Goal: Find contact information: Find contact information

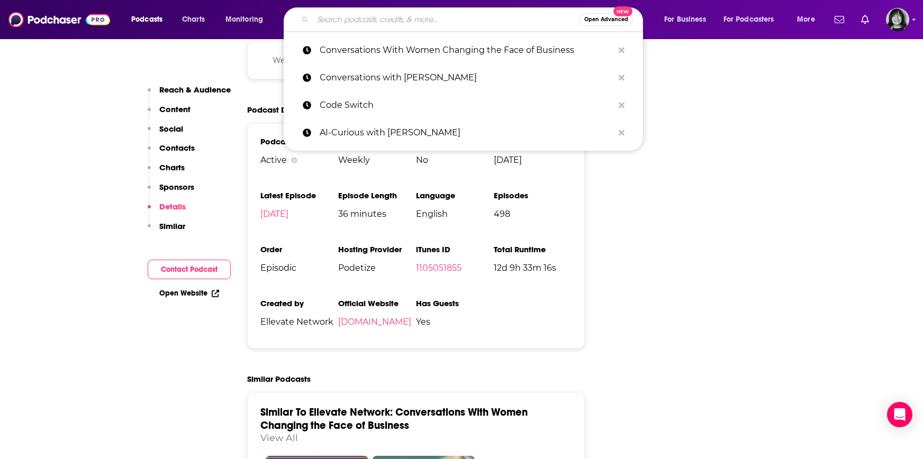
click at [469, 26] on input "Search podcasts, credits, & more..." at bounding box center [446, 19] width 267 height 17
paste input "Courtney Sanders Podcast"
type input "Courtney Sanders Podcast"
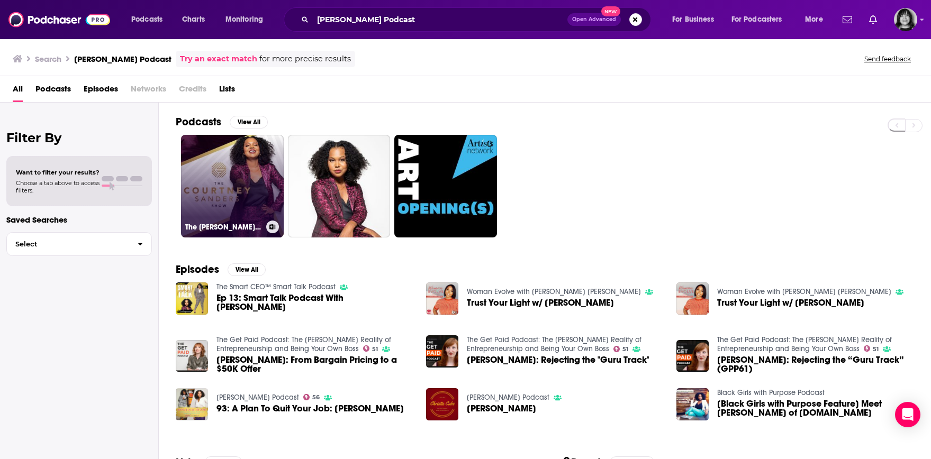
click at [229, 195] on link "The Courtney Sanders Podcast" at bounding box center [232, 186] width 103 height 103
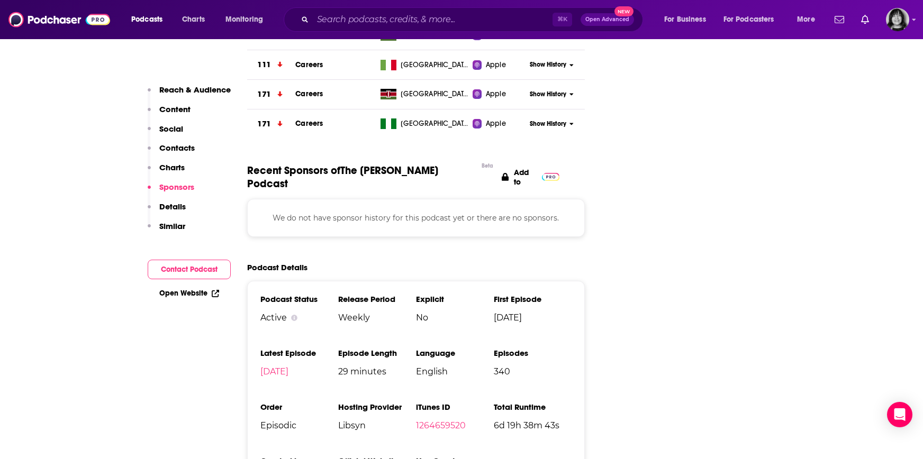
scroll to position [1352, 0]
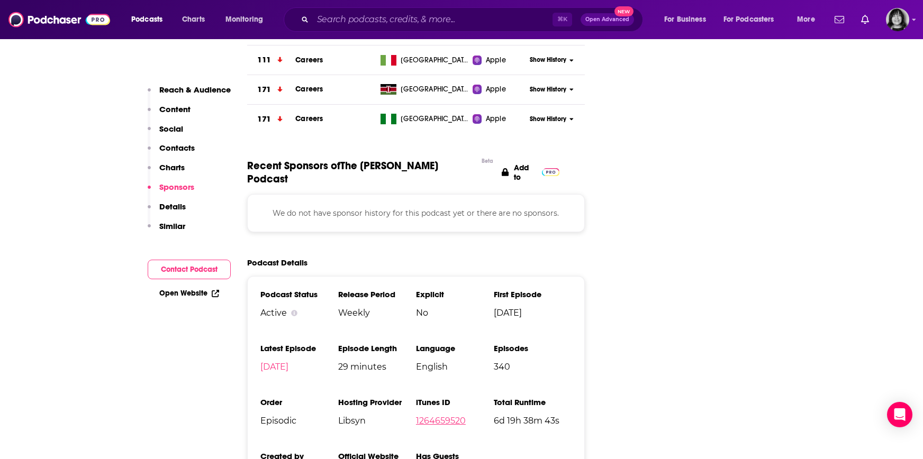
click at [423, 416] on link "1264659520" at bounding box center [441, 421] width 50 height 10
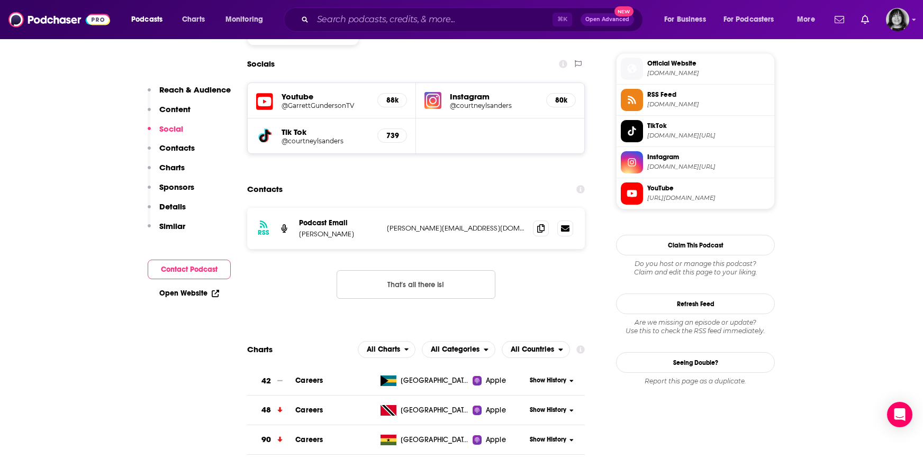
scroll to position [1438, 0]
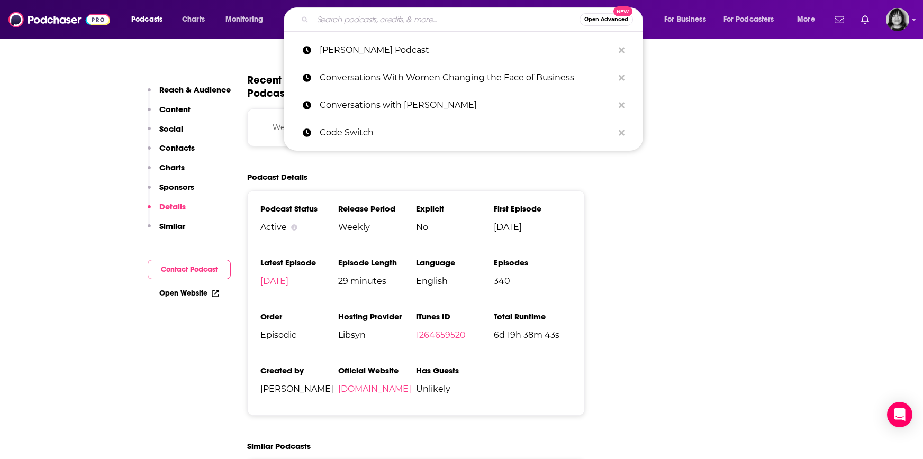
click at [462, 22] on input "Search podcasts, credits, & more..." at bounding box center [446, 19] width 267 height 17
paste input "Create Happy Now"
type input "Create Happy Now"
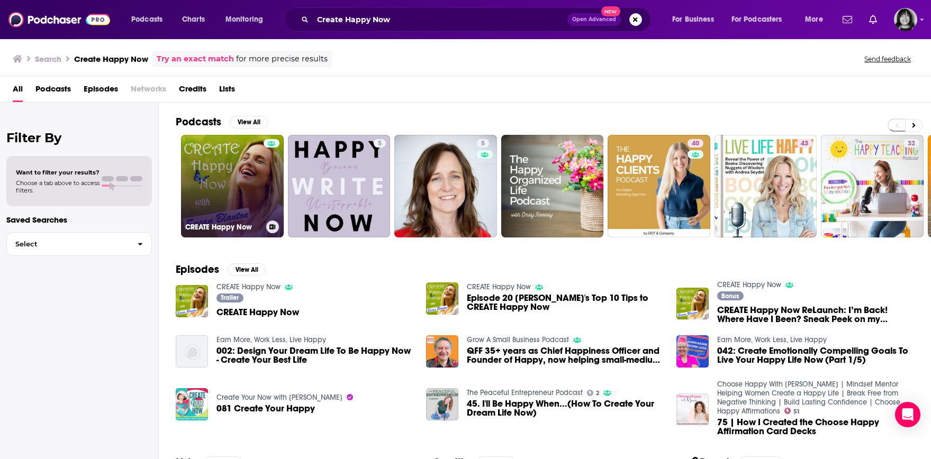
click at [226, 190] on link "CREATE Happy Now" at bounding box center [232, 186] width 103 height 103
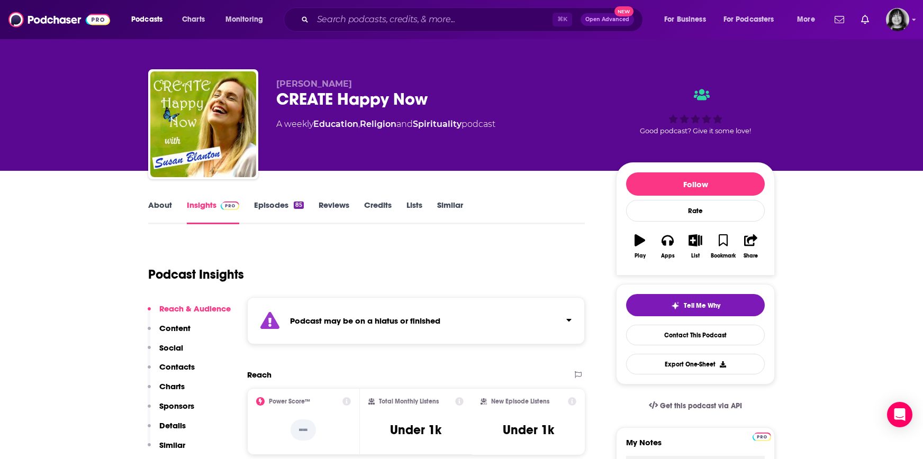
scroll to position [2, 0]
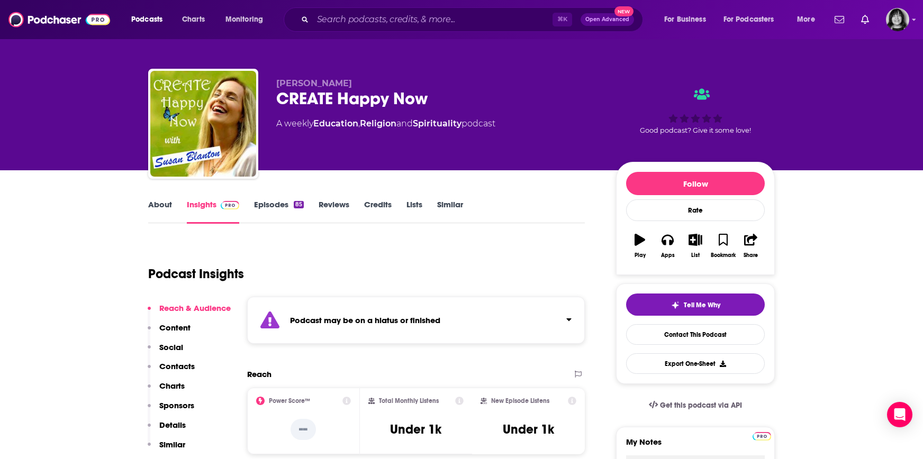
click at [358, 329] on div "Podcast may be on a hiatus or finished" at bounding box center [416, 320] width 338 height 47
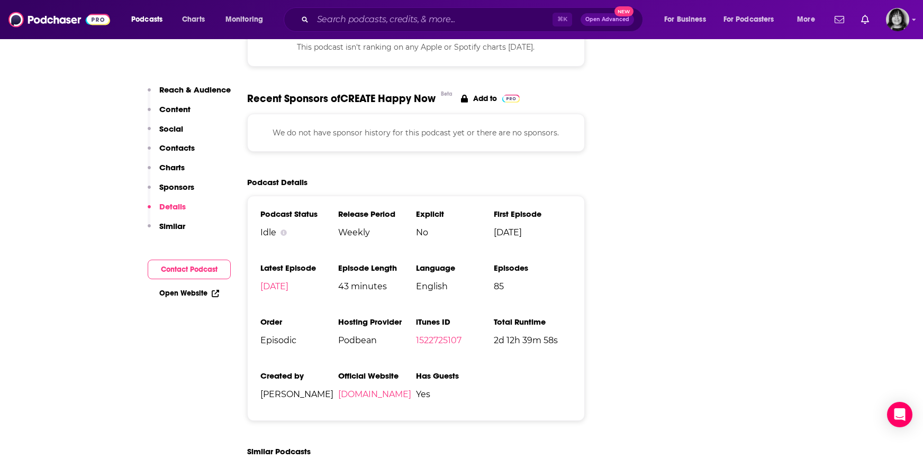
scroll to position [1355, 0]
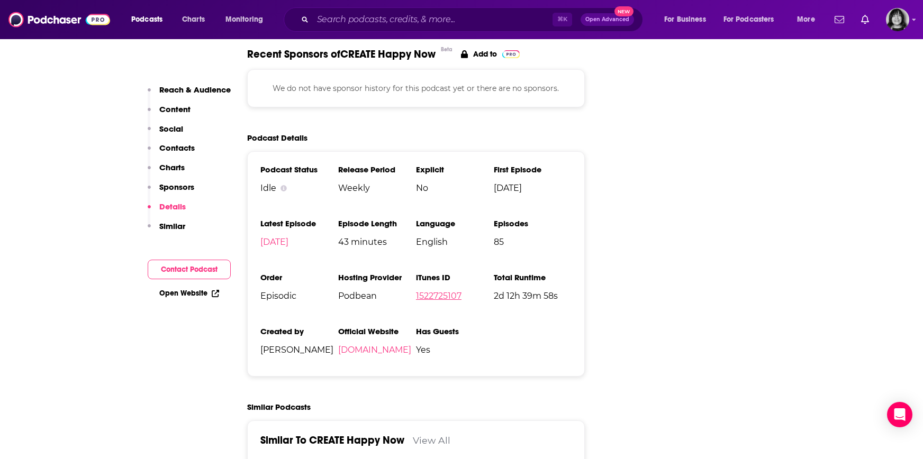
click at [445, 291] on link "1522725107" at bounding box center [439, 296] width 46 height 10
click at [382, 23] on input "Search podcasts, credits, & more..." at bounding box center [433, 19] width 240 height 17
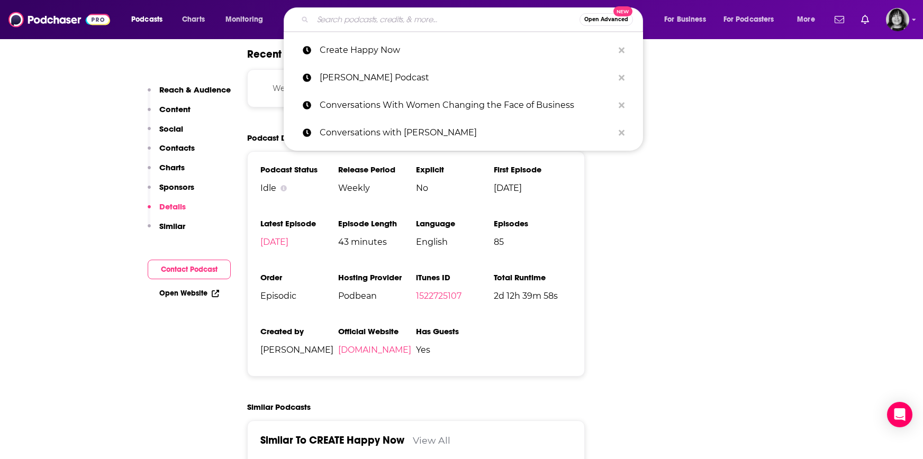
paste input "Creative Classroom with John Spencer"
type input "Creative Classroom with John Spencer"
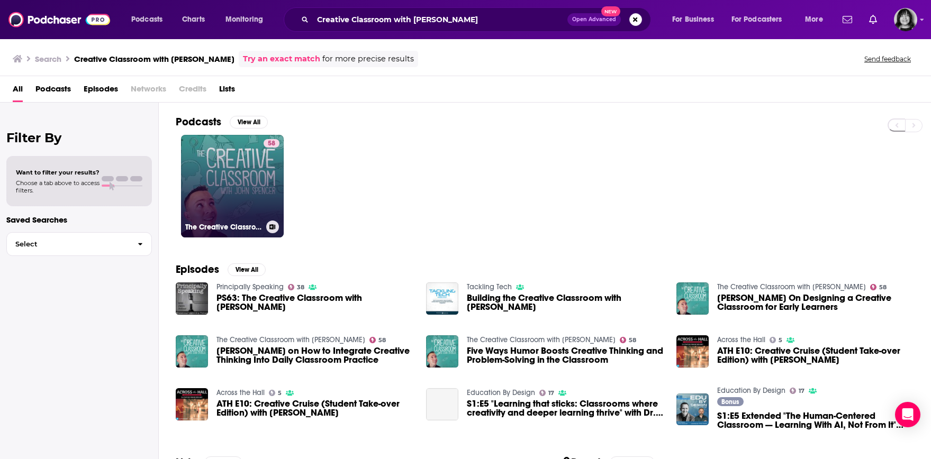
click at [222, 192] on link "58 The Creative Classroom with John Spencer" at bounding box center [232, 186] width 103 height 103
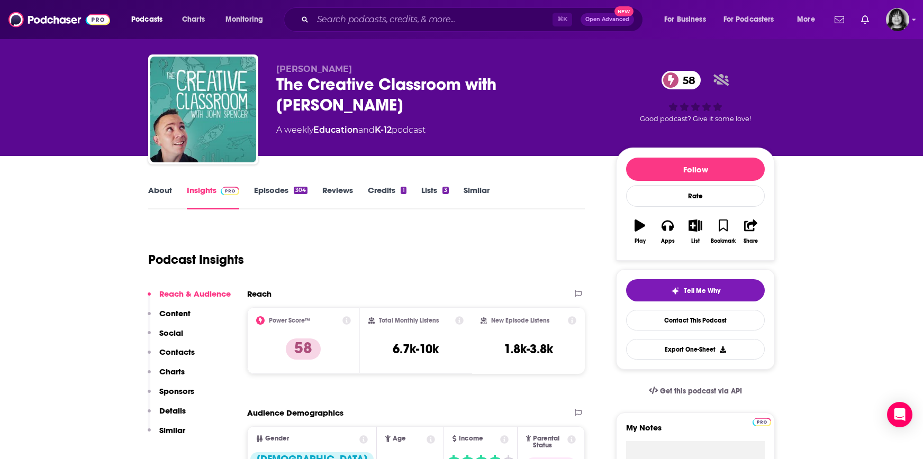
scroll to position [79, 0]
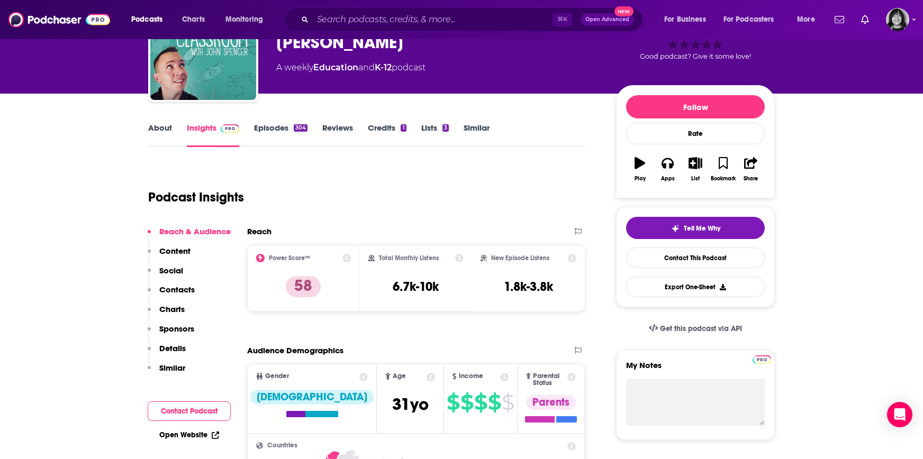
click at [160, 125] on link "About" at bounding box center [160, 135] width 24 height 24
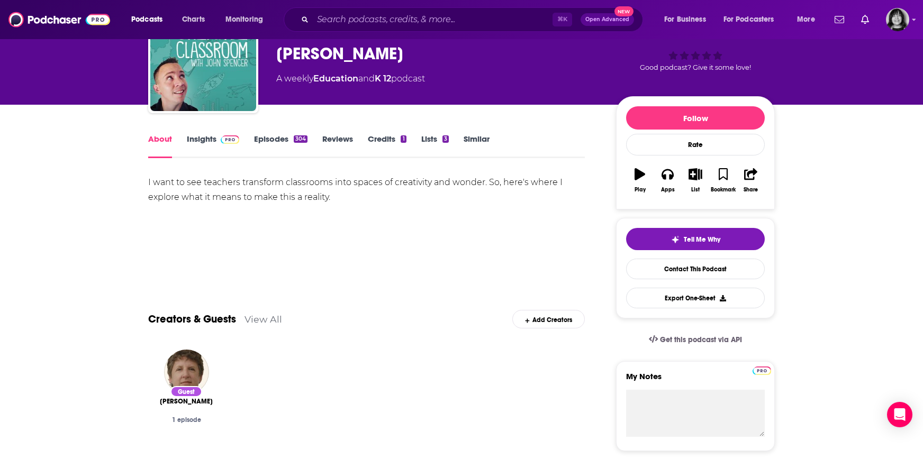
scroll to position [80, 0]
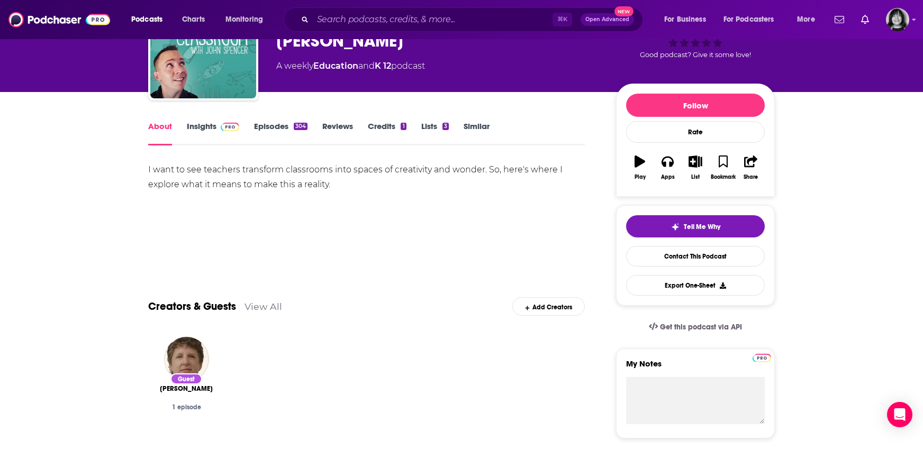
click at [208, 130] on link "Insights" at bounding box center [213, 133] width 52 height 24
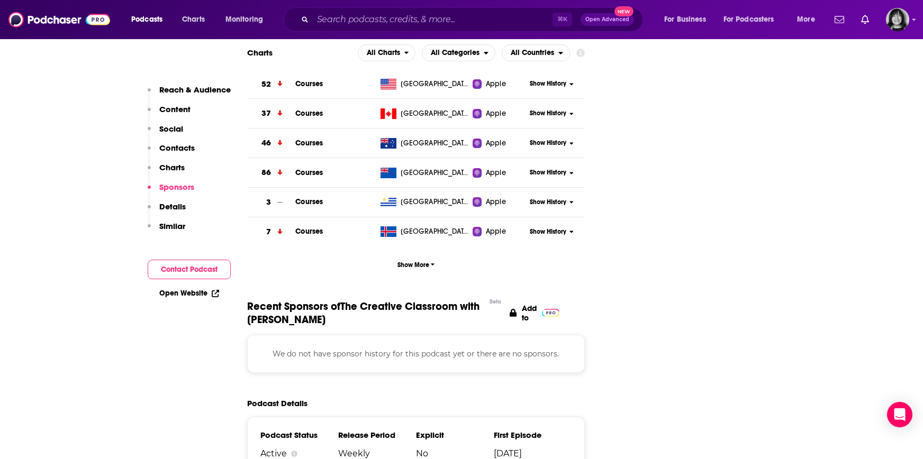
scroll to position [1496, 0]
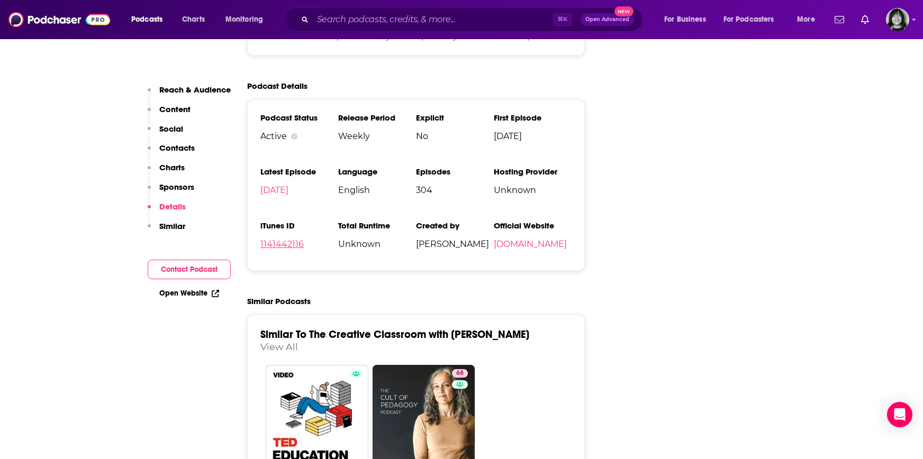
click at [288, 239] on link "1141442116" at bounding box center [281, 244] width 43 height 10
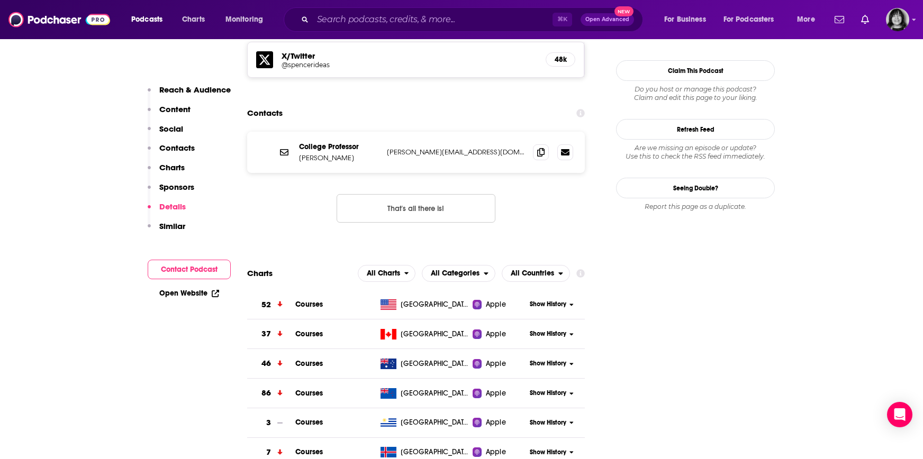
scroll to position [945, 0]
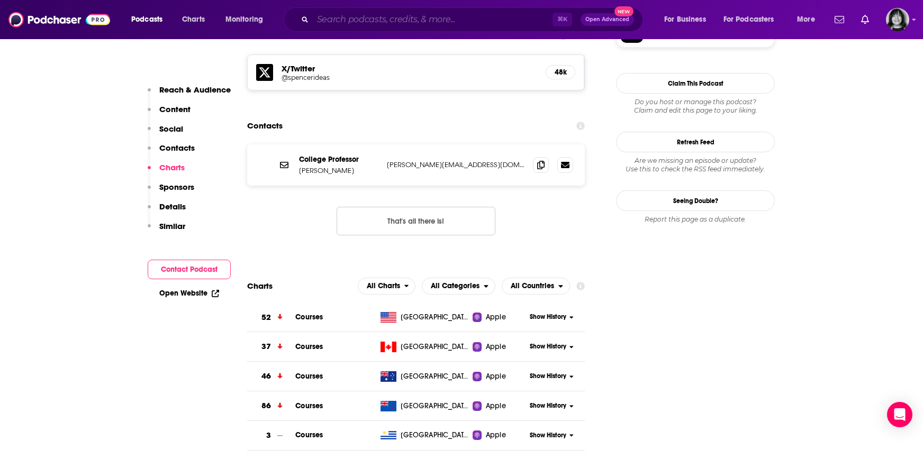
click at [465, 21] on input "Search podcasts, credits, & more..." at bounding box center [433, 19] width 240 height 17
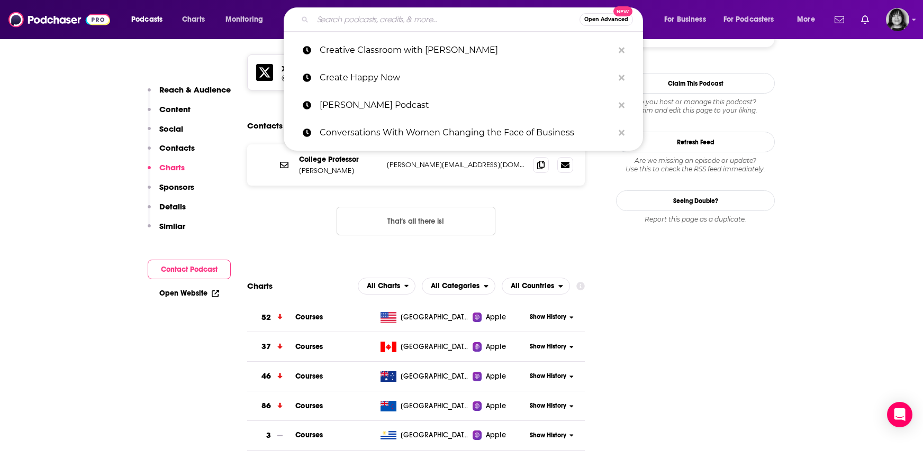
paste input "CRO.CAFE"
type input "CRO.CAFE"
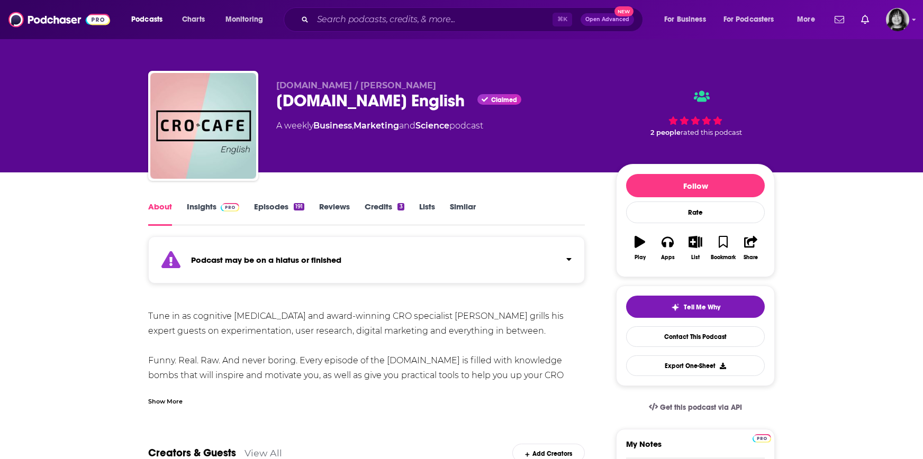
click at [381, 262] on div "Podcast may be on a hiatus or finished" at bounding box center [366, 260] width 437 height 47
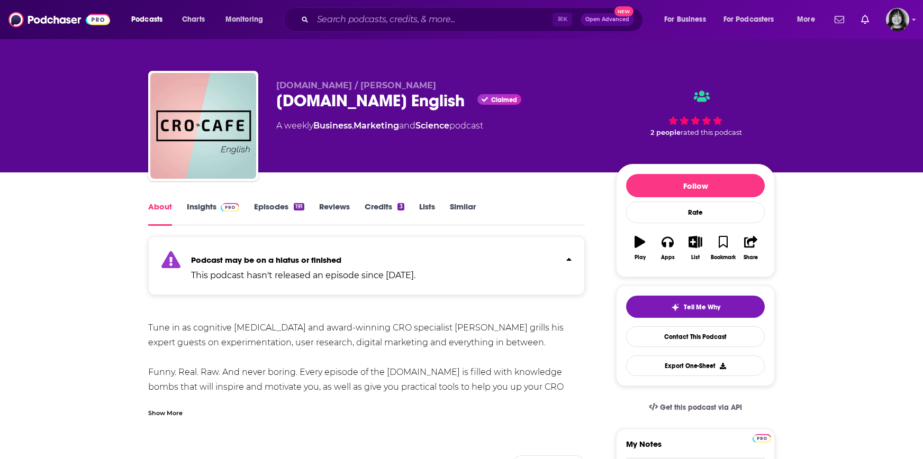
click at [206, 210] on link "Insights" at bounding box center [213, 214] width 52 height 24
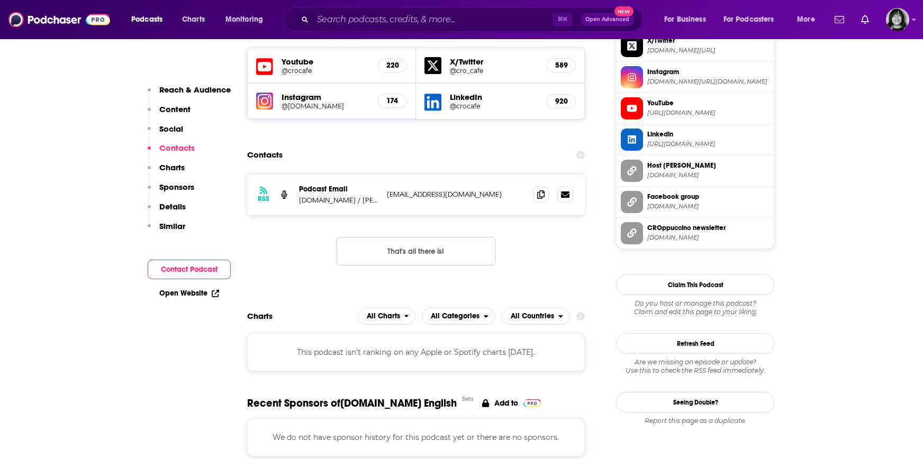
scroll to position [1253, 0]
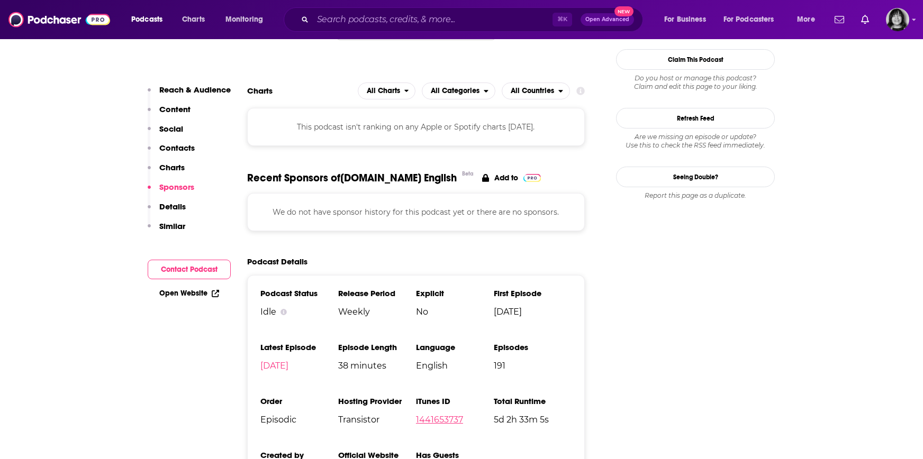
click at [438, 415] on link "1441653737" at bounding box center [439, 420] width 47 height 10
click at [417, 19] on input "Search podcasts, credits, & more..." at bounding box center [433, 19] width 240 height 17
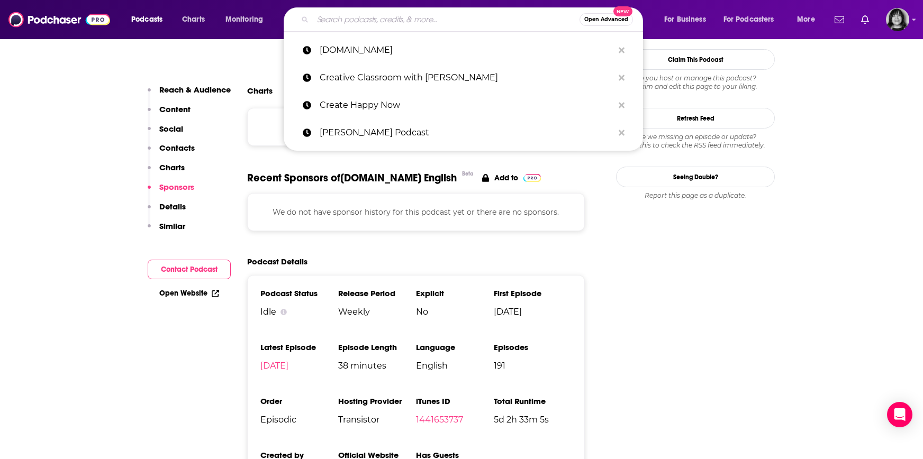
paste input "Culture Architects"
type input "Culture Architects"
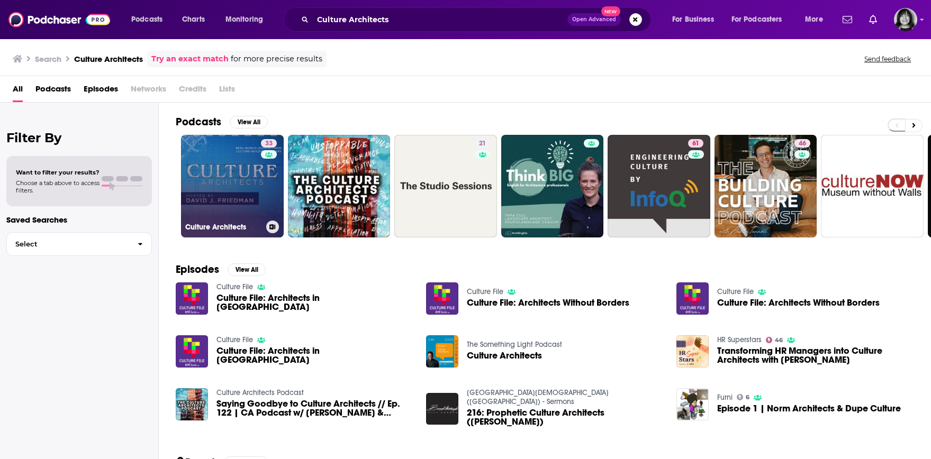
click at [228, 174] on link "33 Culture Architects" at bounding box center [232, 186] width 103 height 103
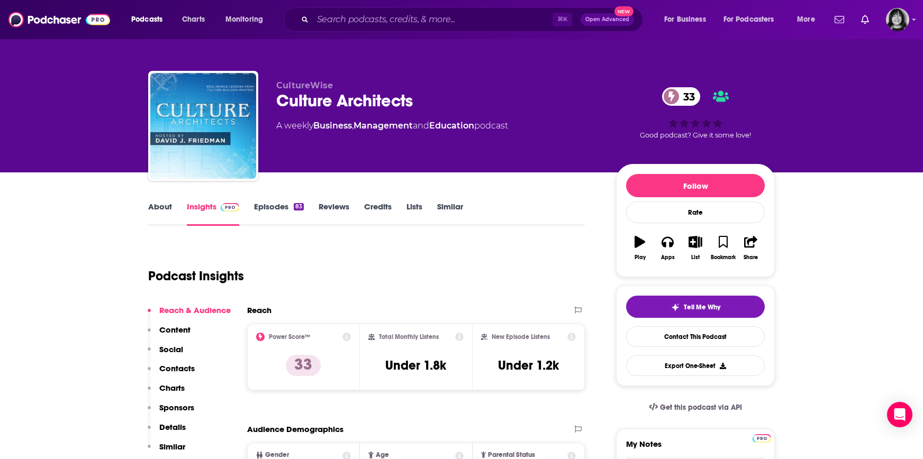
click at [165, 213] on link "About" at bounding box center [160, 214] width 24 height 24
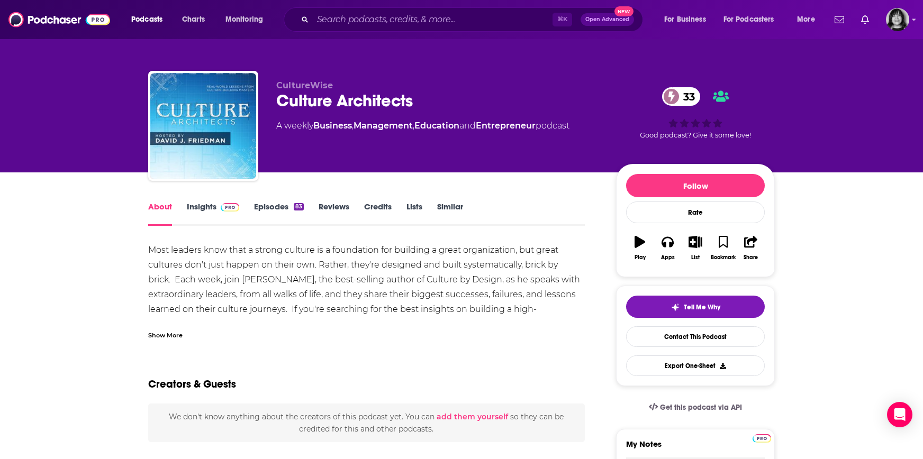
click at [204, 211] on link "Insights" at bounding box center [213, 214] width 52 height 24
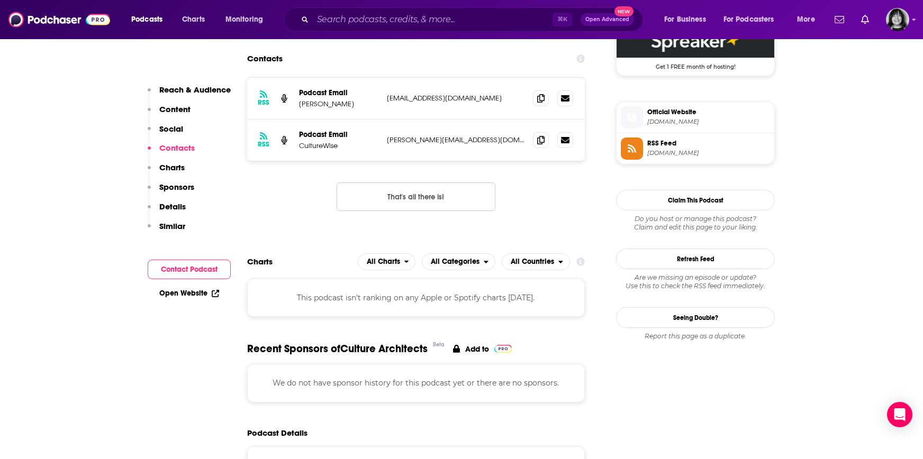
scroll to position [657, 0]
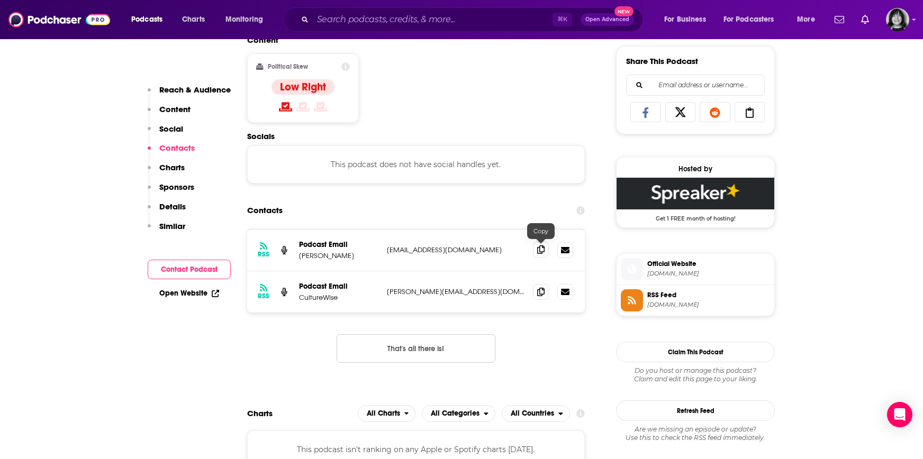
click at [546, 251] on span at bounding box center [541, 250] width 16 height 16
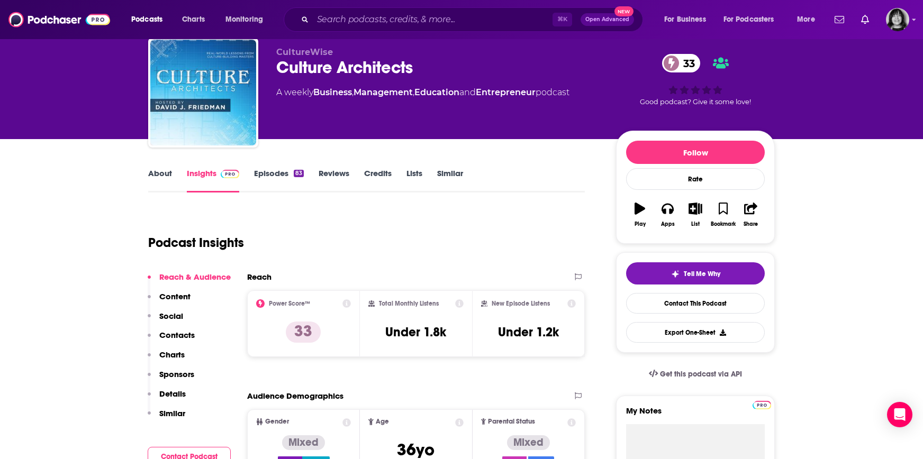
scroll to position [0, 0]
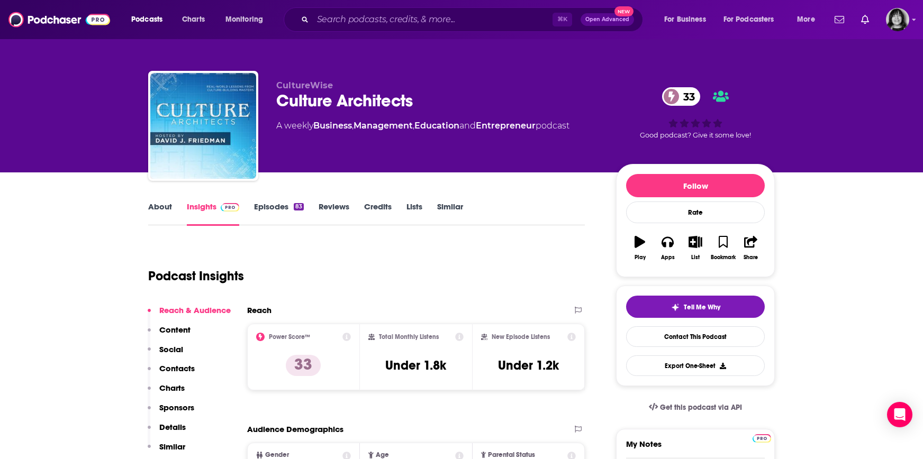
click at [378, 104] on div "Culture Architects 33" at bounding box center [437, 101] width 323 height 21
copy div "Culture Architects 33"
click at [158, 205] on link "About" at bounding box center [160, 214] width 24 height 24
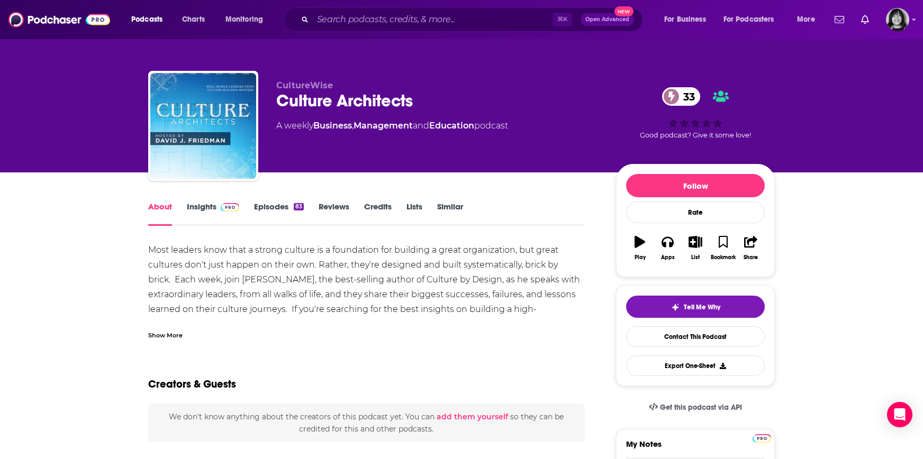
click at [178, 331] on div "Show More" at bounding box center [165, 335] width 34 height 10
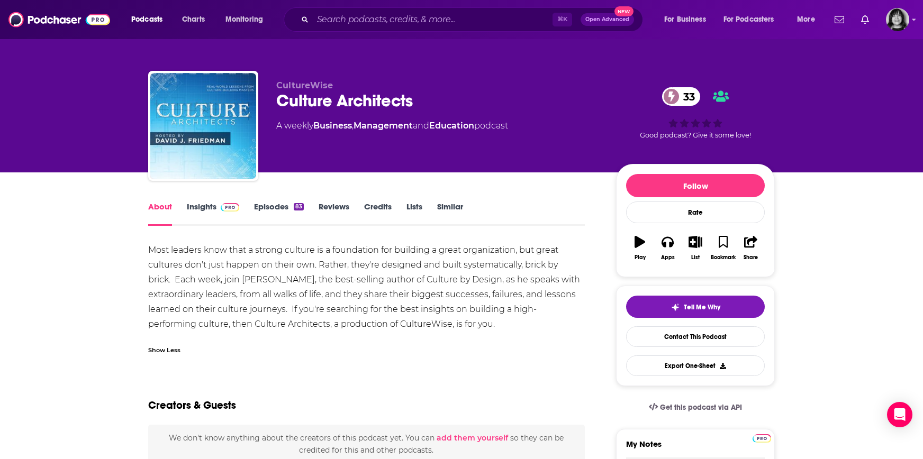
click at [201, 205] on link "Insights" at bounding box center [213, 214] width 52 height 24
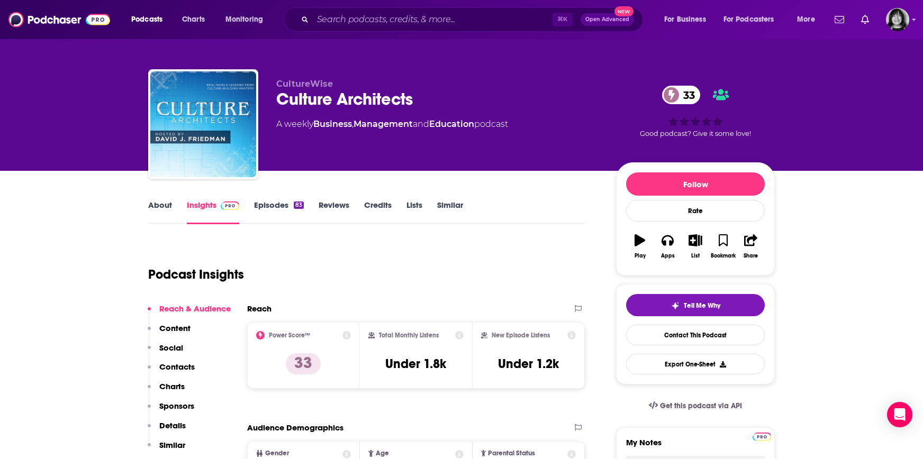
scroll to position [2, 0]
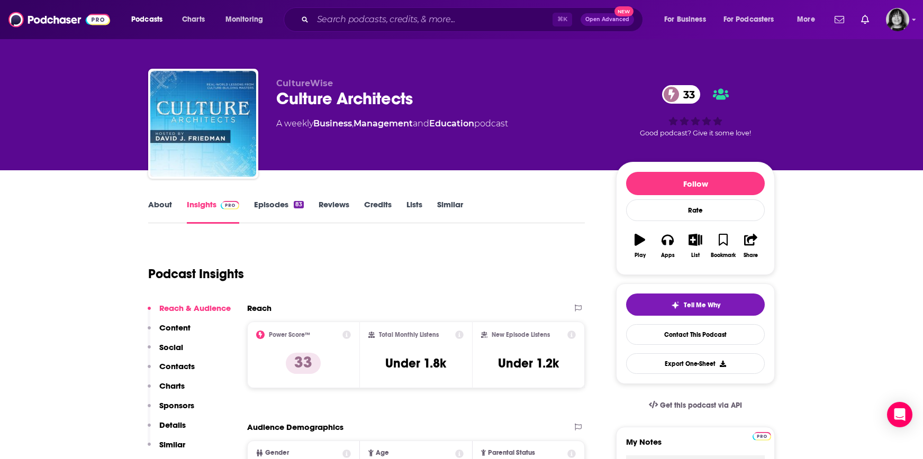
click at [374, 97] on div "Culture Architects 33" at bounding box center [437, 98] width 323 height 21
copy div "Culture Architects 33"
click at [168, 204] on link "About" at bounding box center [160, 212] width 24 height 24
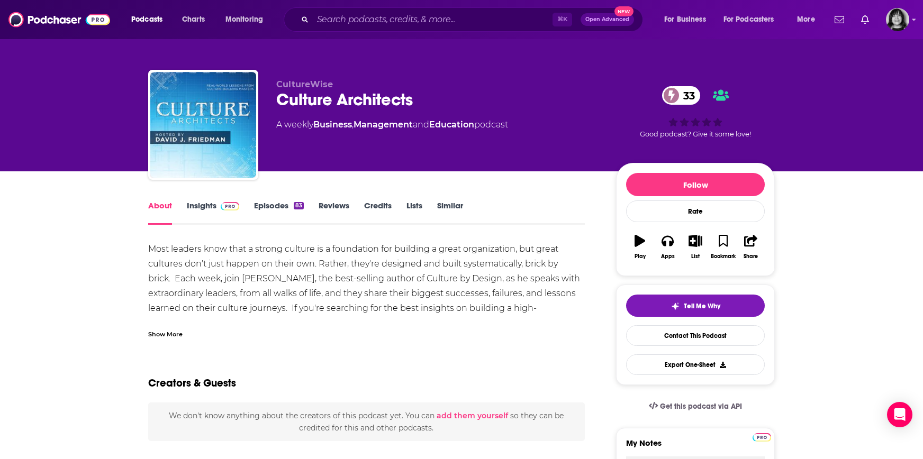
scroll to position [2, 0]
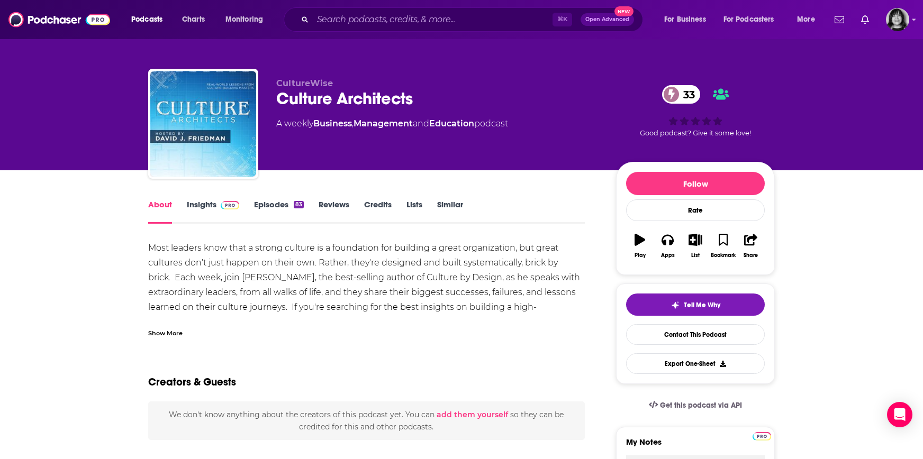
click at [202, 212] on link "Insights" at bounding box center [213, 212] width 52 height 24
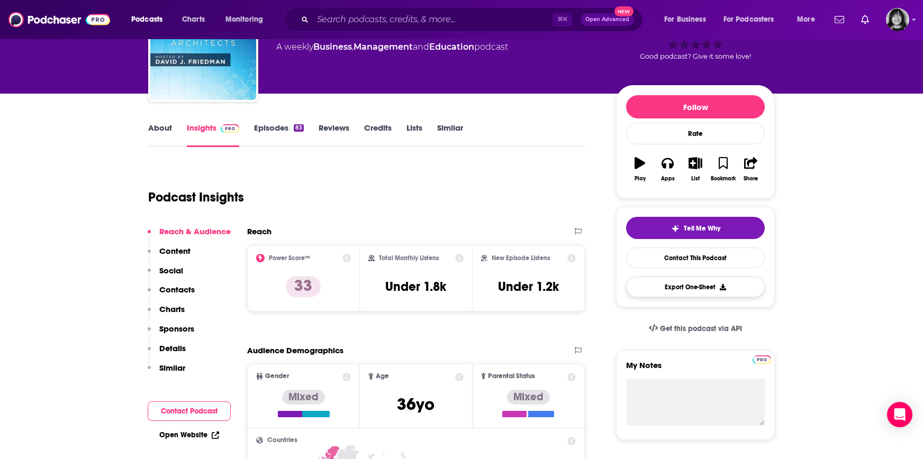
scroll to position [201, 0]
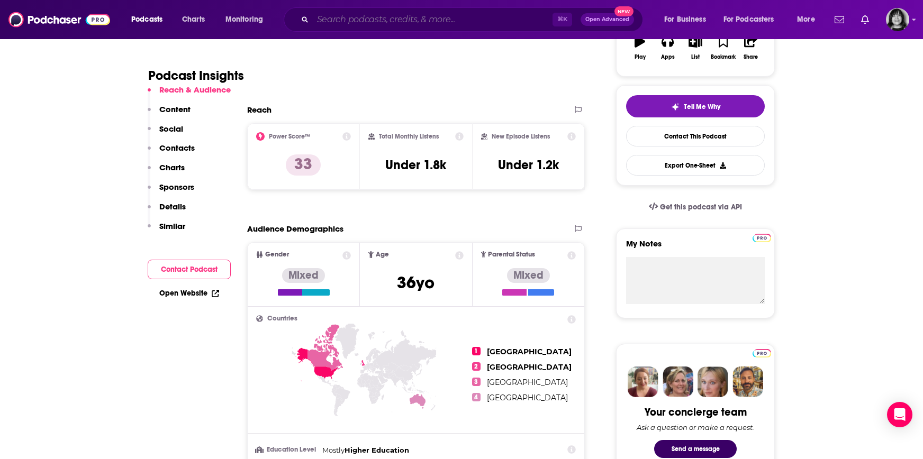
click at [387, 16] on input "Search podcasts, credits, & more..." at bounding box center [433, 19] width 240 height 17
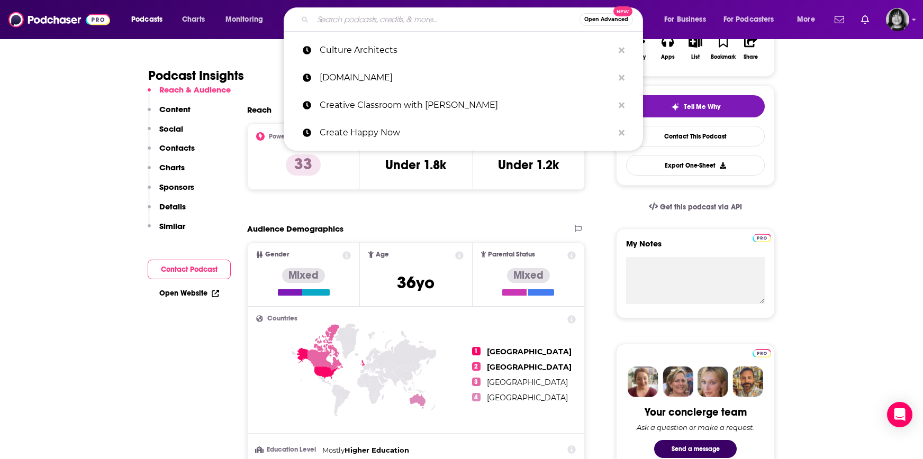
paste input "Culture First with Damon Klotz"
type input "Culture First with Damon Klotz"
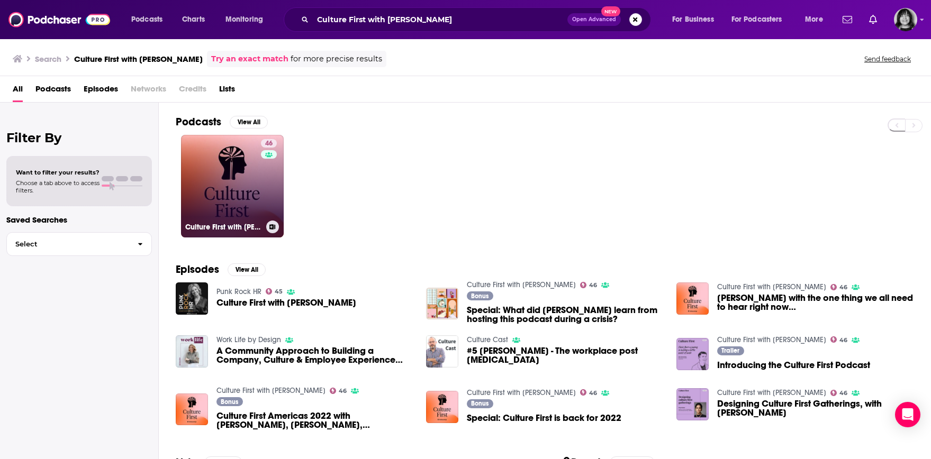
click at [248, 195] on link "46 Culture First with Damon Klotz" at bounding box center [232, 186] width 103 height 103
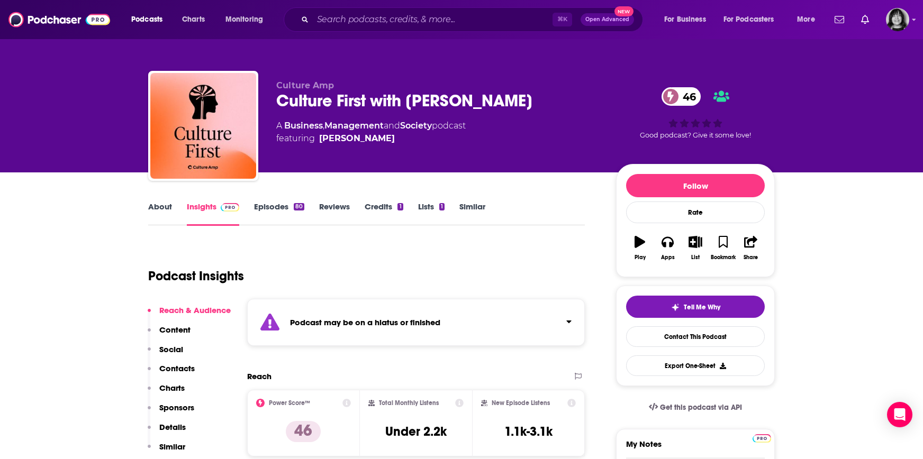
click at [351, 314] on div "Podcast may be on a hiatus or finished" at bounding box center [416, 322] width 338 height 47
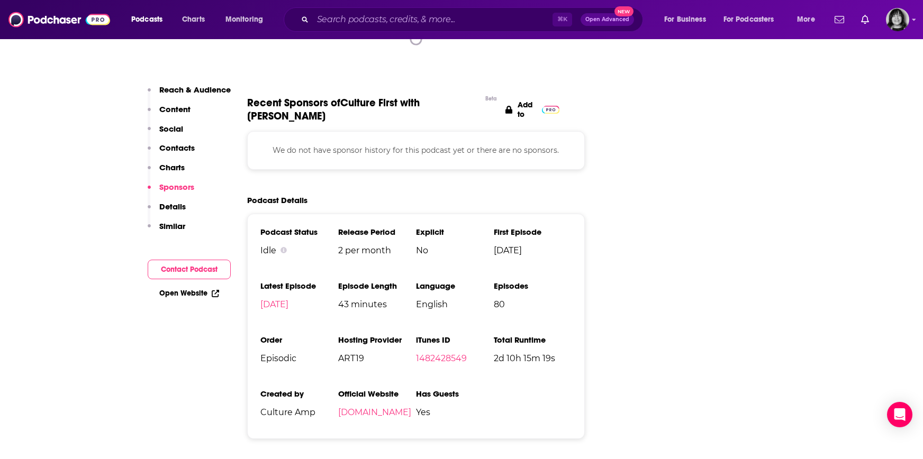
scroll to position [1319, 0]
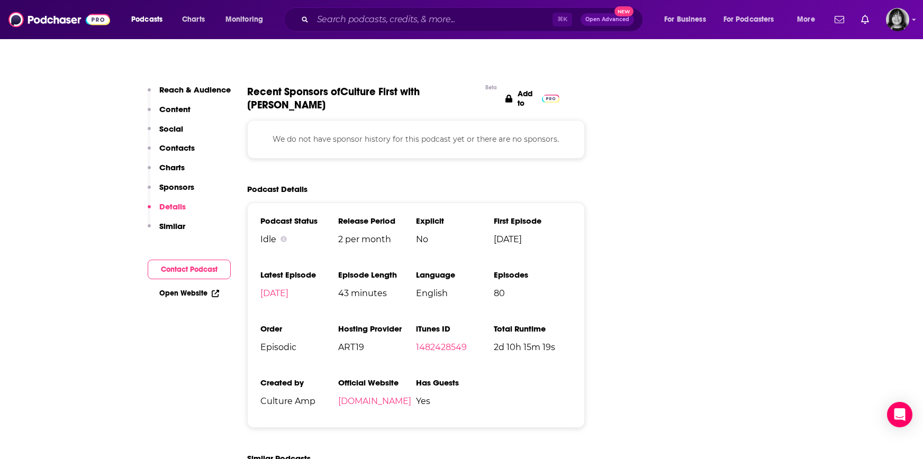
click at [453, 324] on li "iTunes ID 1482428549" at bounding box center [455, 342] width 78 height 37
click at [453, 308] on div "Podcast Status Idle Release Period 2 per month Explicit No First Episode Sep 27…" at bounding box center [416, 316] width 338 height 226
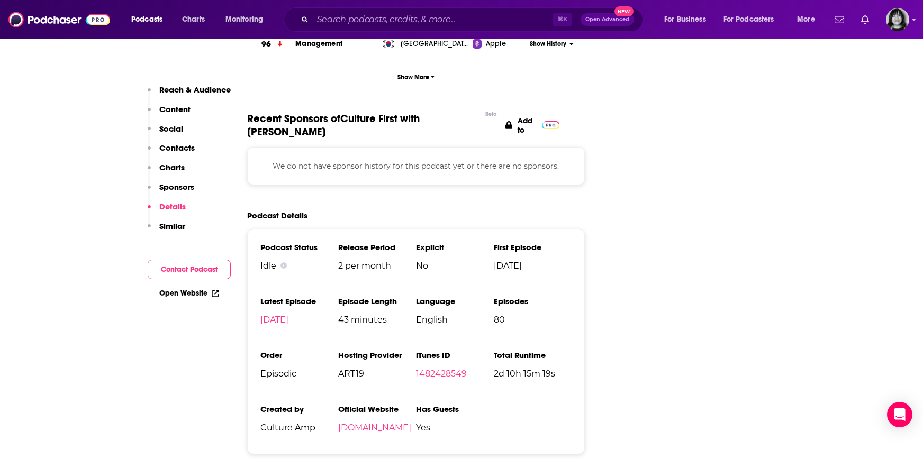
scroll to position [1571, 0]
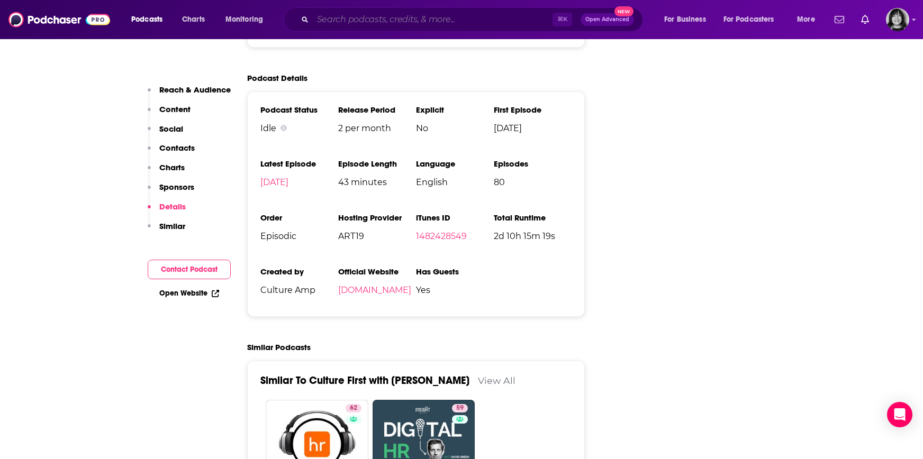
click at [372, 24] on input "Search podcasts, credits, & more..." at bounding box center [433, 19] width 240 height 17
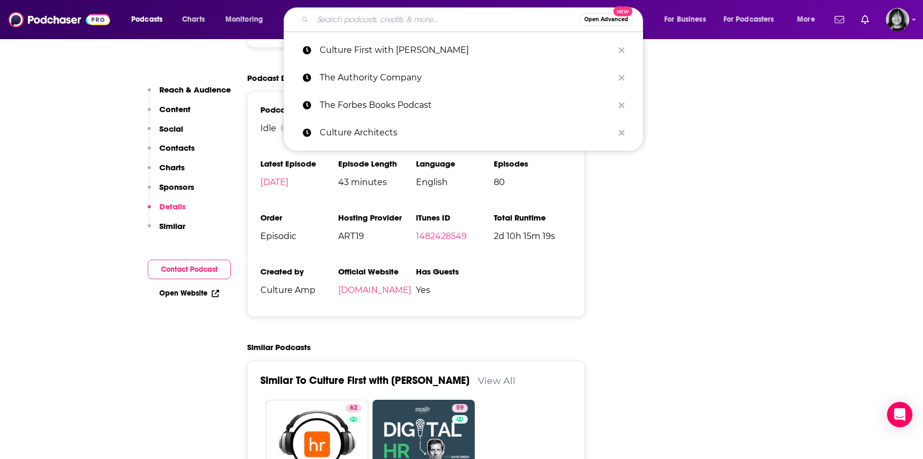
paste input "CVC Unplugged"
type input "CVC Unplugged"
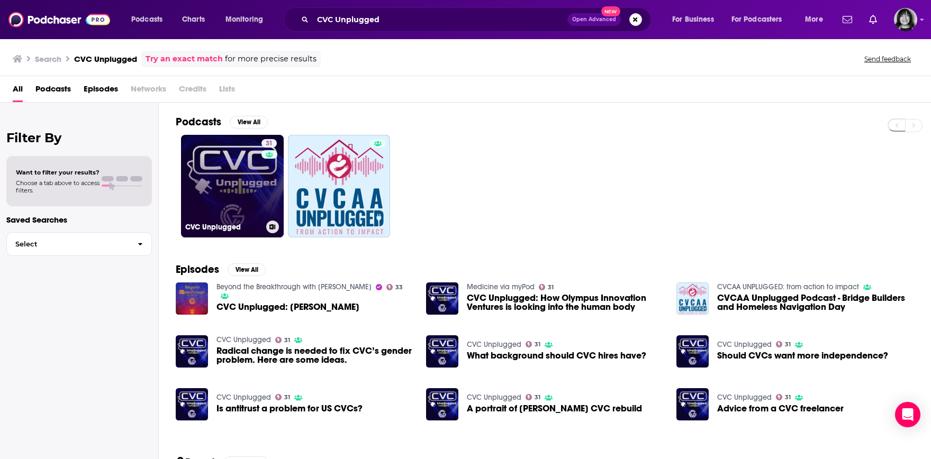
click at [231, 202] on link "31 CVC Unplugged" at bounding box center [232, 186] width 103 height 103
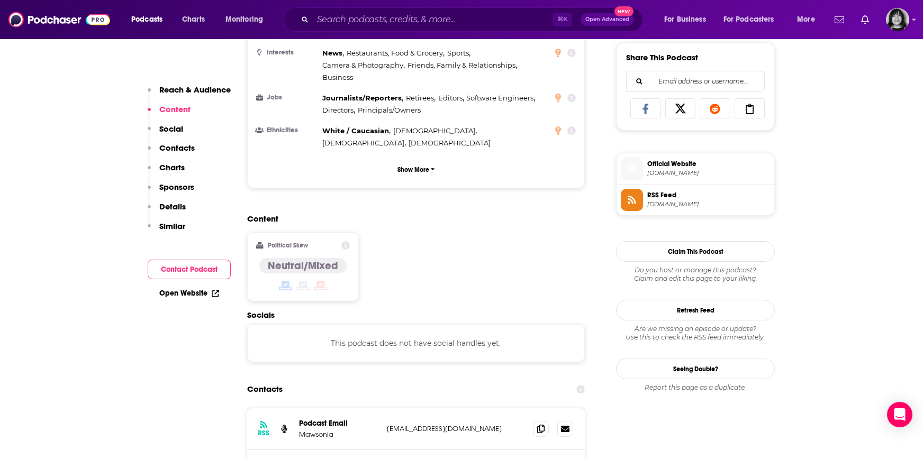
scroll to position [722, 0]
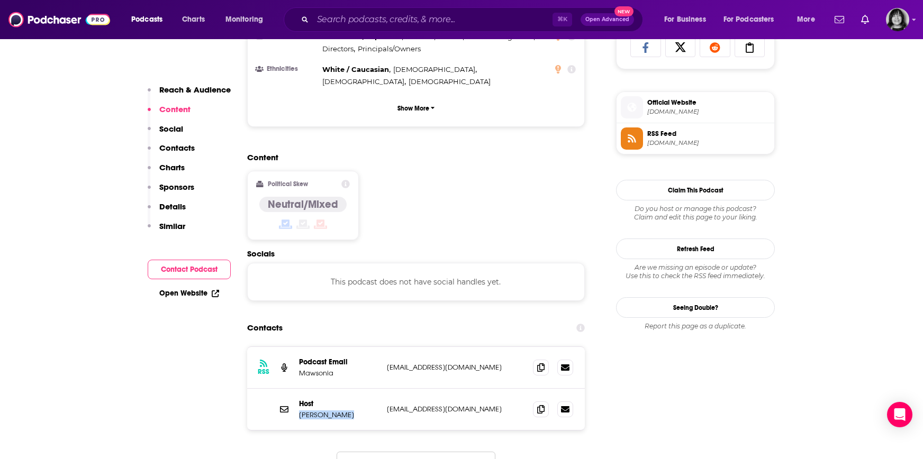
drag, startPoint x: 347, startPoint y: 378, endPoint x: 295, endPoint y: 374, distance: 52.1
click at [295, 389] on div "Host Thierry Heles theles@globalventuring.com theles@globalventuring.com" at bounding box center [416, 409] width 338 height 41
copy p "Thierry Heles"
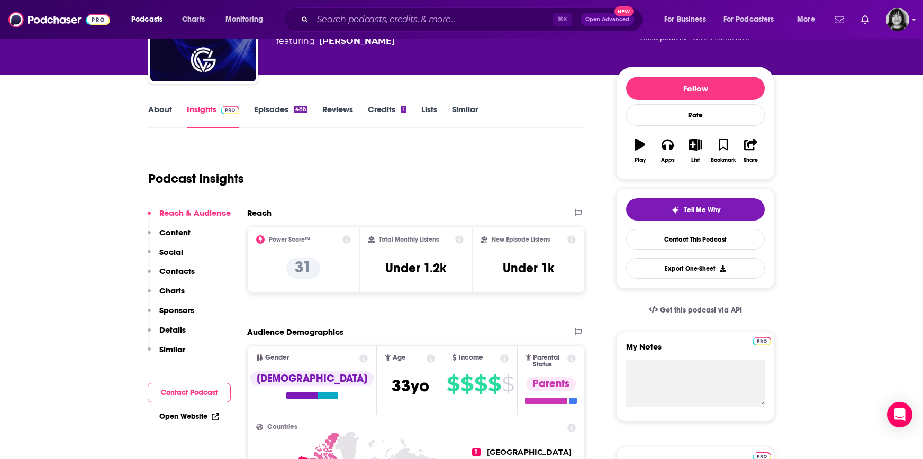
scroll to position [0, 0]
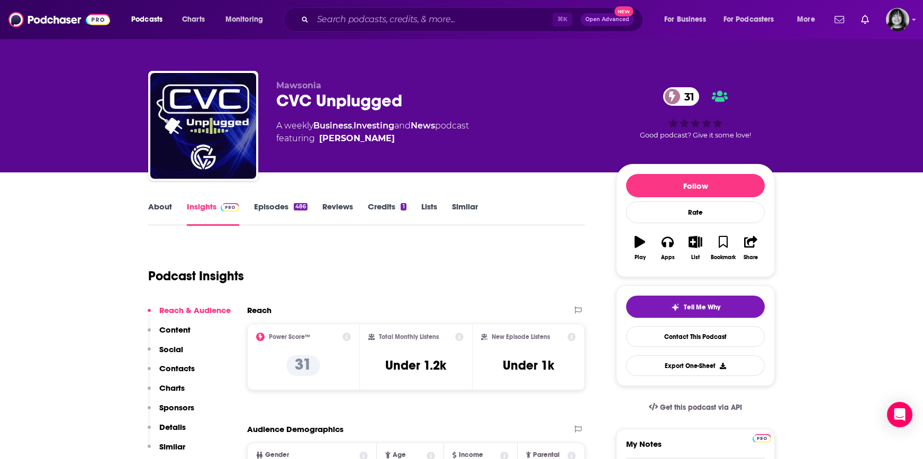
click at [154, 206] on link "About" at bounding box center [160, 214] width 24 height 24
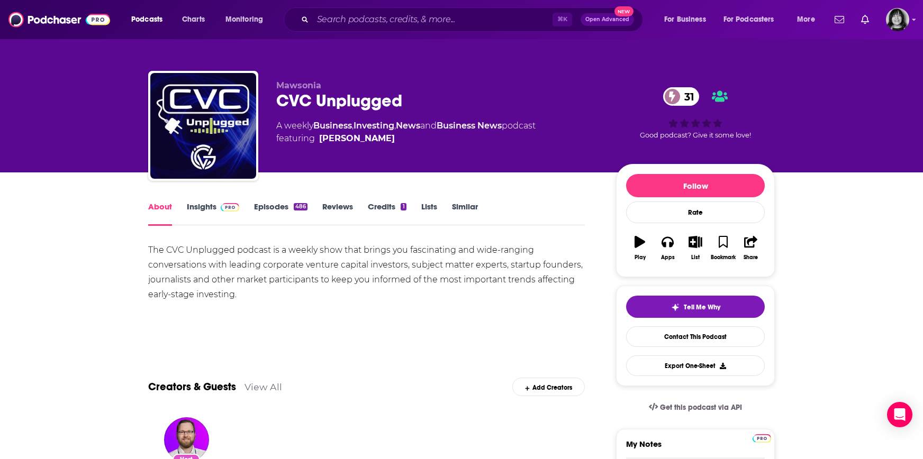
click at [214, 208] on link "Insights" at bounding box center [213, 214] width 52 height 24
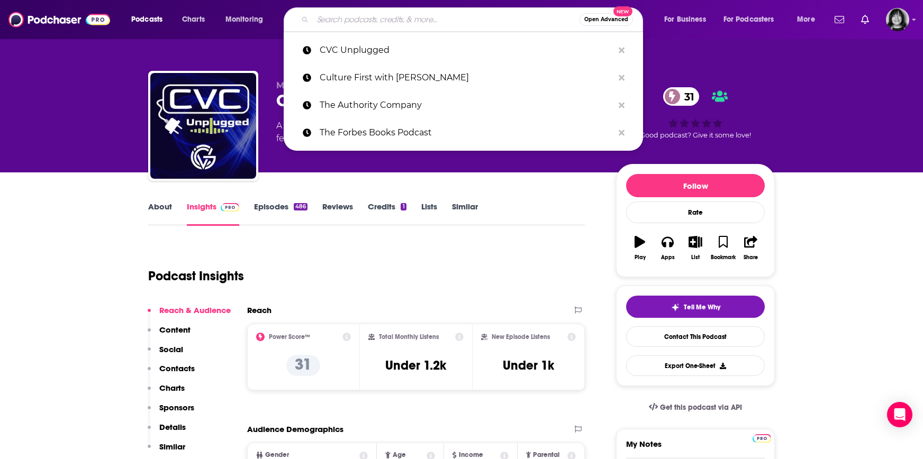
click at [356, 25] on input "Search podcasts, credits, & more..." at bounding box center [446, 19] width 267 height 17
paste input "Dan Lok Show"
type input "Dan Lok Show"
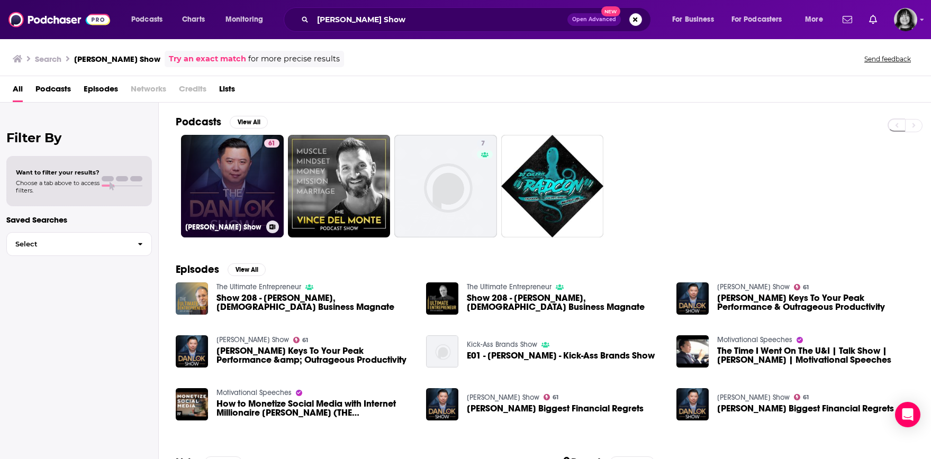
click at [248, 200] on link "61 Dan Lok Show" at bounding box center [232, 186] width 103 height 103
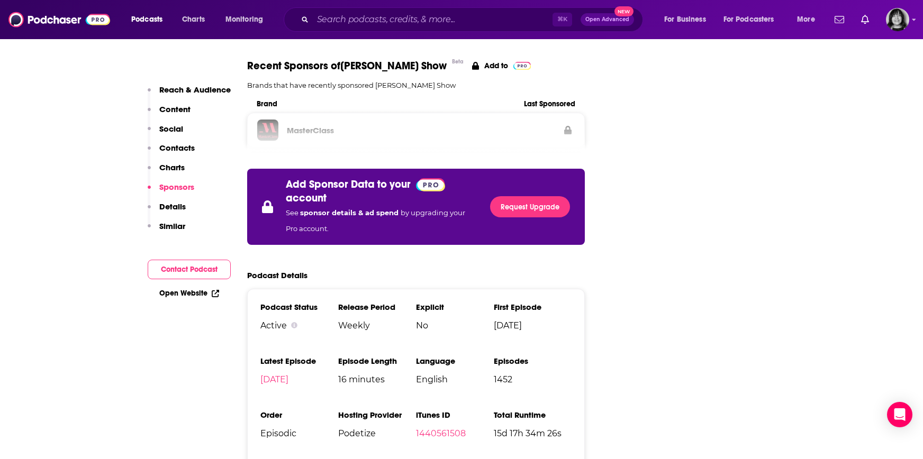
scroll to position [1351, 0]
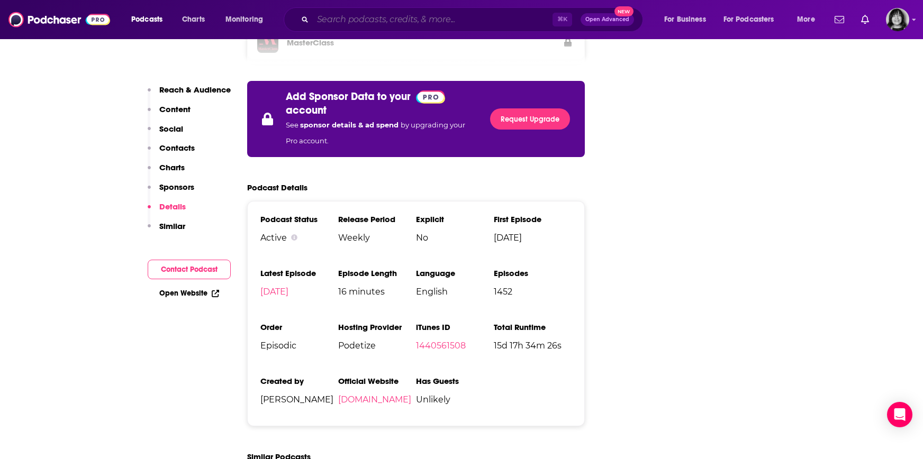
click at [362, 20] on input "Search podcasts, credits, & more..." at bounding box center [433, 19] width 240 height 17
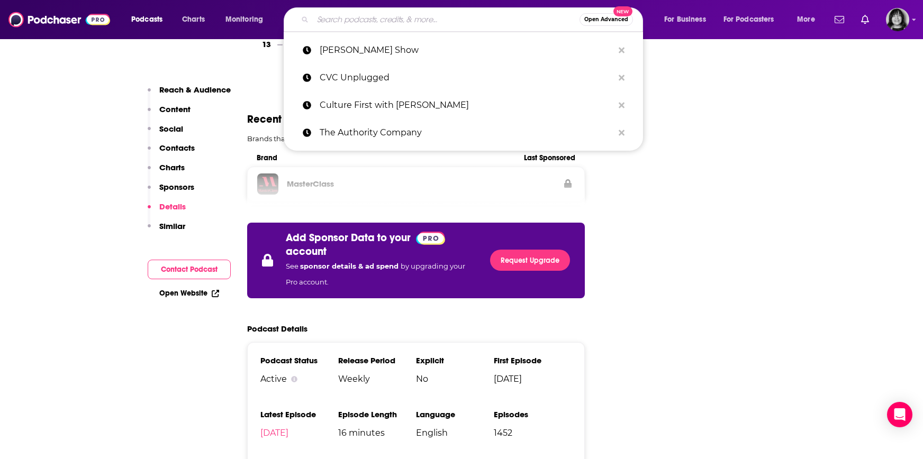
paste input "DealCast"
type input "DealCast"
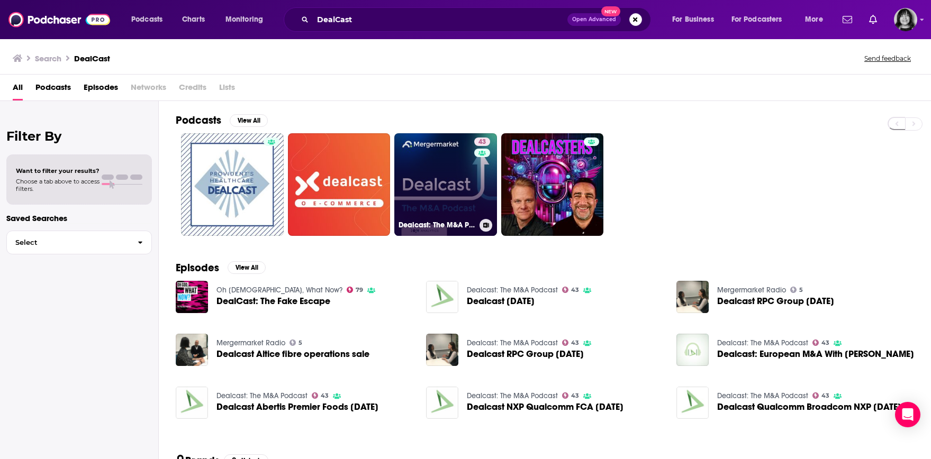
click at [466, 192] on link "43 Dealcast: The M&A Podcast" at bounding box center [445, 184] width 103 height 103
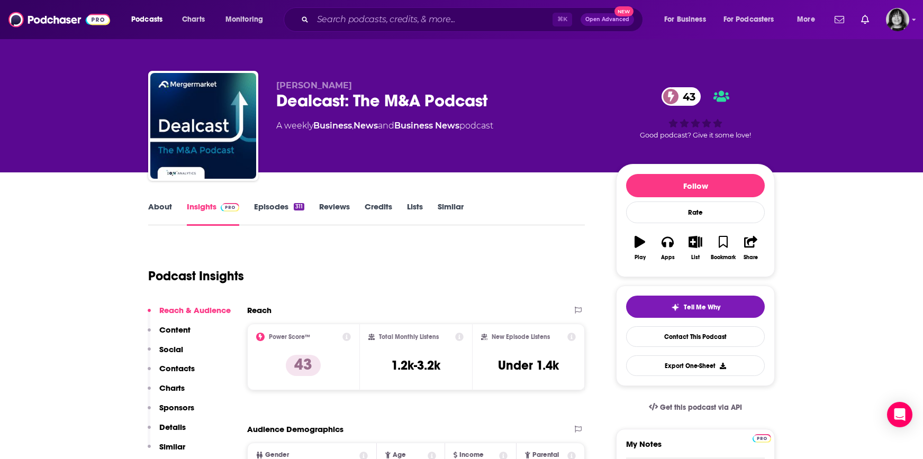
drag, startPoint x: 362, startPoint y: 84, endPoint x: 270, endPoint y: 84, distance: 91.6
click at [270, 84] on div "Anthony Phillips Dealcast: The M&A Podcast 43 A weekly Business , News and Busi…" at bounding box center [461, 128] width 627 height 114
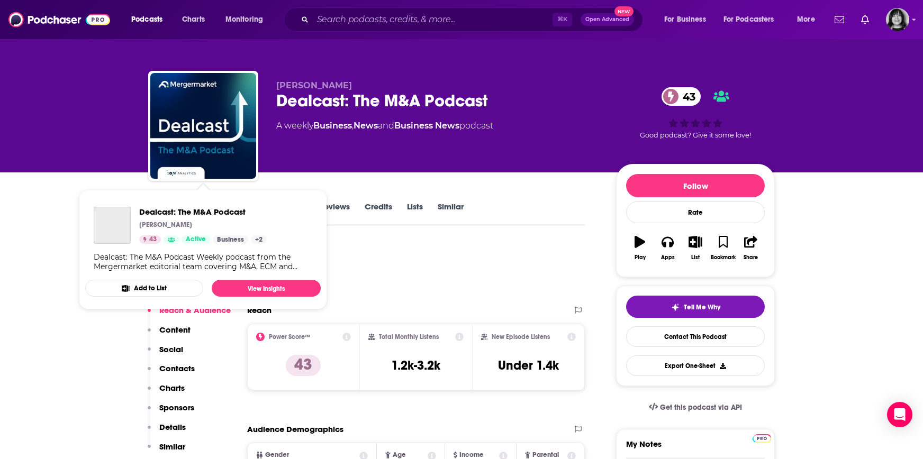
copy span "Anthony Phillips"
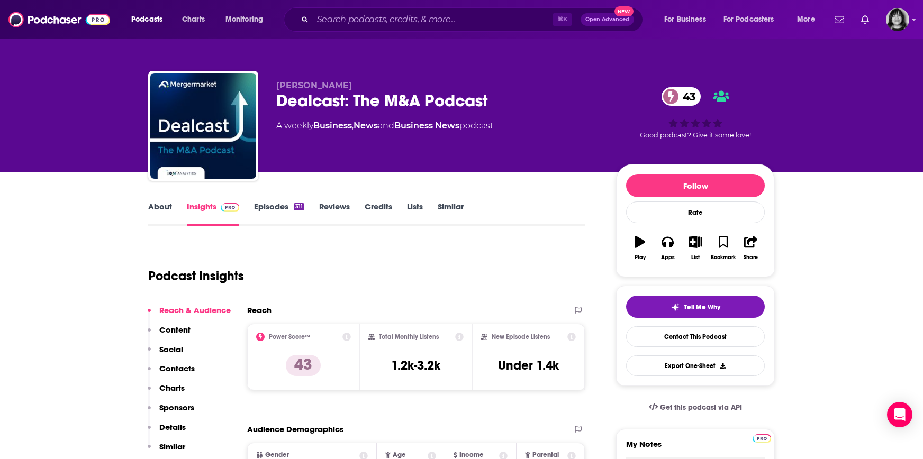
click at [391, 92] on div "Dealcast: The M&A Podcast 43" at bounding box center [437, 101] width 323 height 21
click at [391, 100] on div "Dealcast: The M&A Podcast 43" at bounding box center [437, 101] width 323 height 21
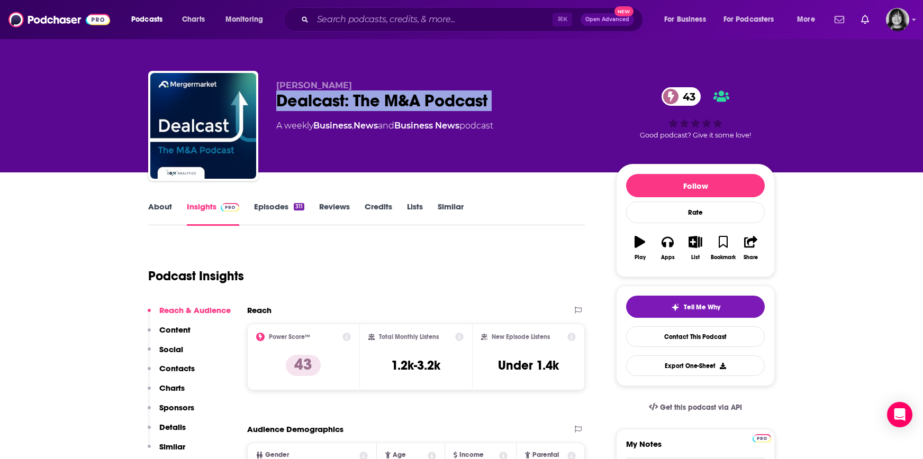
click at [391, 100] on div "Dealcast: The M&A Podcast 43" at bounding box center [437, 101] width 323 height 21
copy div "Dealcast: The M&A Podcast 43"
click at [162, 206] on link "About" at bounding box center [160, 214] width 24 height 24
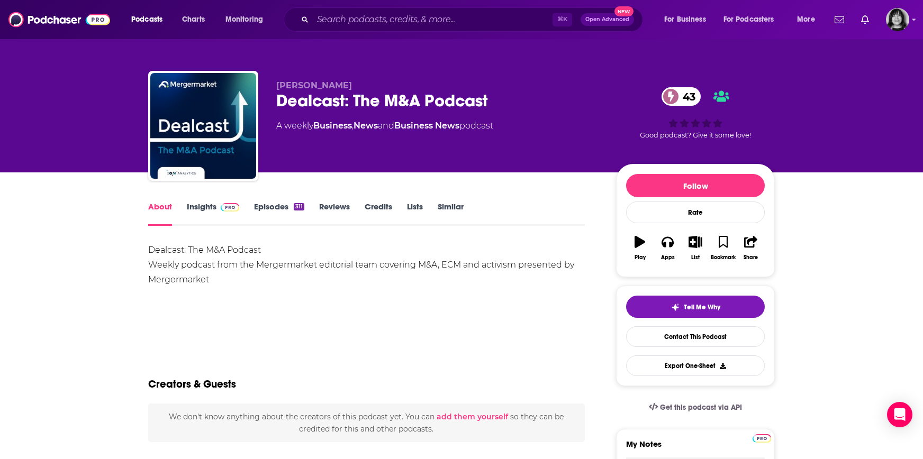
click at [214, 211] on link "Insights" at bounding box center [213, 214] width 52 height 24
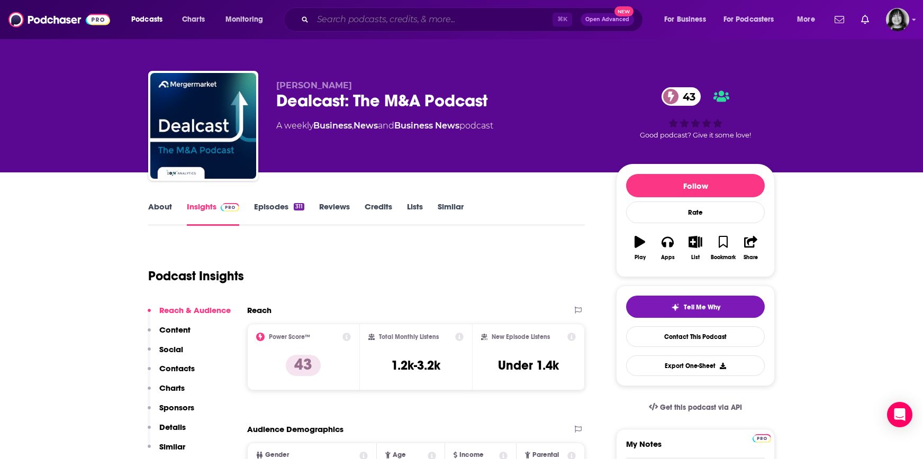
click at [412, 24] on input "Search podcasts, credits, & more..." at bounding box center [433, 19] width 240 height 17
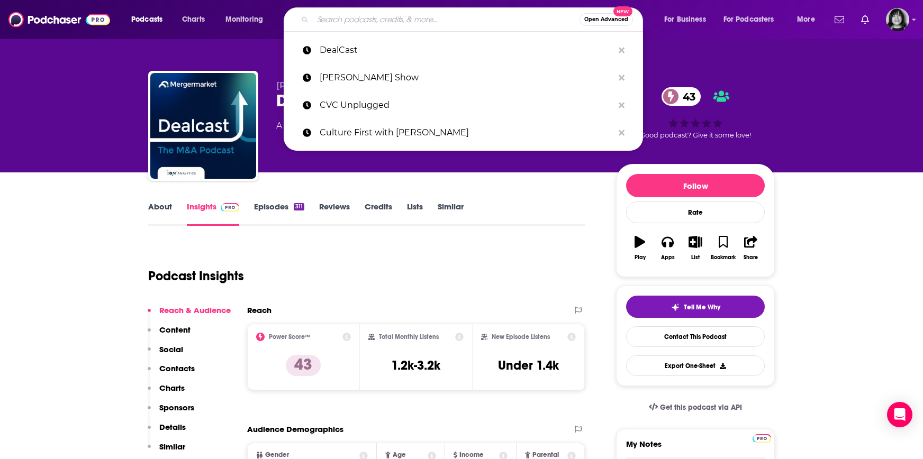
paste input "DealMakers"
type input "DealMakers"
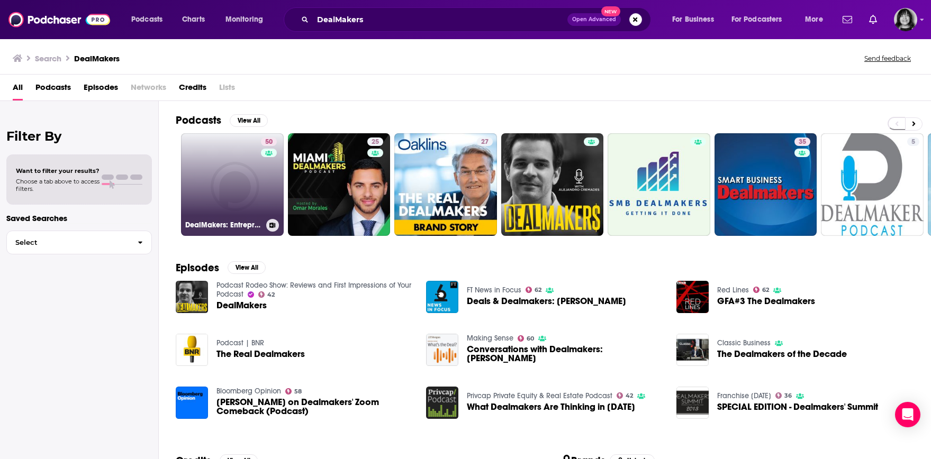
click at [220, 201] on link "50 DealMakers: Entrepreneur | Startups | Venture Capital" at bounding box center [232, 184] width 103 height 103
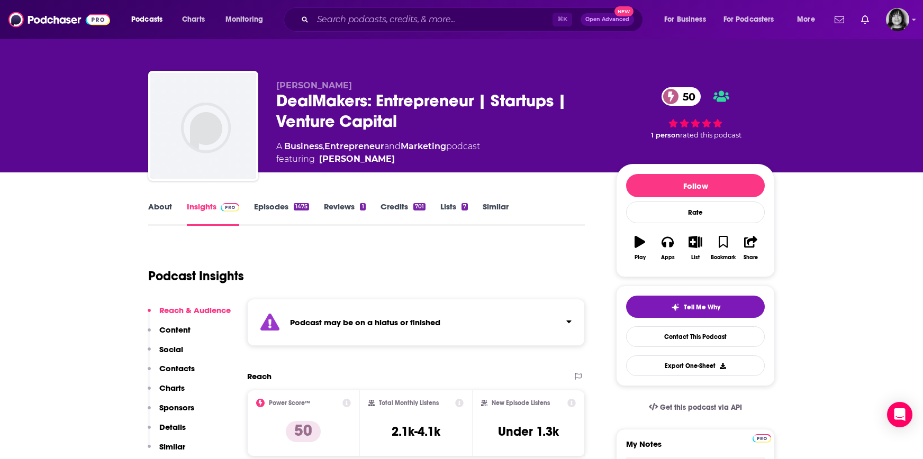
click at [353, 324] on strong "Podcast may be on a hiatus or finished" at bounding box center [365, 323] width 150 height 10
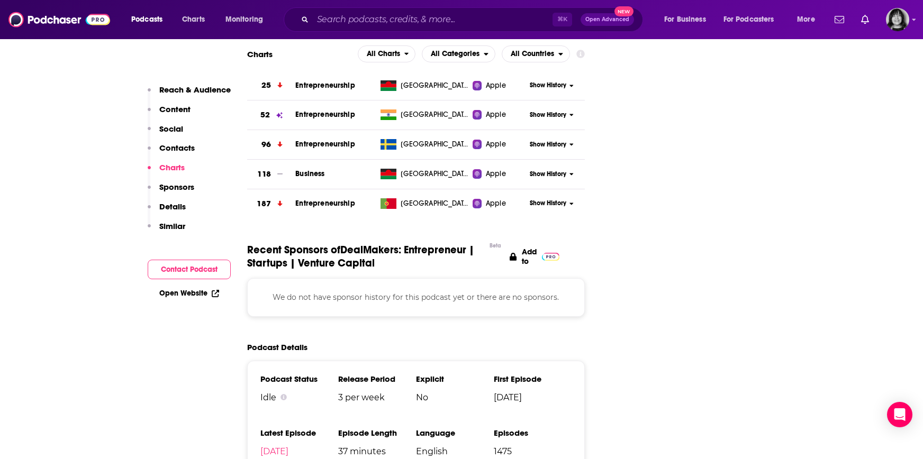
scroll to position [1471, 0]
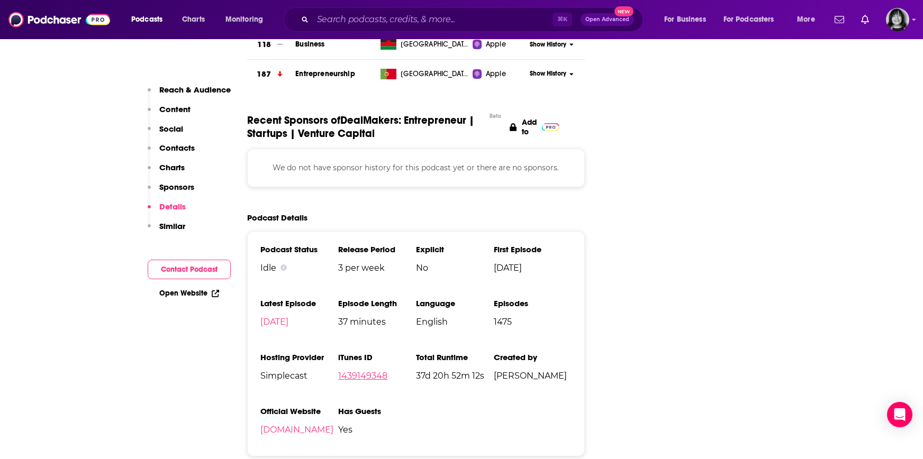
click at [374, 371] on link "1439149348" at bounding box center [362, 376] width 49 height 10
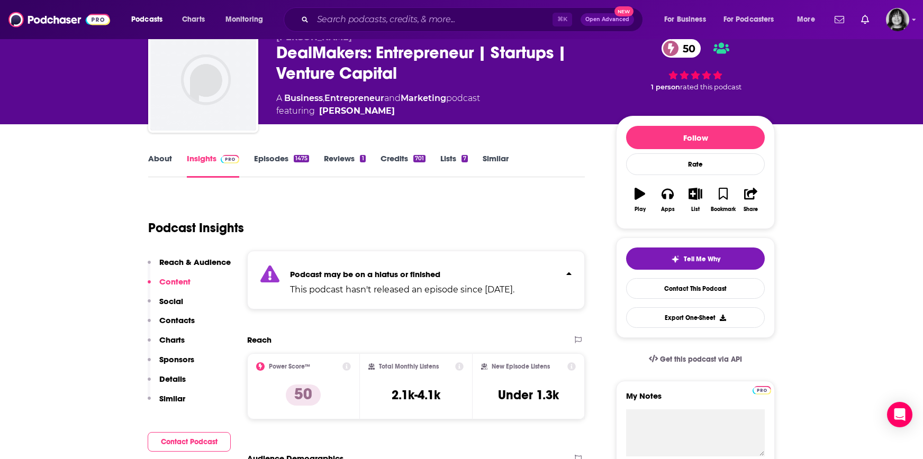
scroll to position [0, 0]
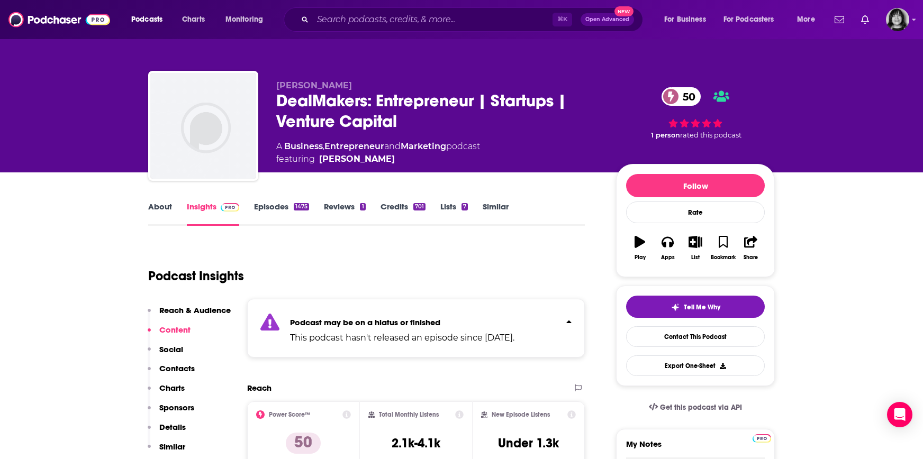
click at [337, 89] on span "Alejandro Cremades" at bounding box center [314, 85] width 76 height 10
click at [336, 89] on span "Alejandro Cremades" at bounding box center [314, 85] width 76 height 10
copy p "Alejandro Cremades"
click at [162, 210] on link "About" at bounding box center [160, 214] width 24 height 24
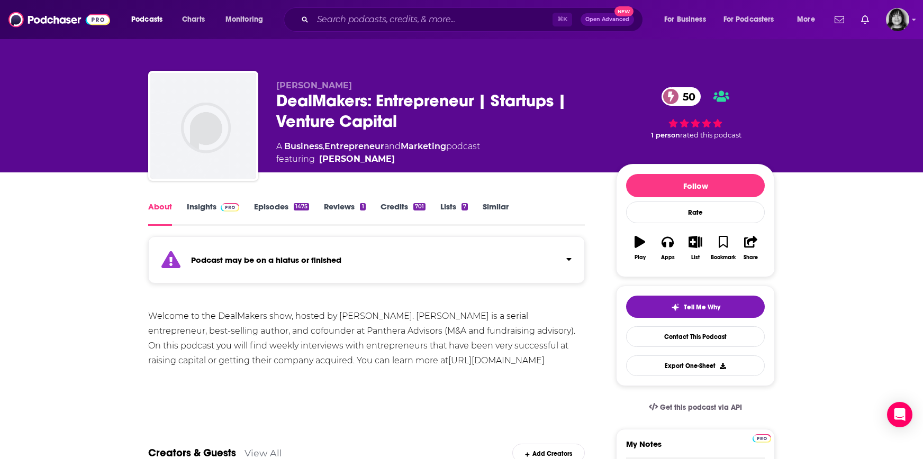
click at [204, 202] on link "Insights" at bounding box center [213, 214] width 52 height 24
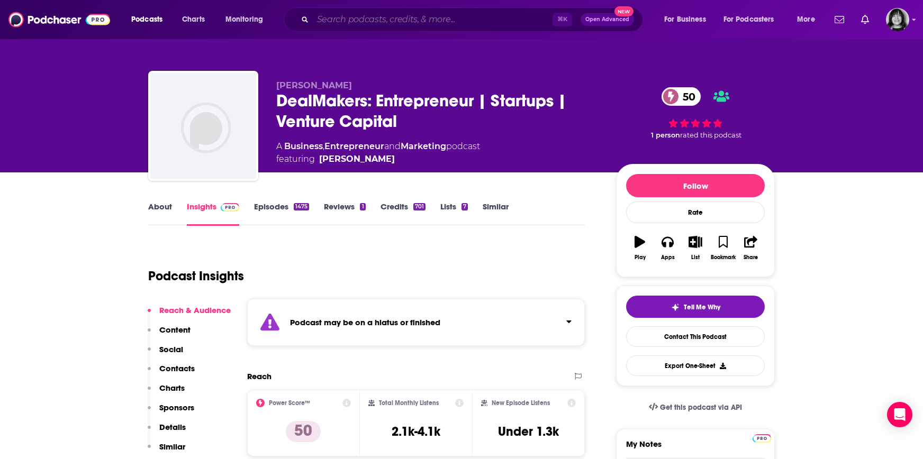
click at [350, 21] on input "Search podcasts, credits, & more..." at bounding box center [433, 19] width 240 height 17
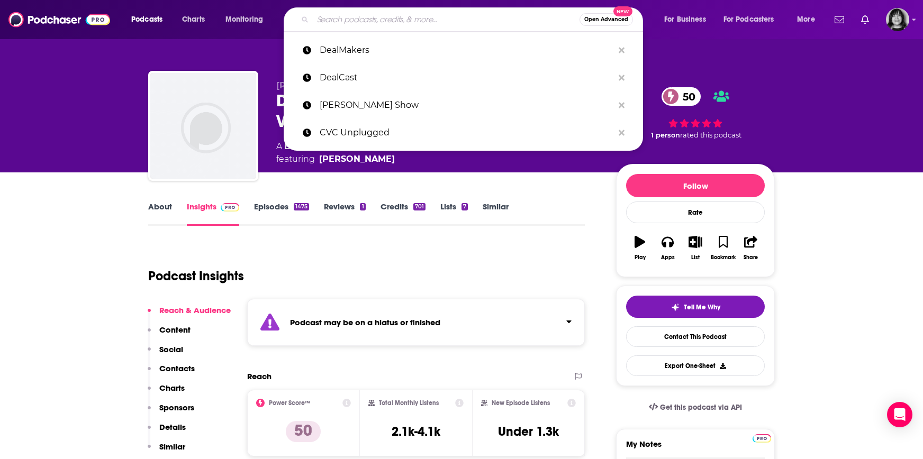
type input "s"
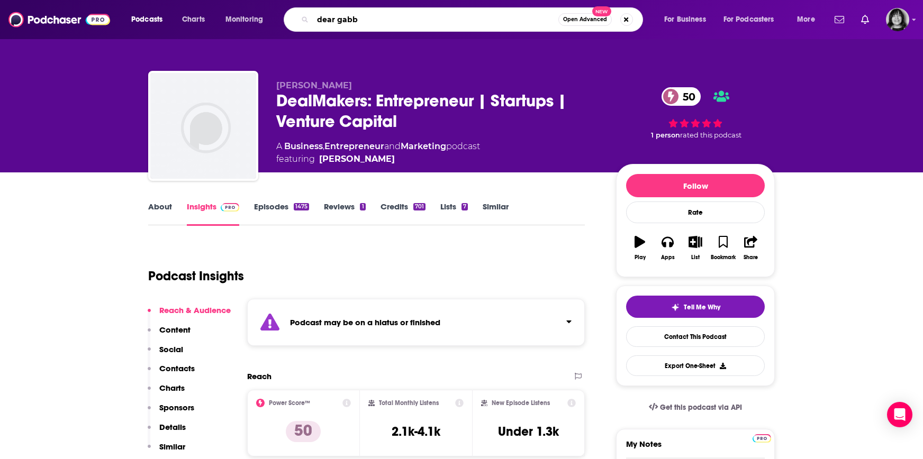
type input "dear gabby"
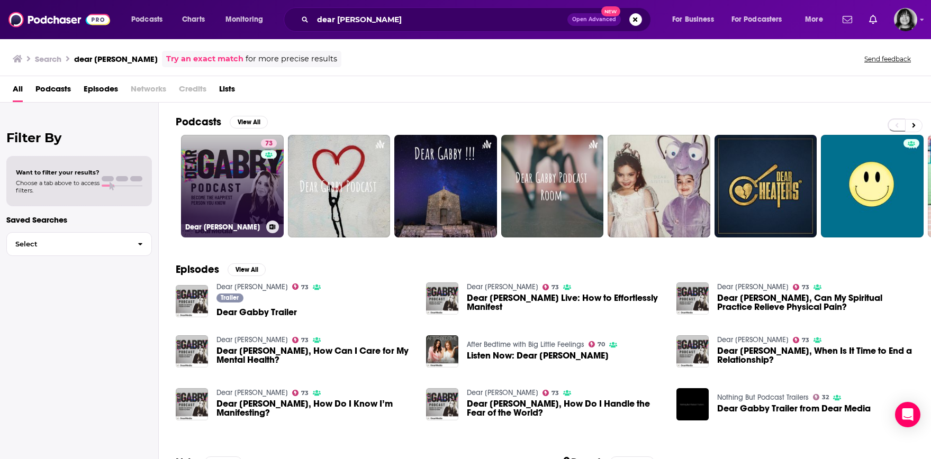
click at [270, 201] on div "73" at bounding box center [270, 180] width 19 height 82
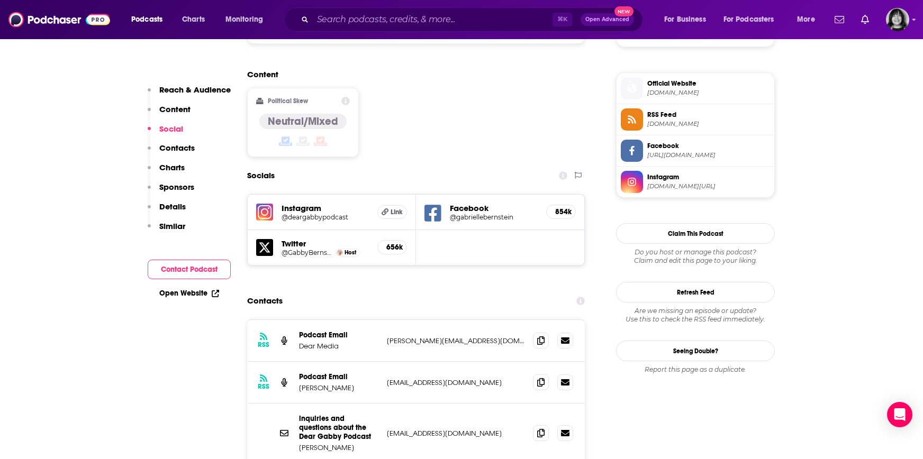
scroll to position [832, 0]
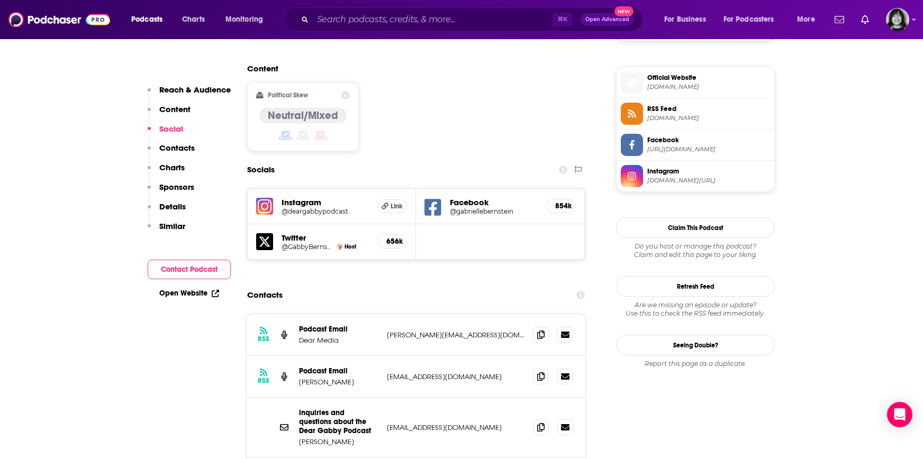
drag, startPoint x: 360, startPoint y: 367, endPoint x: 393, endPoint y: 354, distance: 35.1
click at [0, 0] on div "inquiries and questions about the Dear Gabby Podcast Gabby Bernstein hello@gabb…" at bounding box center [0, 0] width 0 height 0
drag, startPoint x: 350, startPoint y: 371, endPoint x: 301, endPoint y: 370, distance: 49.2
click at [301, 438] on p "Gabby Bernstein" at bounding box center [338, 442] width 79 height 9
copy p "Gabby Bernstein"
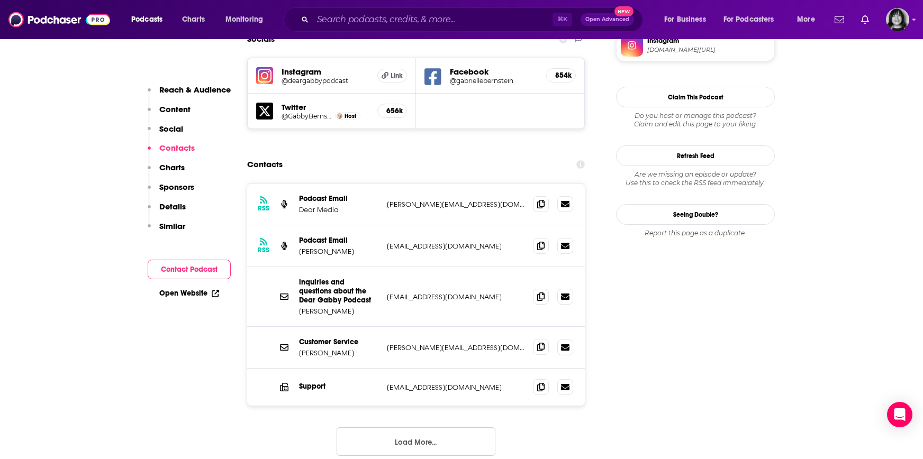
scroll to position [963, 0]
click at [539, 292] on icon at bounding box center [540, 296] width 7 height 8
drag, startPoint x: 482, startPoint y: 273, endPoint x: 298, endPoint y: 277, distance: 184.2
click at [298, 327] on div "Customer Service Zach Rocklin zach@gabbybernstein.com zach@gabbybernstein.com" at bounding box center [416, 348] width 338 height 42
copy div "Zach Rocklin zach@gabbybernstein.com"
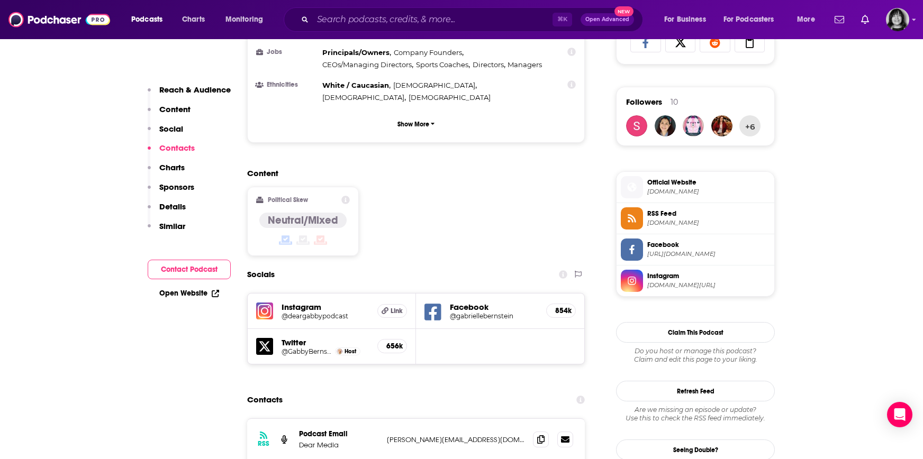
scroll to position [680, 0]
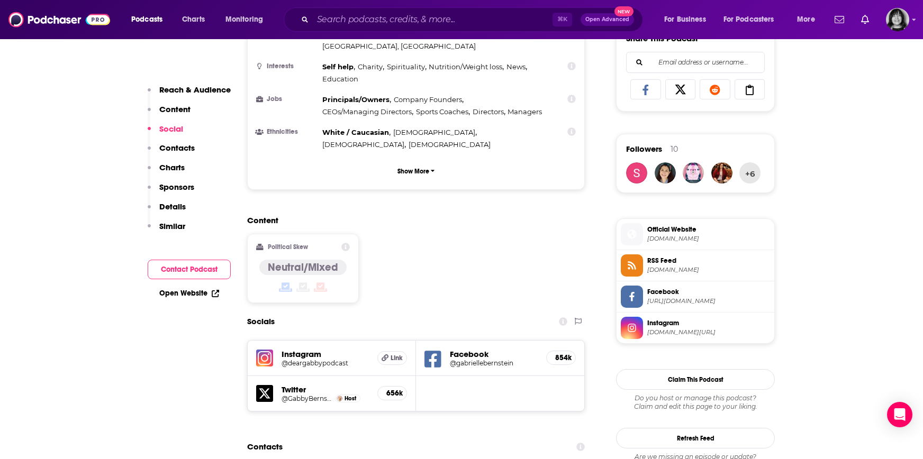
click at [272, 350] on img at bounding box center [264, 358] width 17 height 17
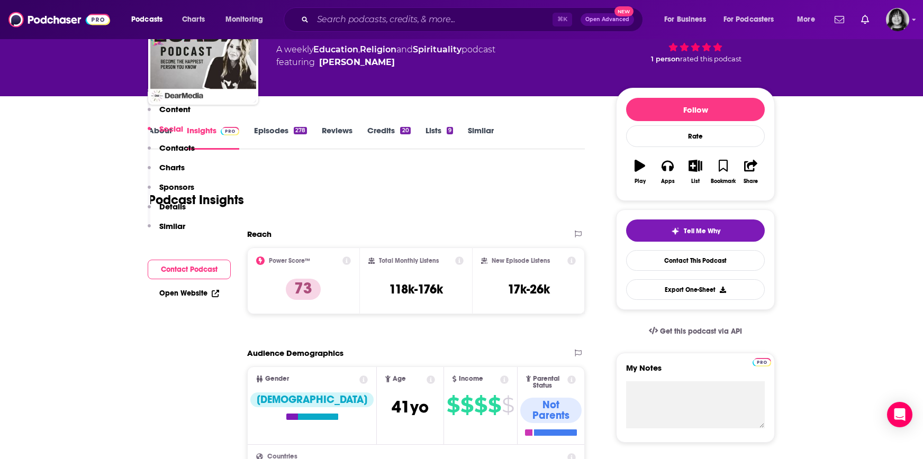
scroll to position [0, 0]
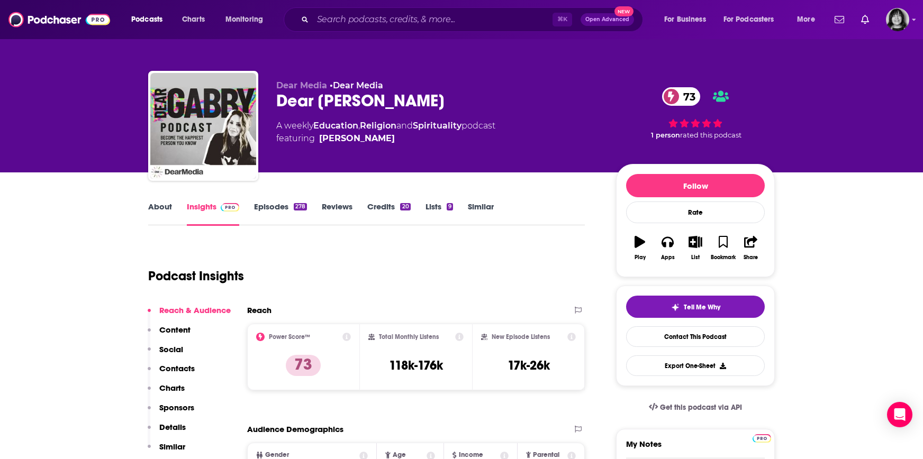
click at [165, 205] on link "About" at bounding box center [160, 214] width 24 height 24
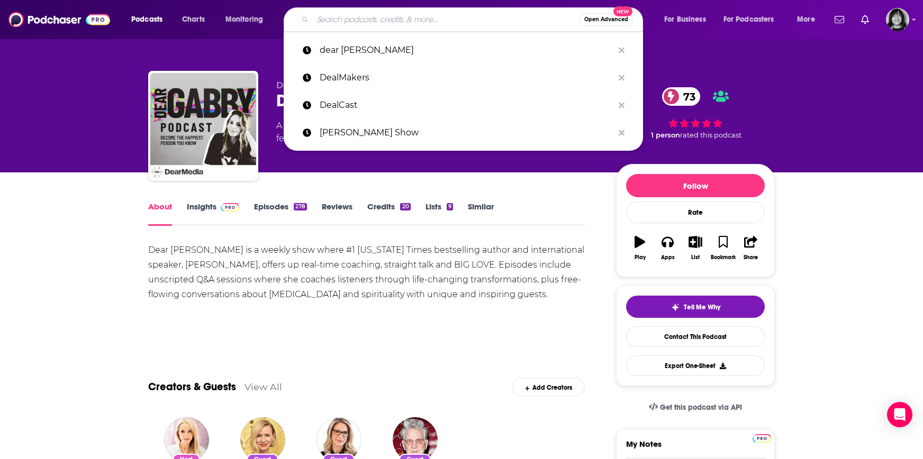
click at [350, 25] on input "Search podcasts, credits, & more..." at bounding box center [446, 19] width 267 height 17
paste input "Dear Hank & John"
type input "Dear Hank & John"
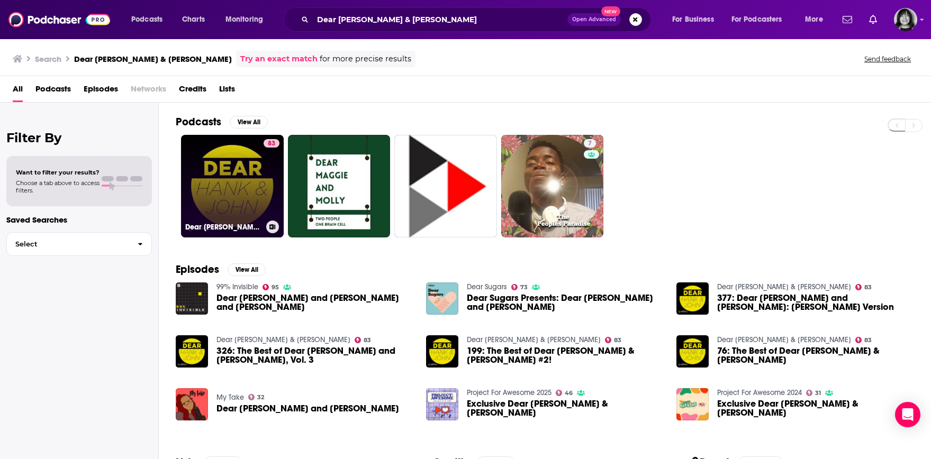
click at [228, 162] on link "83 Dear Hank & John" at bounding box center [232, 186] width 103 height 103
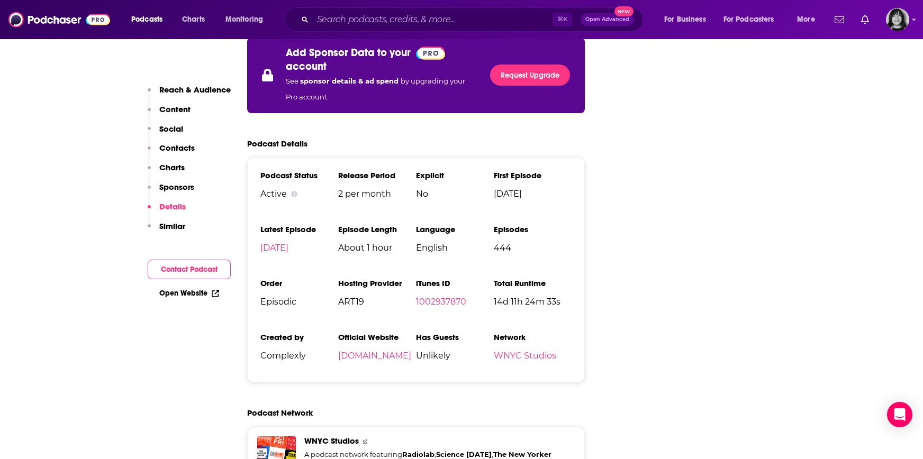
scroll to position [1689, 0]
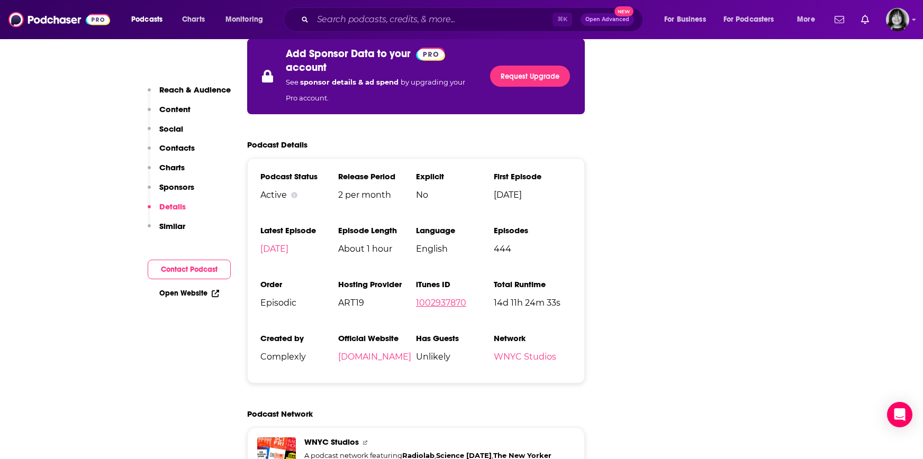
click at [434, 298] on link "1002937870" at bounding box center [441, 303] width 50 height 10
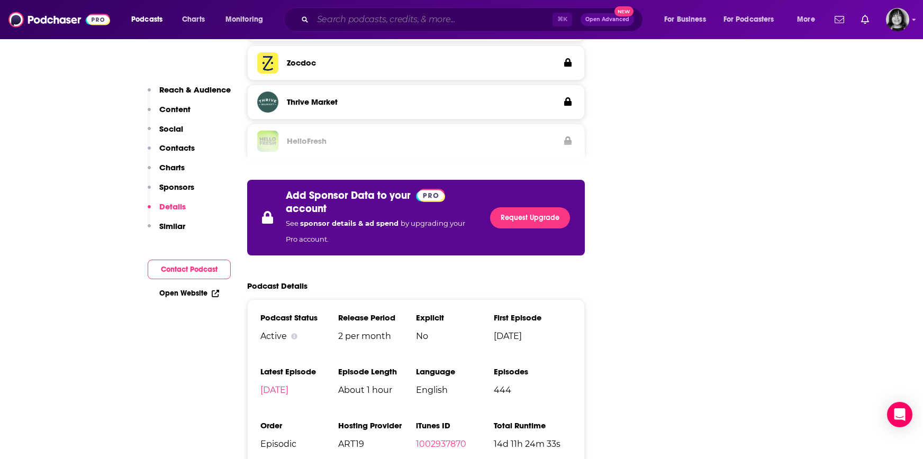
click at [412, 12] on input "Search podcasts, credits, & more..." at bounding box center [433, 19] width 240 height 17
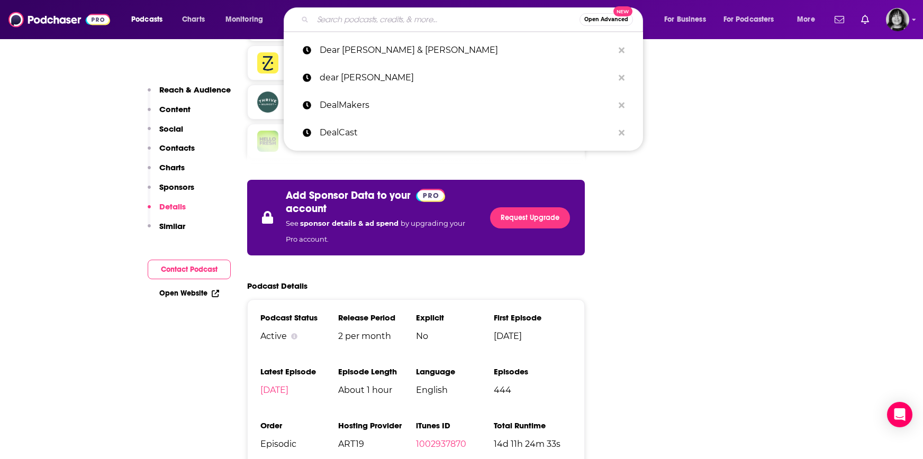
paste input "Detail Therapy with Amy Landino"
type input "Detail Therapy with Amy Landino"
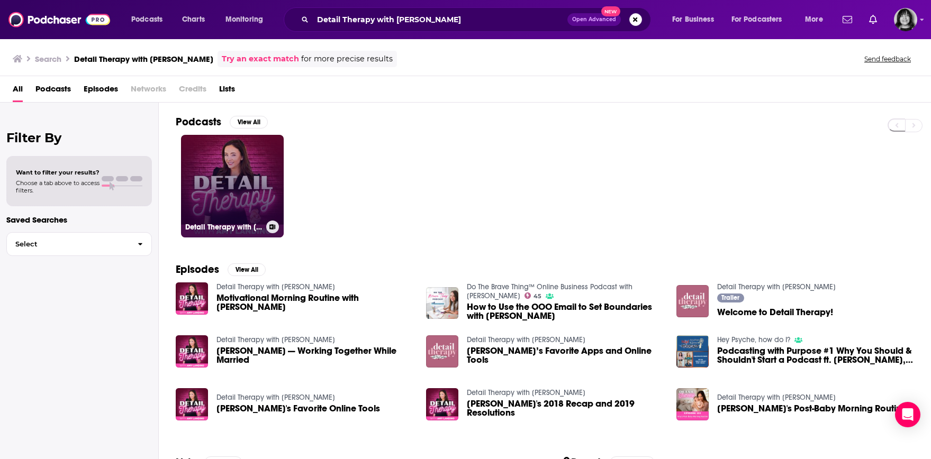
click at [229, 179] on link "Detail Therapy with Amy Landino" at bounding box center [232, 186] width 103 height 103
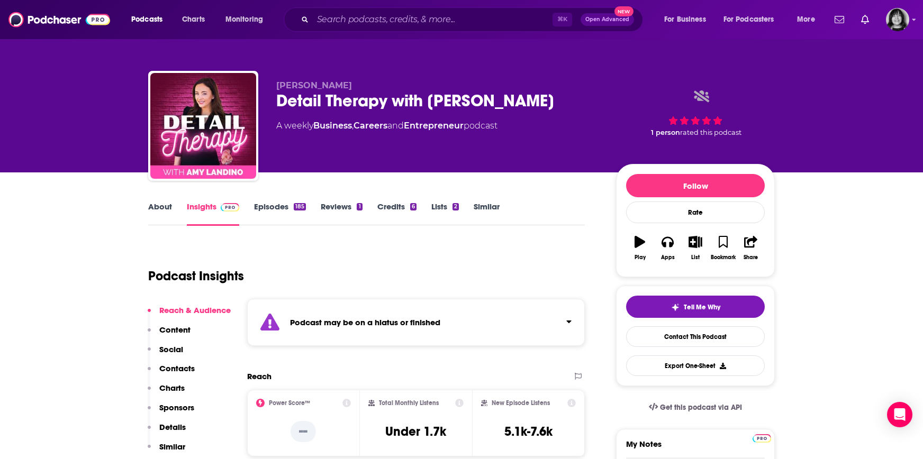
click at [437, 340] on div "Podcast may be on a hiatus or finished" at bounding box center [416, 322] width 338 height 47
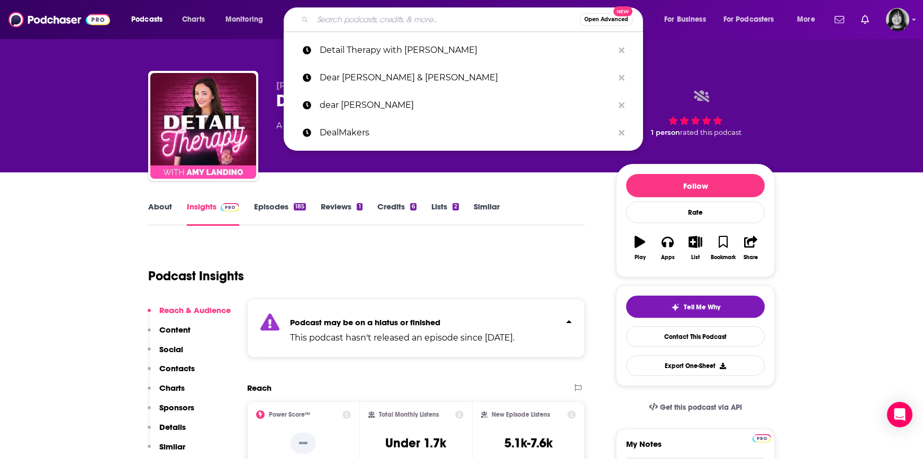
click at [387, 23] on input "Search podcasts, credits, & more..." at bounding box center [446, 19] width 267 height 17
paste input "Diversity Conversations"
type input "Diversity Conversations"
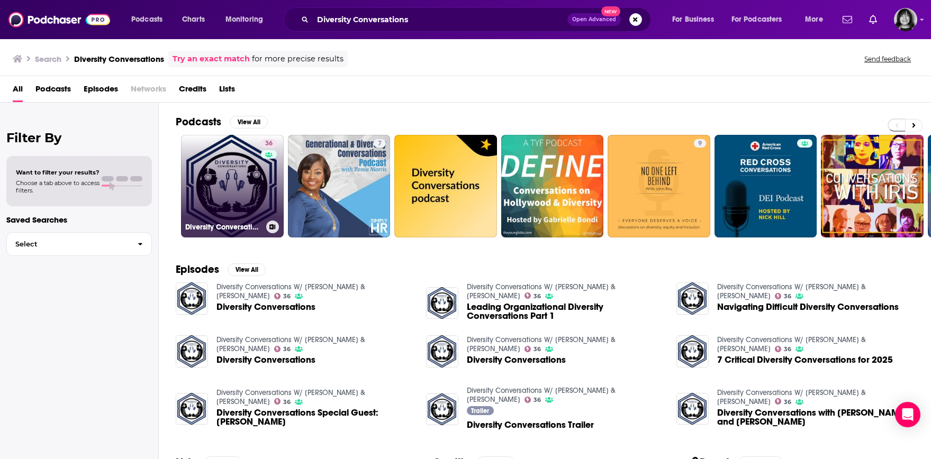
click at [229, 204] on link "36 Diversity Conversations W/ Eric Ellis & Tommie Lewis" at bounding box center [232, 186] width 103 height 103
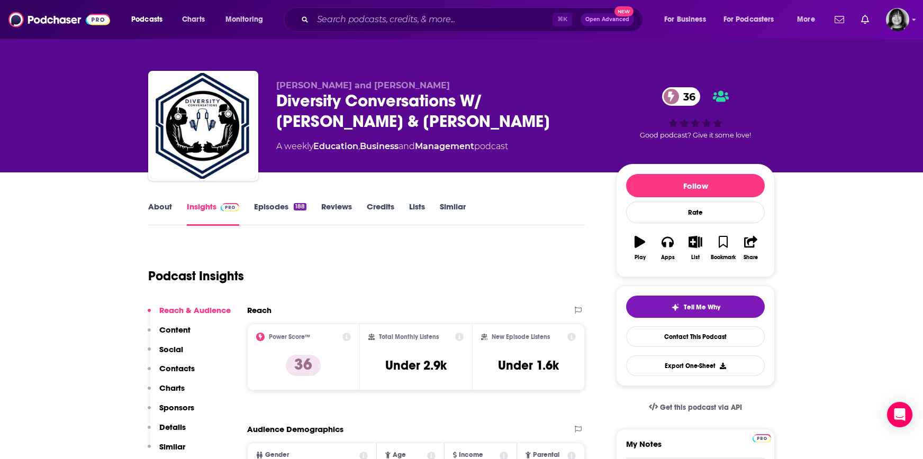
click at [163, 209] on link "About" at bounding box center [160, 214] width 24 height 24
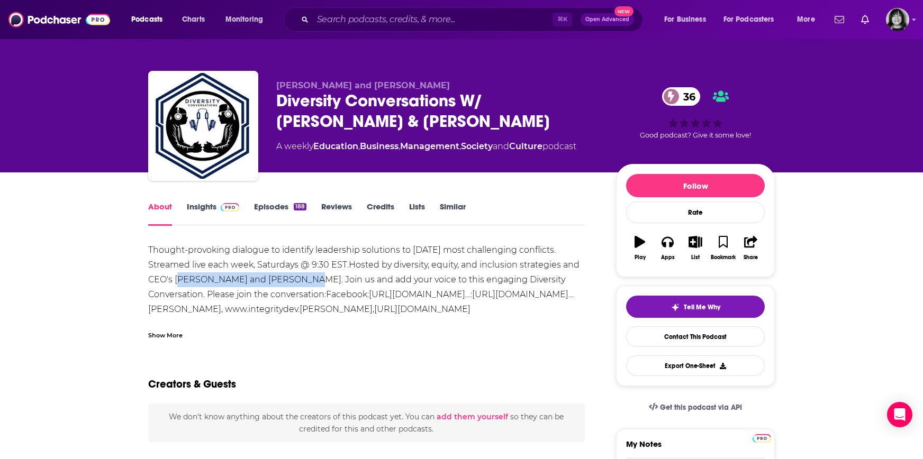
drag, startPoint x: 287, startPoint y: 283, endPoint x: 175, endPoint y: 280, distance: 112.3
click at [175, 280] on div "Thought-provoking dialogue to identify leadership solutions to today's most cha…" at bounding box center [366, 280] width 437 height 74
copy div "Eric Ellis and Tommie Lewis"
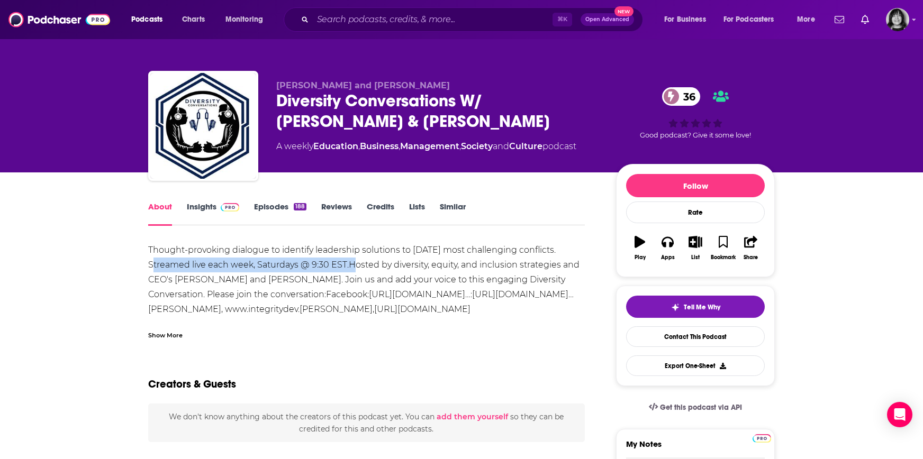
drag, startPoint x: 347, startPoint y: 265, endPoint x: 126, endPoint y: 266, distance: 220.7
copy div "Streamed live each week, Saturdays @ 9:30 EST."
click at [185, 208] on div "About" at bounding box center [167, 214] width 39 height 24
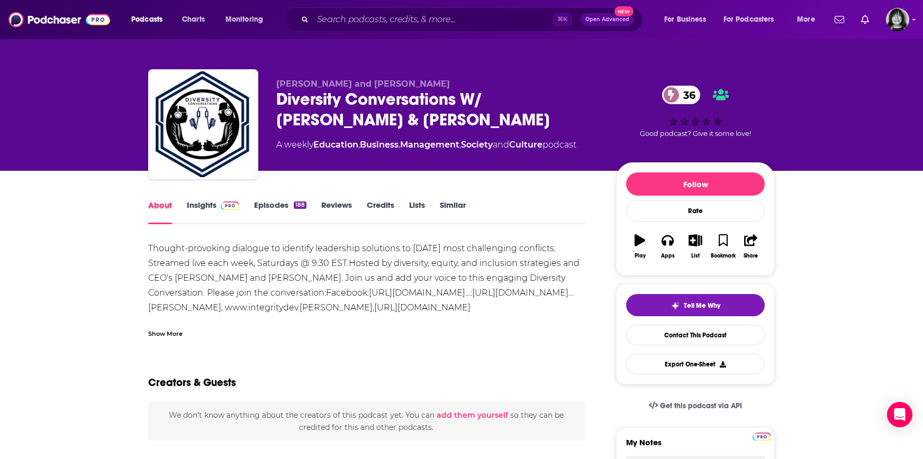
scroll to position [2, 0]
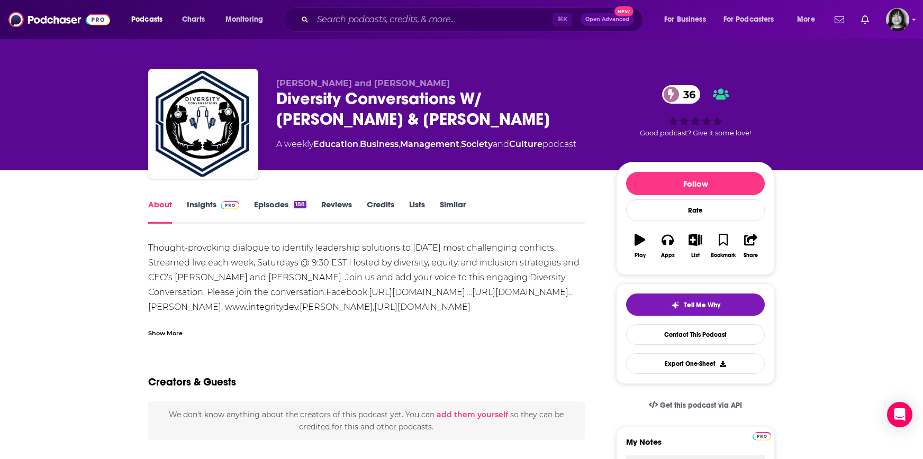
click at [197, 206] on link "Insights" at bounding box center [213, 212] width 52 height 24
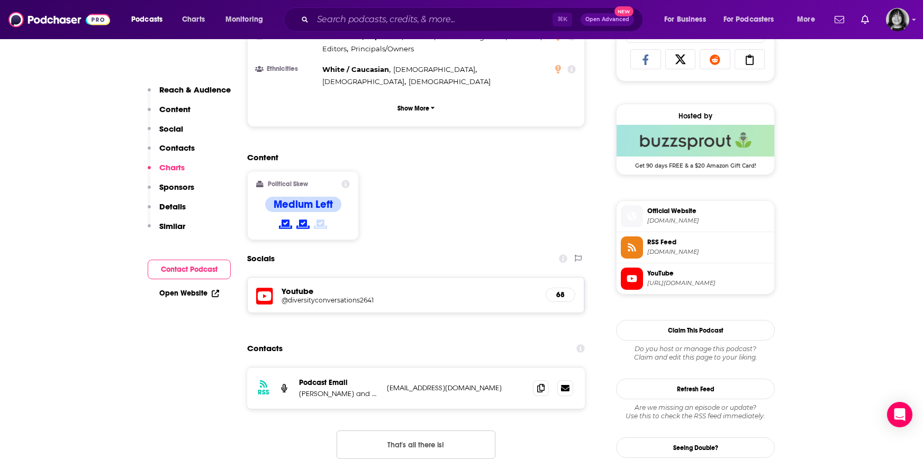
scroll to position [569, 0]
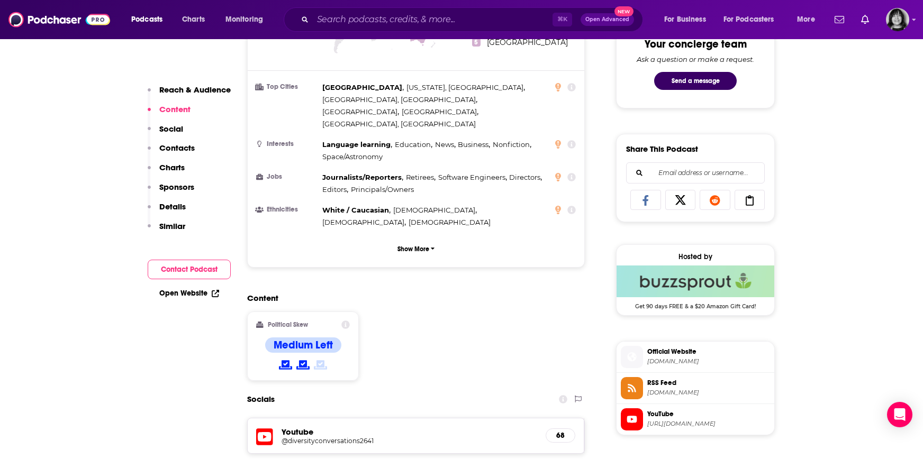
click at [264, 429] on icon at bounding box center [264, 437] width 17 height 17
click at [434, 25] on input "Search podcasts, credits, & more..." at bounding box center [433, 19] width 240 height 17
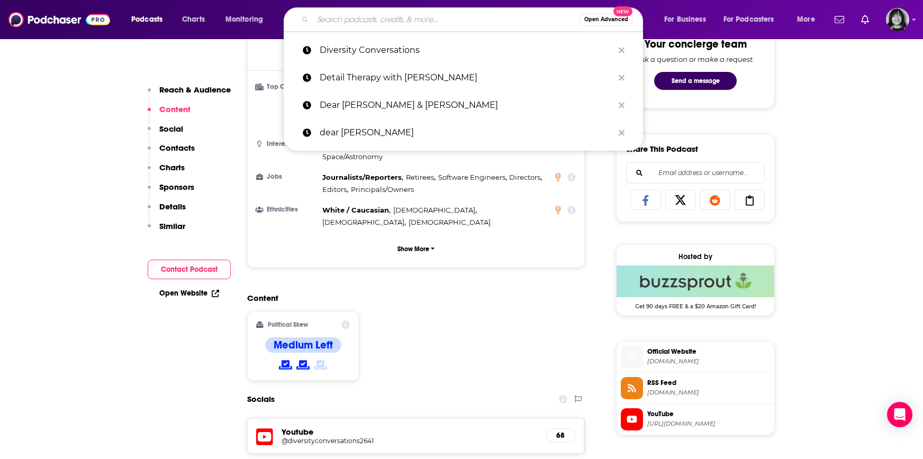
paste input "Do It Scared"
type input "Do It Scared"
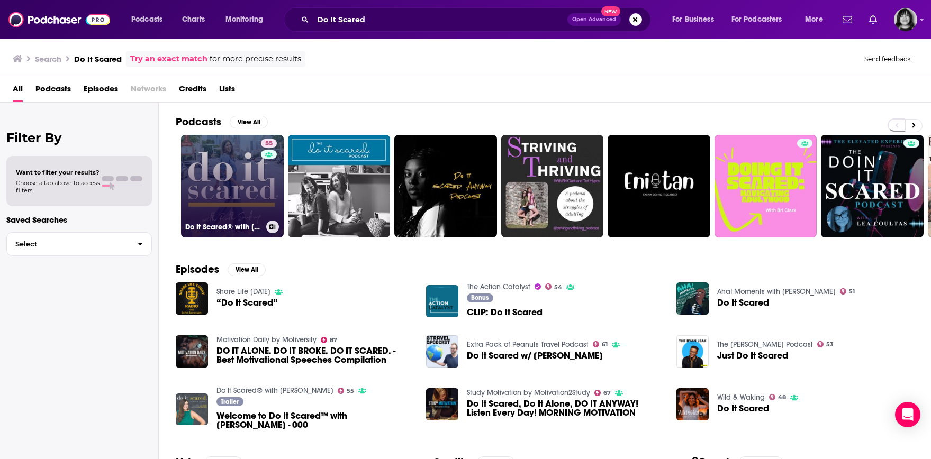
click at [255, 163] on link "55 Do It Scared® with Ruth Soukup" at bounding box center [232, 186] width 103 height 103
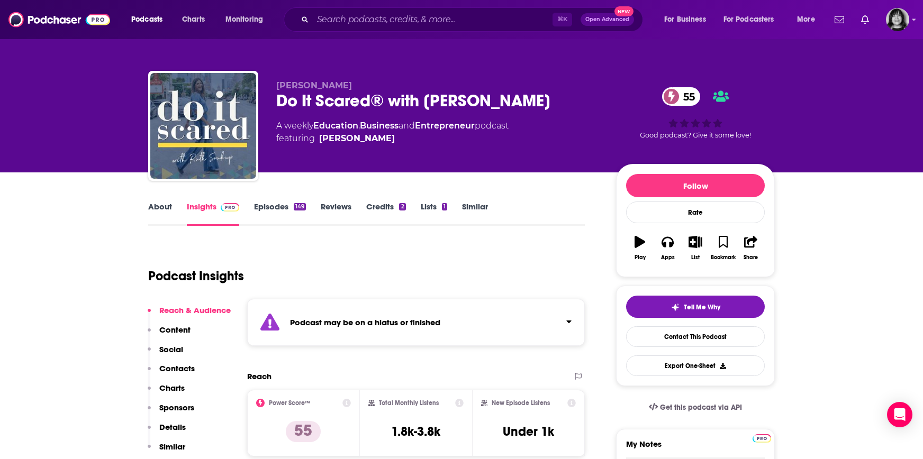
click at [364, 323] on strong "Podcast may be on a hiatus or finished" at bounding box center [365, 323] width 150 height 10
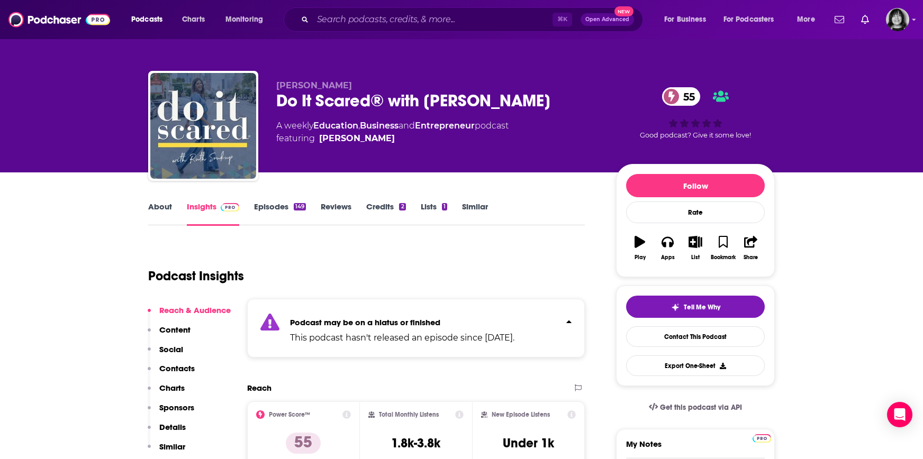
scroll to position [2, 0]
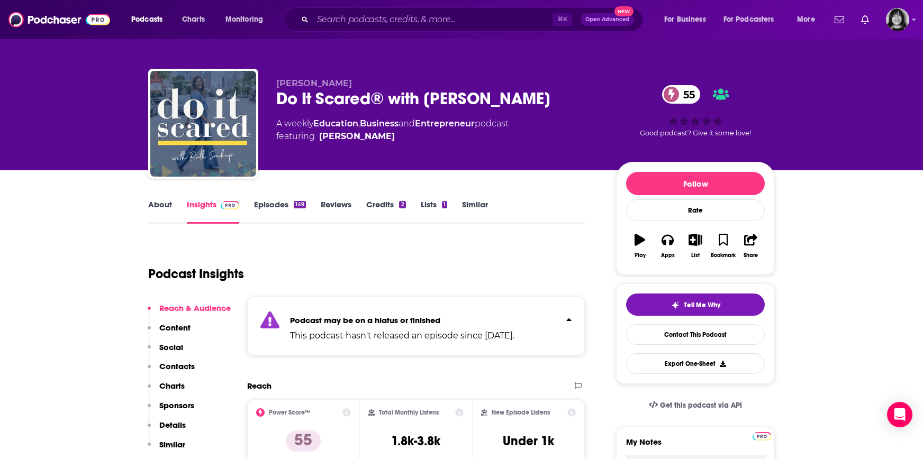
click at [442, 29] on div "⌘ K Open Advanced New" at bounding box center [463, 19] width 359 height 24
click at [441, 18] on input "Search podcasts, credits, & more..." at bounding box center [433, 19] width 240 height 17
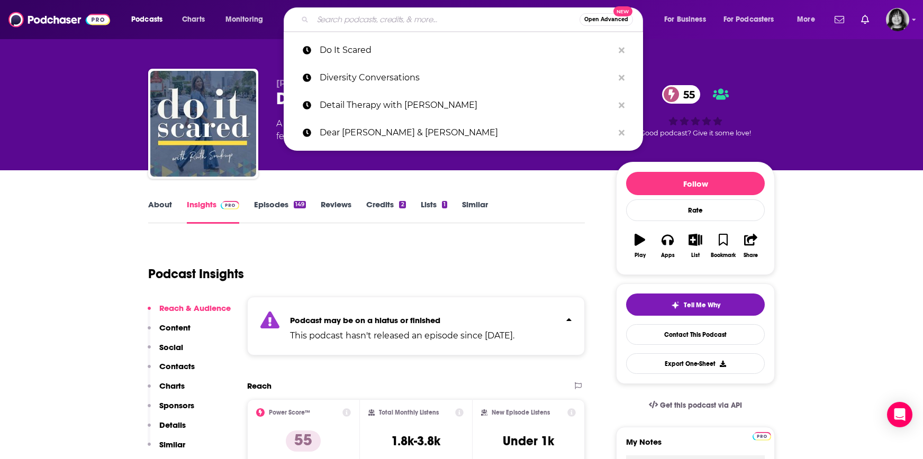
paste input "Dominate Your Day"
type input "Dominate Your Day"
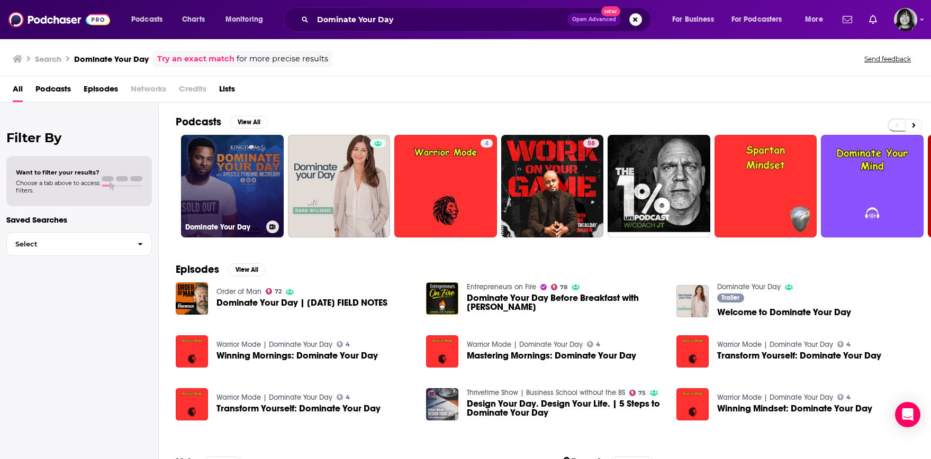
click at [235, 203] on link "Dominate Your Day" at bounding box center [232, 186] width 103 height 103
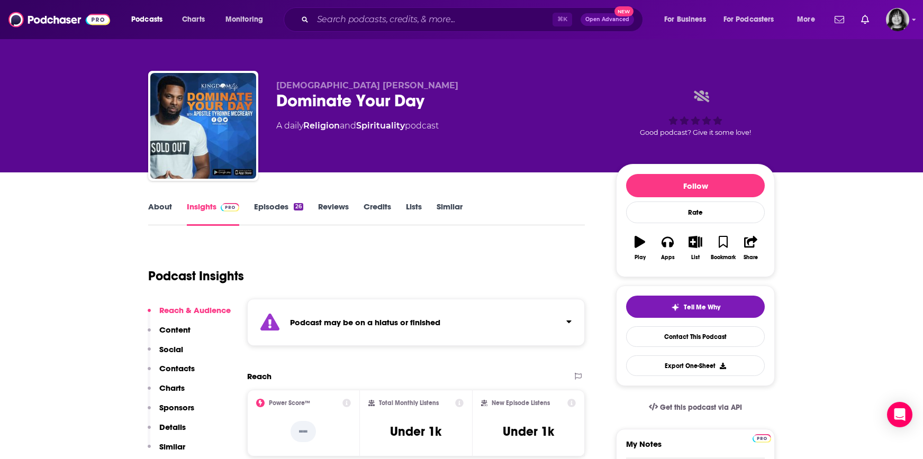
click at [403, 337] on div "Podcast may be on a hiatus or finished" at bounding box center [416, 322] width 338 height 47
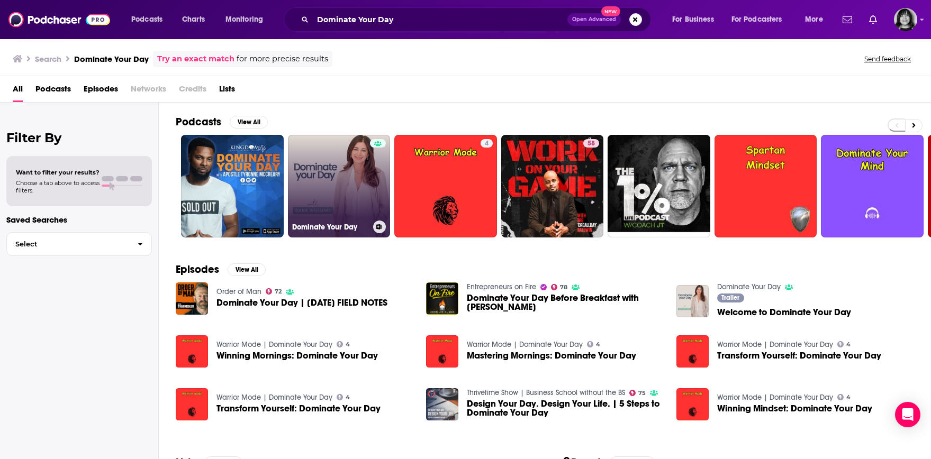
click at [353, 206] on link "Dominate Your Day" at bounding box center [339, 186] width 103 height 103
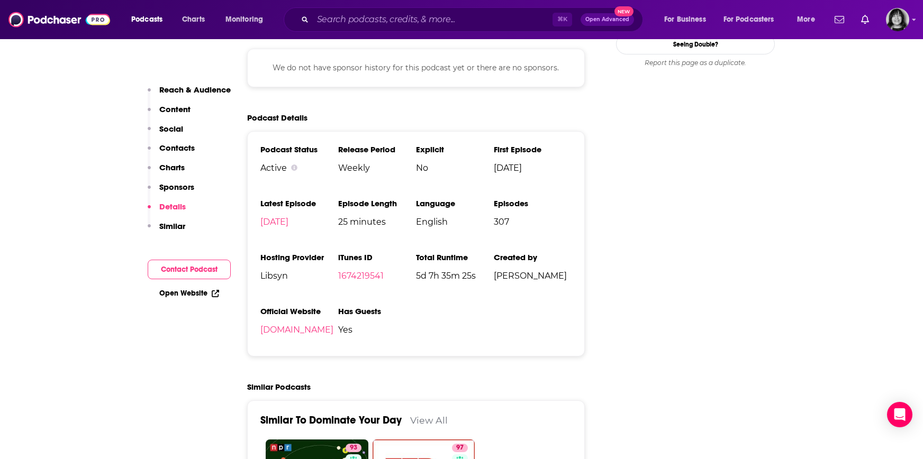
scroll to position [1085, 0]
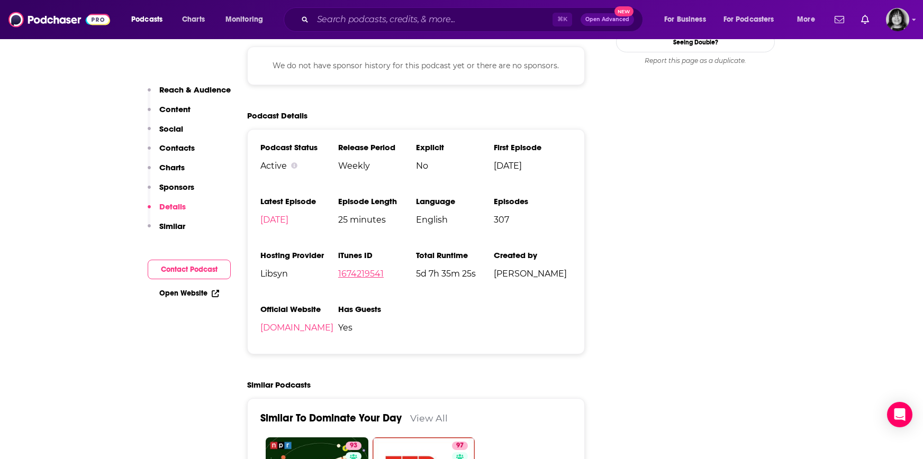
click at [366, 273] on link "1674219541" at bounding box center [361, 274] width 46 height 10
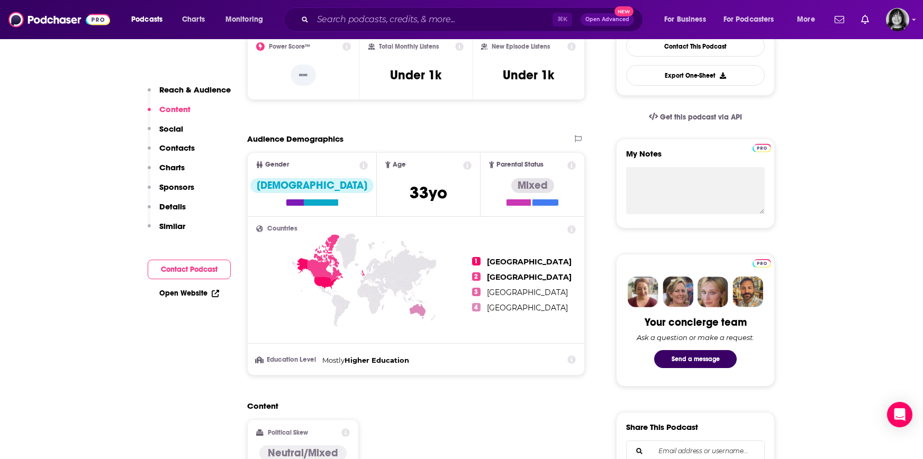
scroll to position [0, 0]
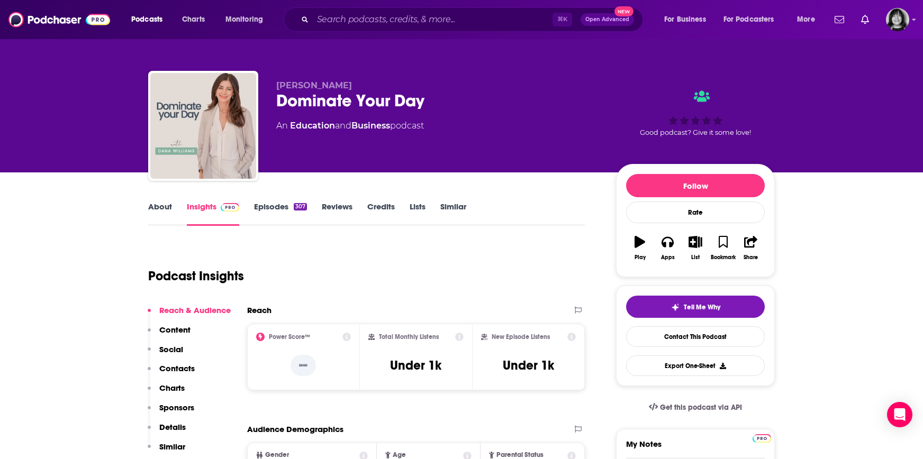
click at [165, 206] on link "About" at bounding box center [160, 214] width 24 height 24
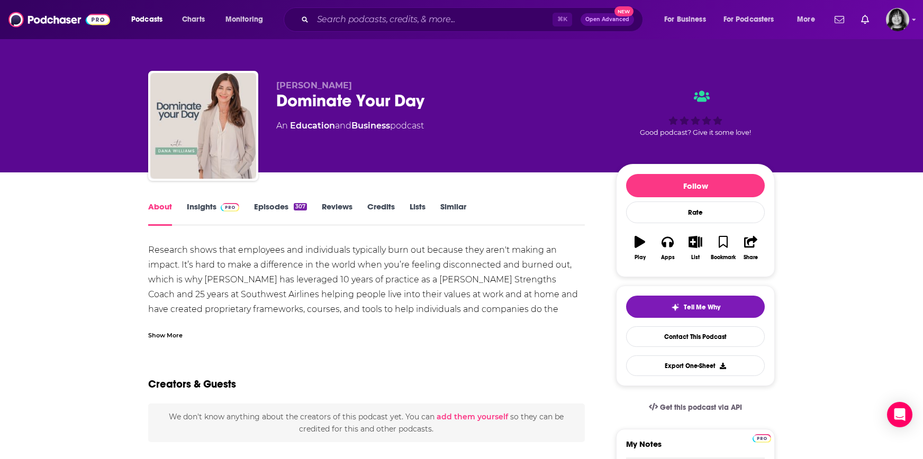
click at [218, 203] on span at bounding box center [228, 207] width 23 height 10
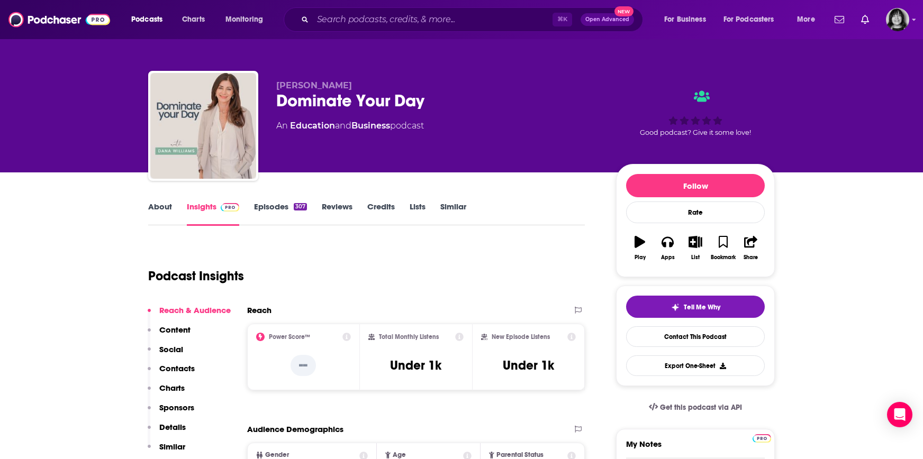
scroll to position [2, 0]
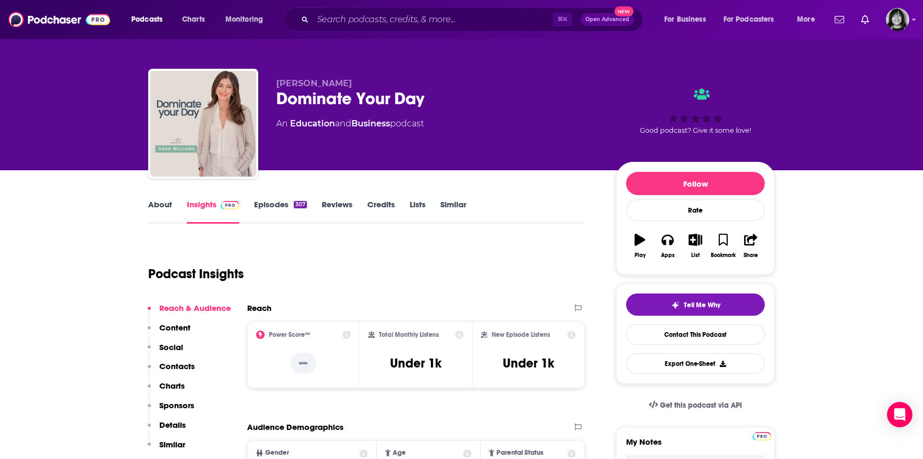
click at [316, 83] on span "Dana Williams" at bounding box center [314, 83] width 76 height 10
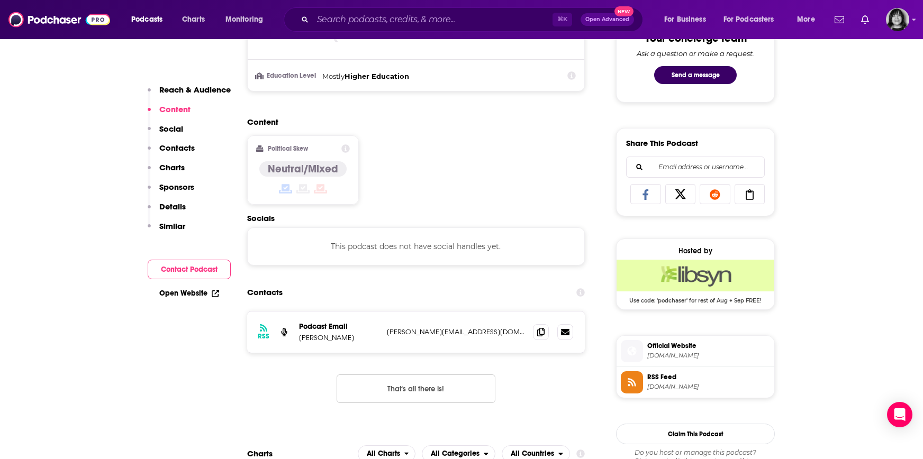
scroll to position [575, 0]
click at [545, 337] on span at bounding box center [541, 331] width 16 height 16
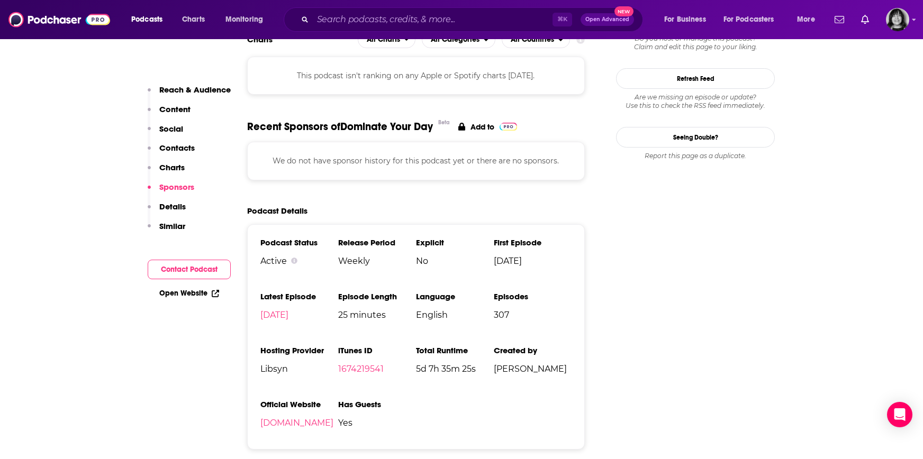
scroll to position [995, 0]
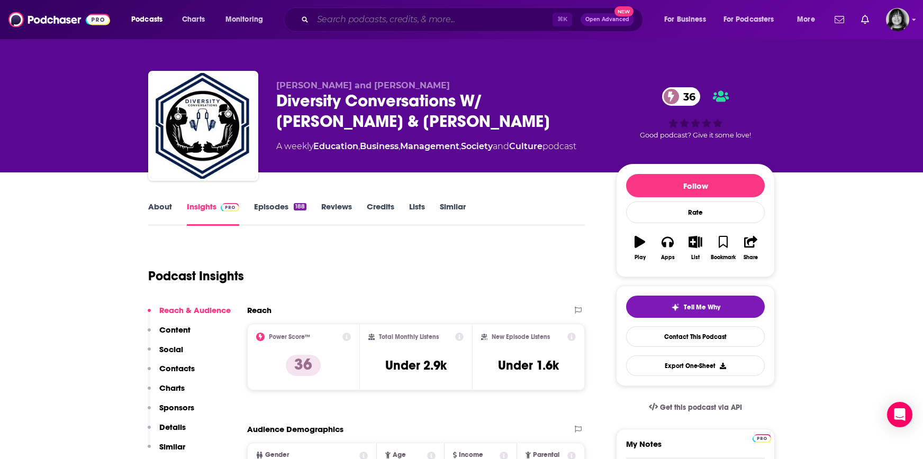
click at [424, 24] on input "Search podcasts, credits, & more..." at bounding box center [433, 19] width 240 height 17
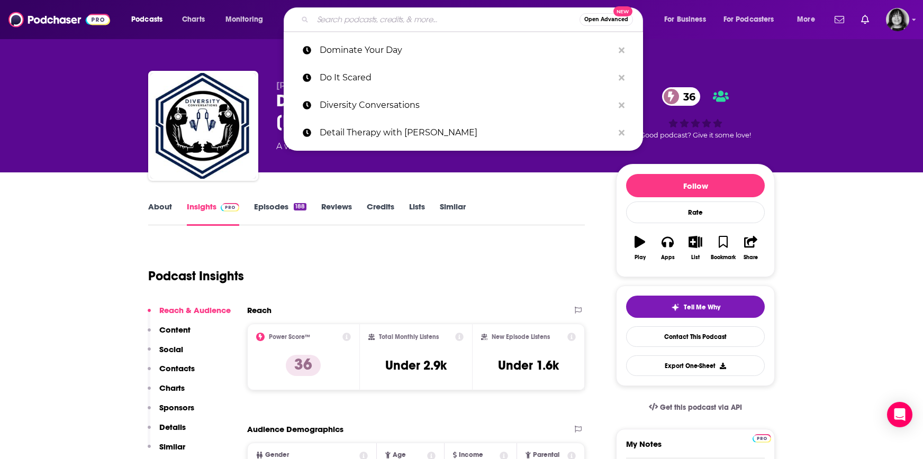
paste input "Dream Big with [PERSON_NAME]"
type input "Dream Big with [PERSON_NAME]"
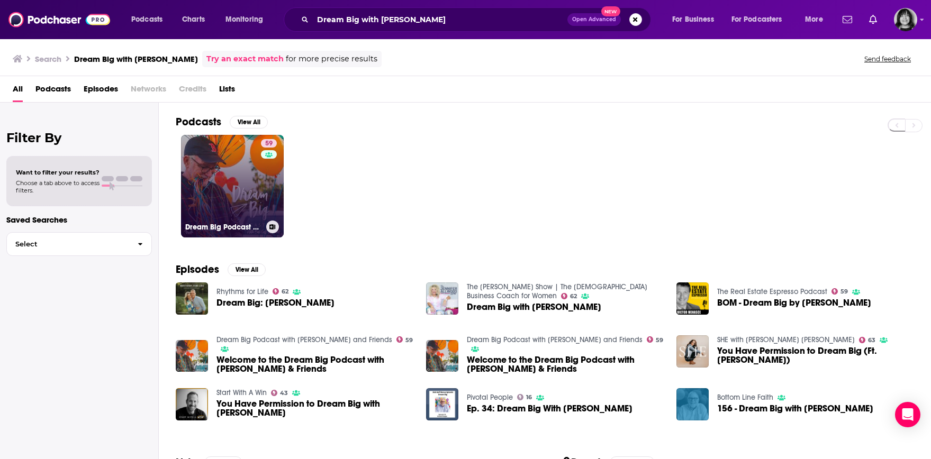
click at [264, 201] on div "59" at bounding box center [270, 180] width 19 height 82
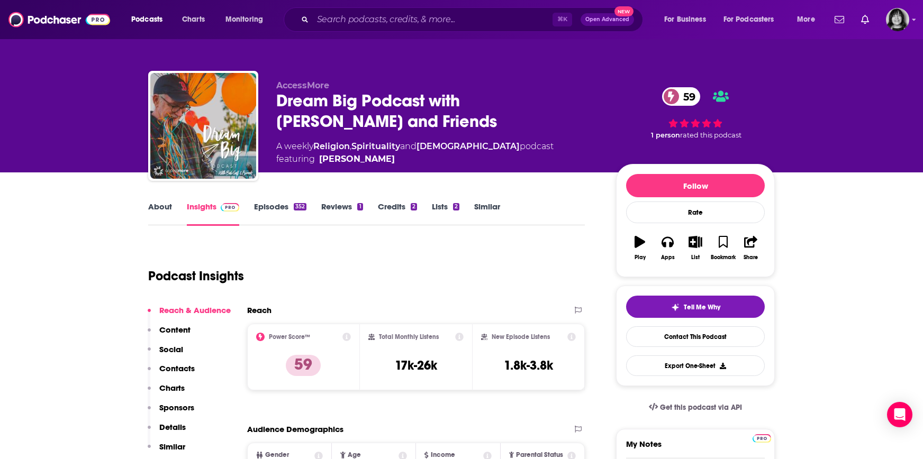
click at [162, 202] on link "About" at bounding box center [160, 214] width 24 height 24
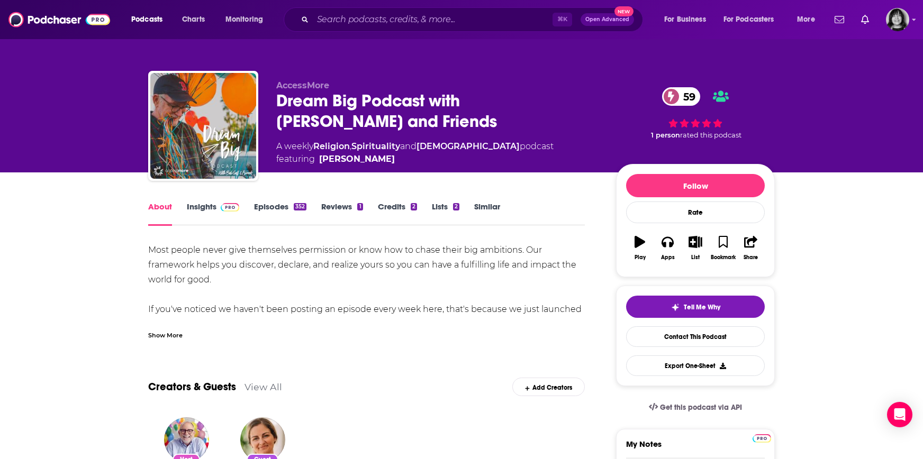
click at [176, 339] on div "Show More" at bounding box center [165, 335] width 34 height 10
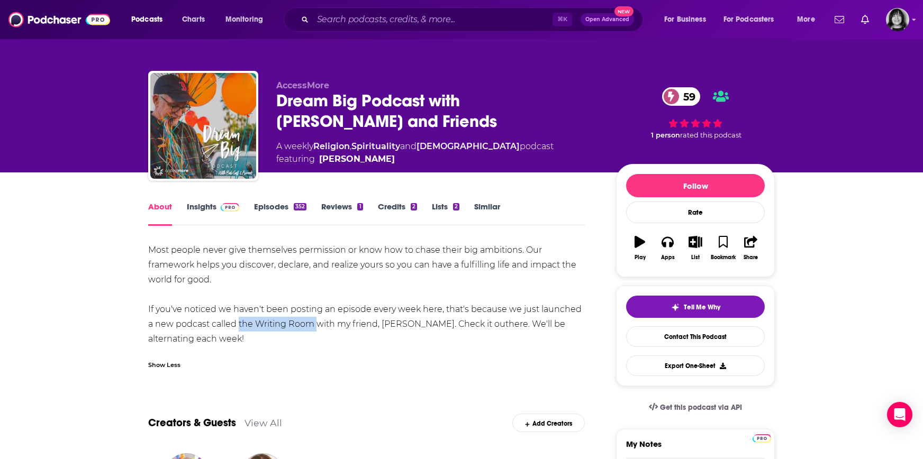
drag, startPoint x: 229, startPoint y: 326, endPoint x: 306, endPoint y: 328, distance: 76.8
click at [306, 328] on div "Most people never give themselves permission or know how to chase their big amb…" at bounding box center [366, 295] width 437 height 104
click at [199, 205] on link "Insights" at bounding box center [213, 214] width 52 height 24
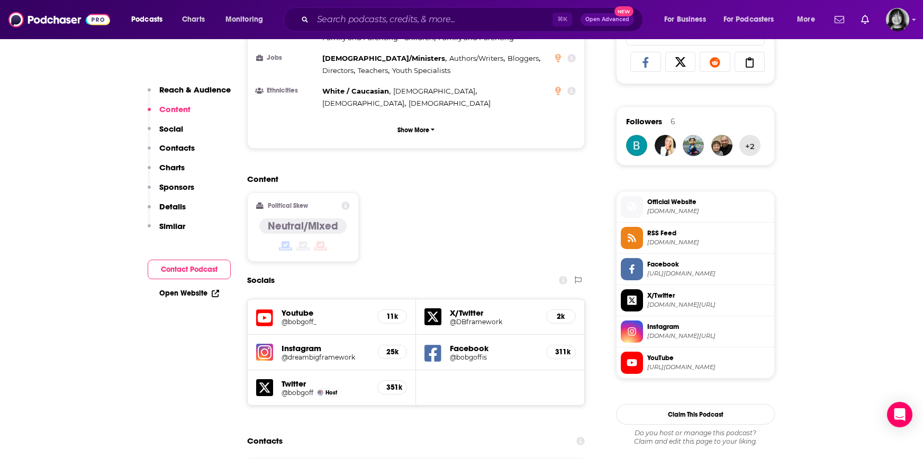
scroll to position [849, 0]
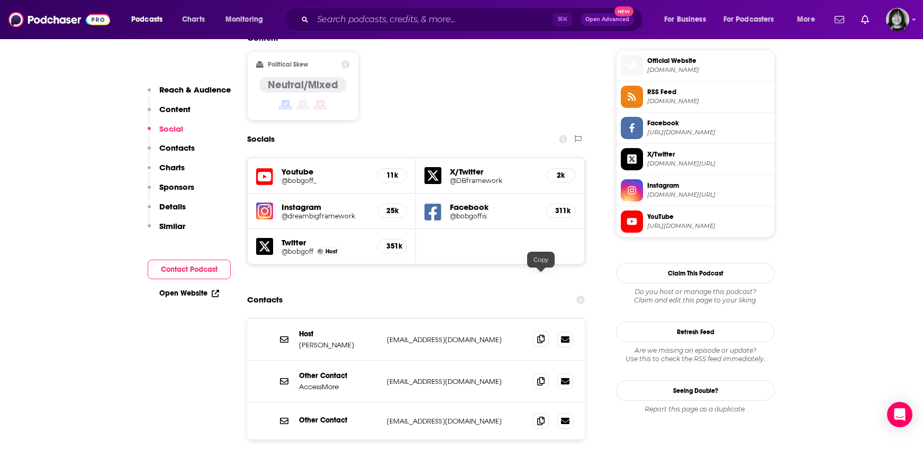
click at [541, 335] on icon at bounding box center [540, 339] width 7 height 8
click at [426, 24] on input "Search podcasts, credits, & more..." at bounding box center [433, 19] width 240 height 17
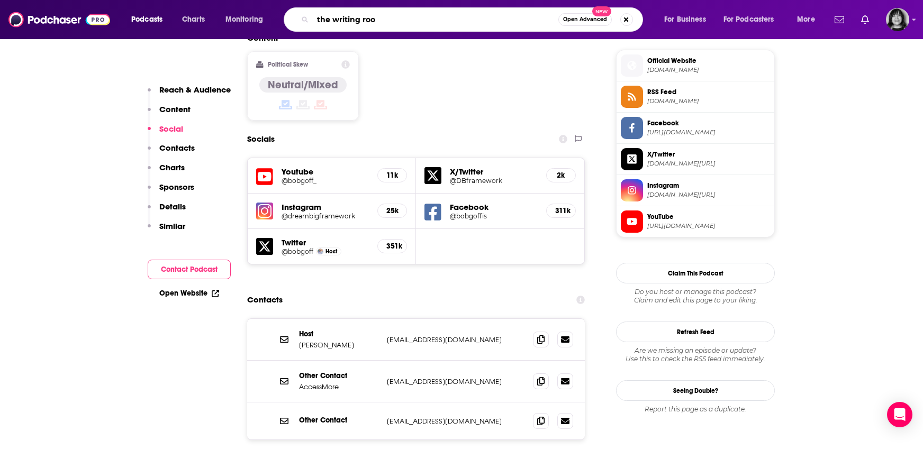
type input "the writing room"
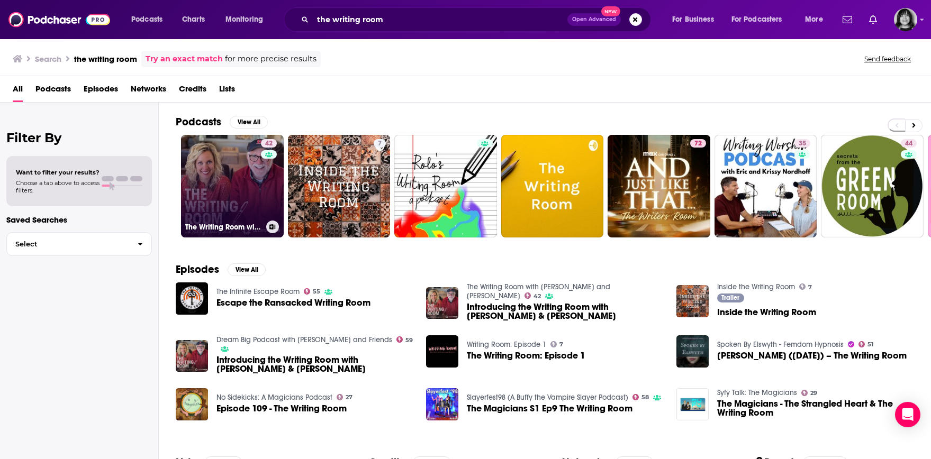
click at [217, 183] on link "42 The Writing Room with [PERSON_NAME] and [PERSON_NAME]" at bounding box center [232, 186] width 103 height 103
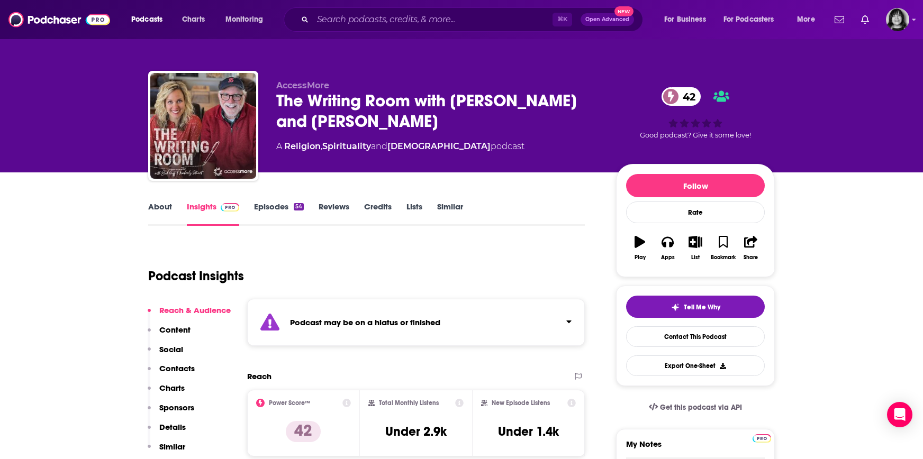
click at [503, 333] on div "Podcast may be on a hiatus or finished" at bounding box center [416, 322] width 338 height 47
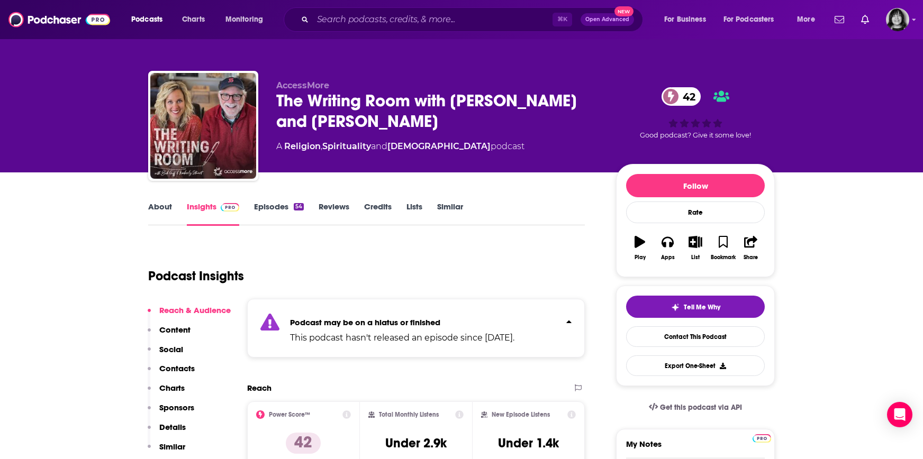
click at [159, 205] on link "About" at bounding box center [160, 214] width 24 height 24
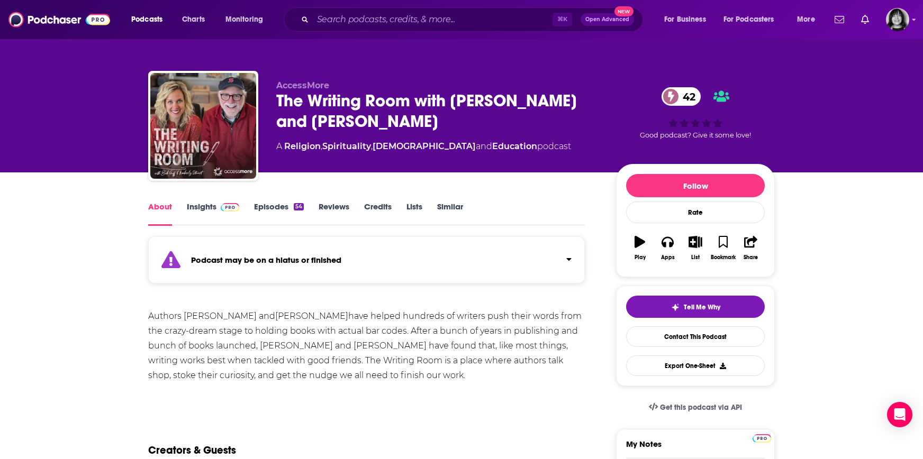
drag, startPoint x: 308, startPoint y: 315, endPoint x: 186, endPoint y: 319, distance: 121.3
click at [186, 319] on div "Authors Bob Goff and Kimberly Stuart have helped hundreds of writers push their…" at bounding box center [366, 346] width 437 height 74
click at [199, 212] on link "Insights" at bounding box center [213, 214] width 52 height 24
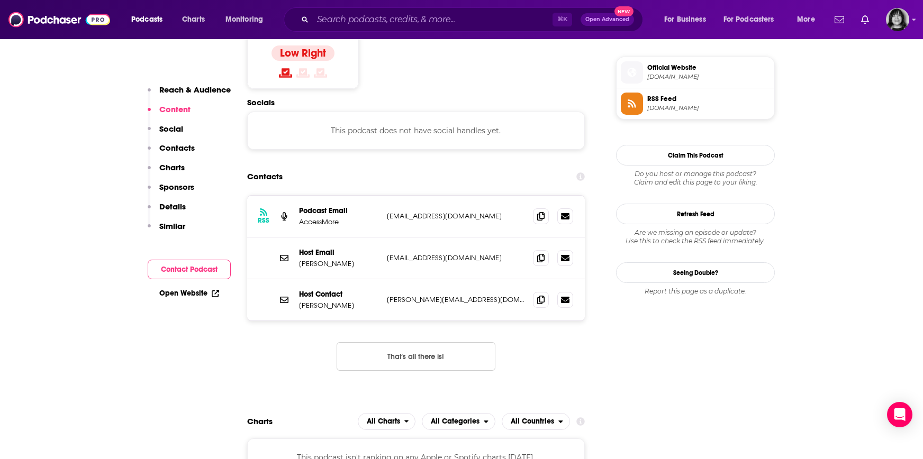
scroll to position [784, 0]
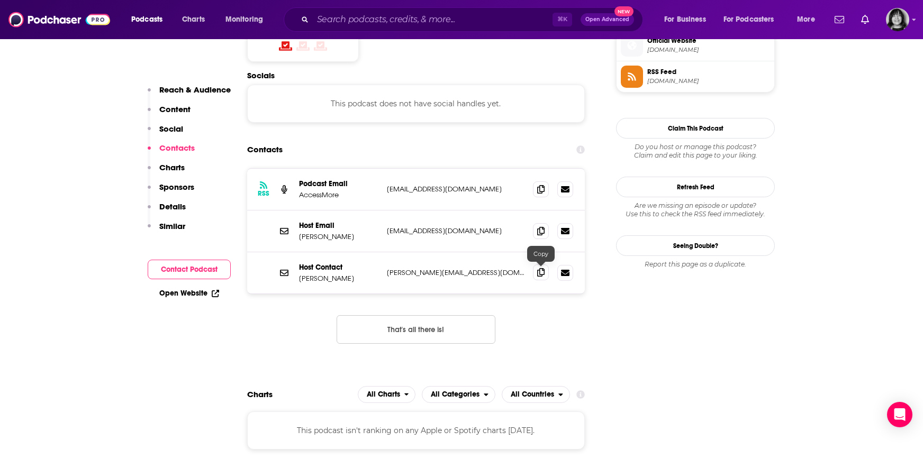
click at [540, 277] on span at bounding box center [541, 273] width 16 height 16
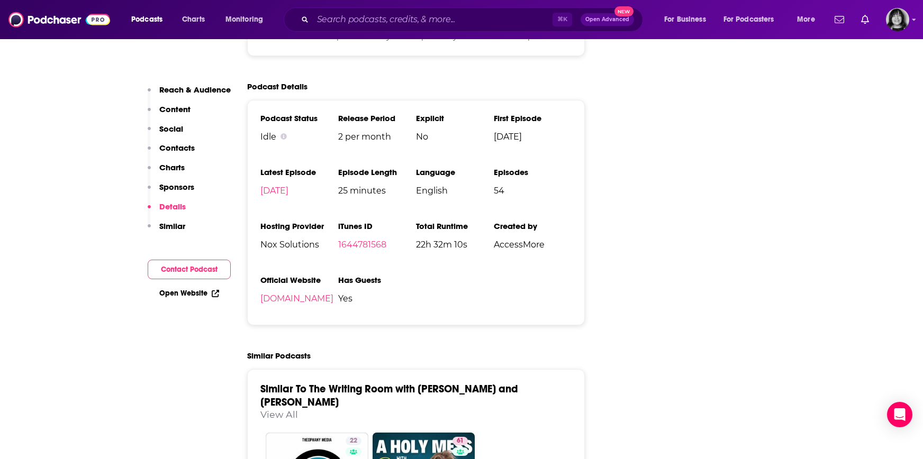
scroll to position [1448, 0]
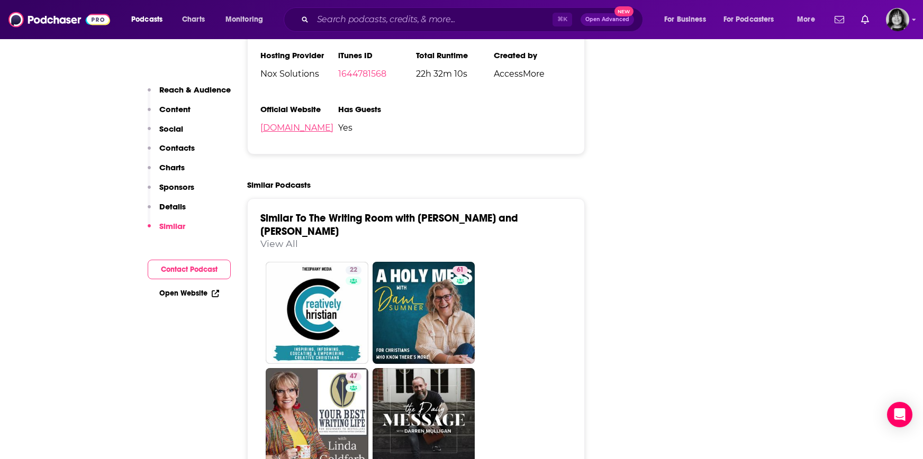
click at [295, 123] on link "[DOMAIN_NAME]" at bounding box center [296, 128] width 73 height 10
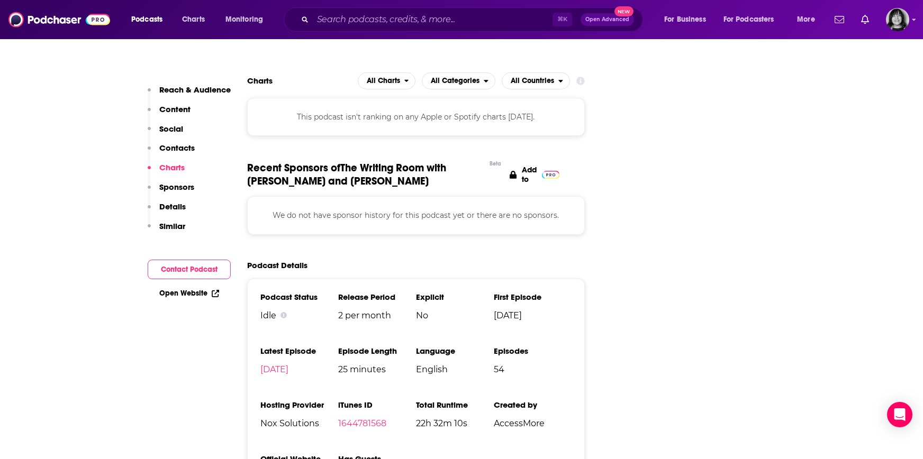
scroll to position [831, 0]
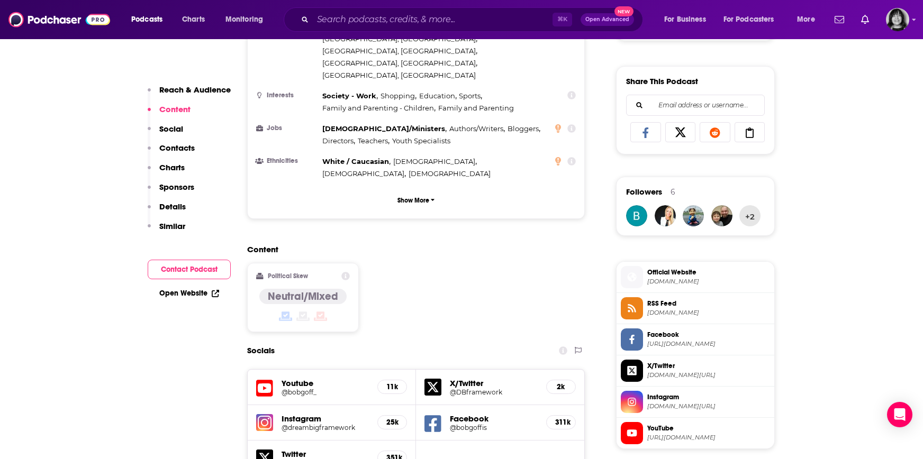
scroll to position [863, 0]
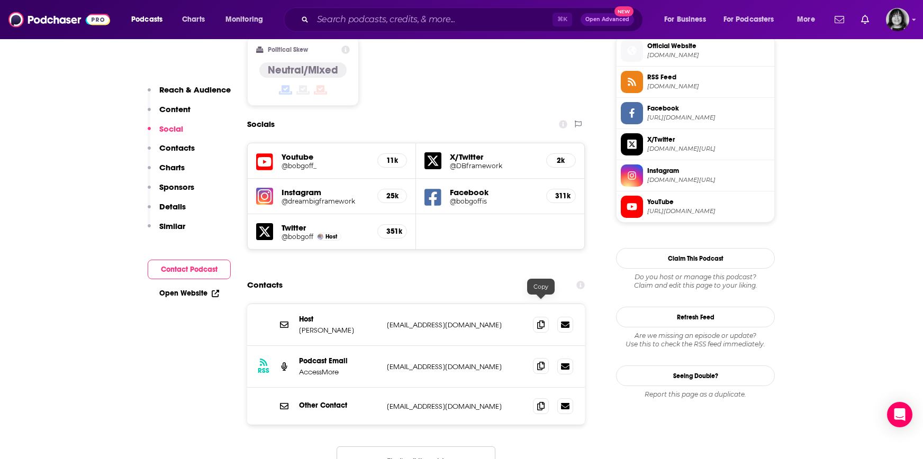
click at [543, 362] on icon at bounding box center [540, 366] width 7 height 8
click at [544, 362] on icon at bounding box center [540, 366] width 7 height 8
click at [430, 12] on input "Search podcasts, credits, & more..." at bounding box center [433, 19] width 240 height 17
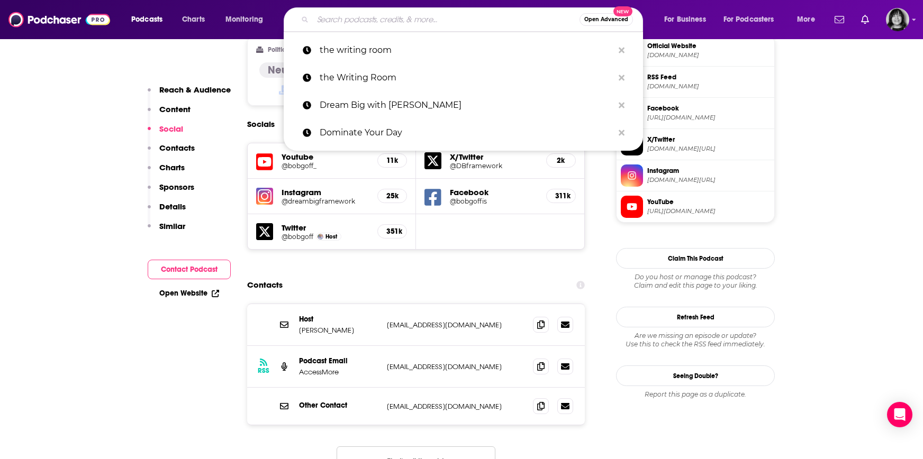
paste input "Dreams in Drive"
type input "Dreams in Drive"
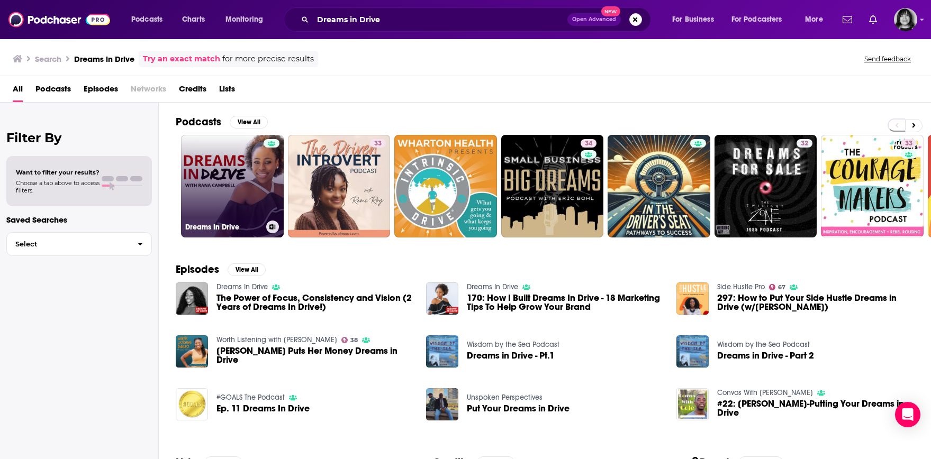
click at [196, 208] on link "Dreams In Drive" at bounding box center [232, 186] width 103 height 103
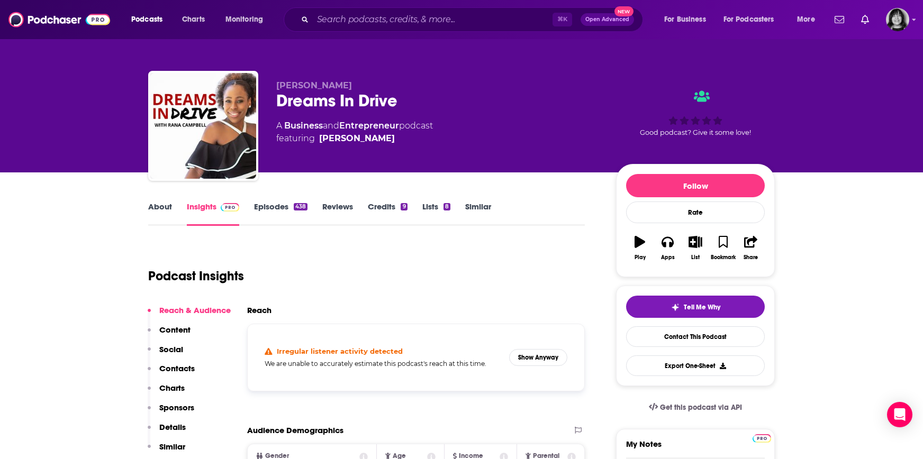
click at [154, 207] on link "About" at bounding box center [160, 214] width 24 height 24
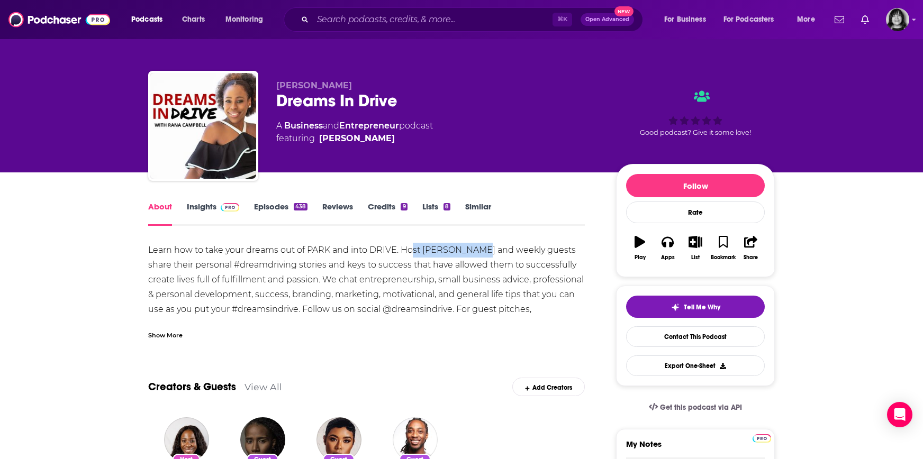
drag, startPoint x: 485, startPoint y: 250, endPoint x: 412, endPoint y: 251, distance: 72.5
click at [412, 251] on div "Learn how to take your dreams out of PARK and into DRIVE. Host Rana Campbell an…" at bounding box center [366, 287] width 437 height 89
click at [506, 252] on div "Learn how to take your dreams out of PARK and into DRIVE. Host Rana Campbell an…" at bounding box center [366, 287] width 437 height 89
drag, startPoint x: 486, startPoint y: 252, endPoint x: 450, endPoint y: 254, distance: 35.5
click at [450, 254] on div "Learn how to take your dreams out of PARK and into DRIVE. Host Rana Campbell an…" at bounding box center [366, 287] width 437 height 89
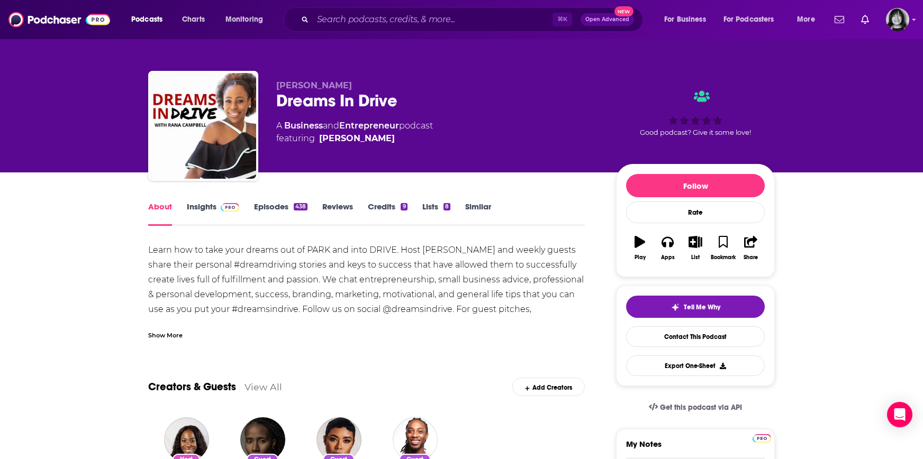
click at [495, 254] on div "Learn how to take your dreams out of PARK and into DRIVE. Host Rana Campbell an…" at bounding box center [366, 287] width 437 height 89
drag, startPoint x: 486, startPoint y: 252, endPoint x: 422, endPoint y: 255, distance: 64.1
click at [422, 255] on div "Learn how to take your dreams out of PARK and into DRIVE. Host Rana Campbell an…" at bounding box center [366, 287] width 437 height 89
click at [204, 213] on link "Insights" at bounding box center [213, 214] width 52 height 24
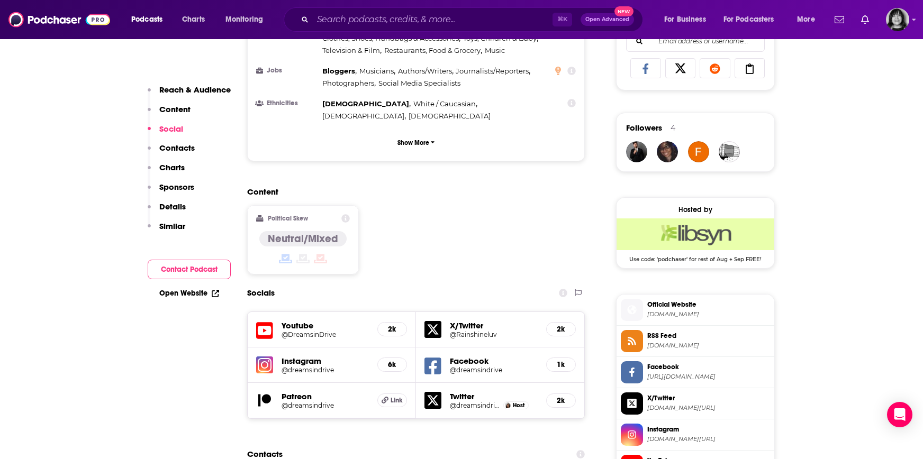
scroll to position [800, 0]
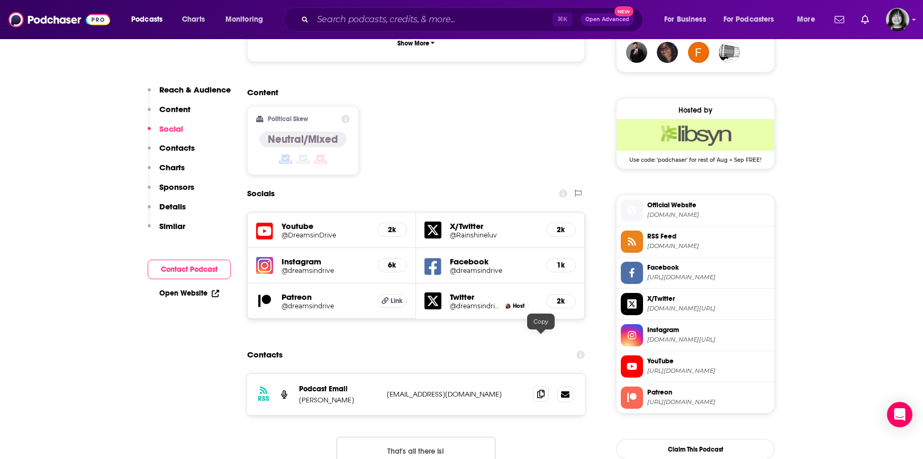
click at [533, 386] on span at bounding box center [541, 394] width 16 height 16
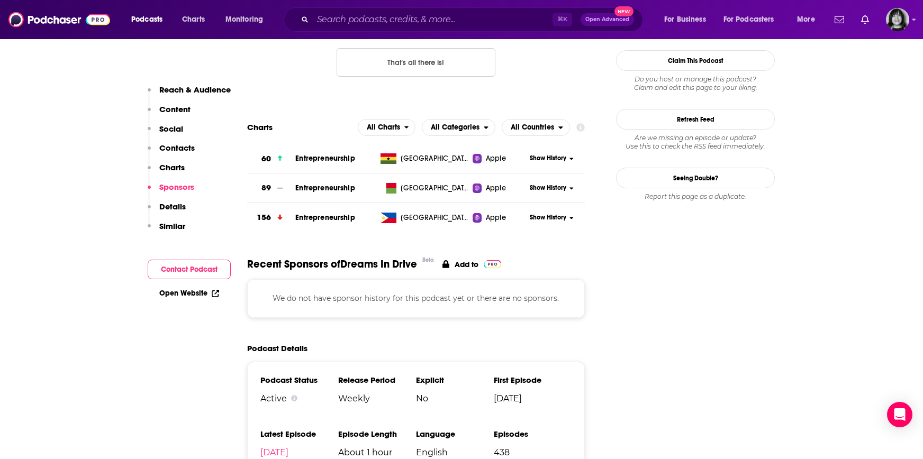
scroll to position [1555, 0]
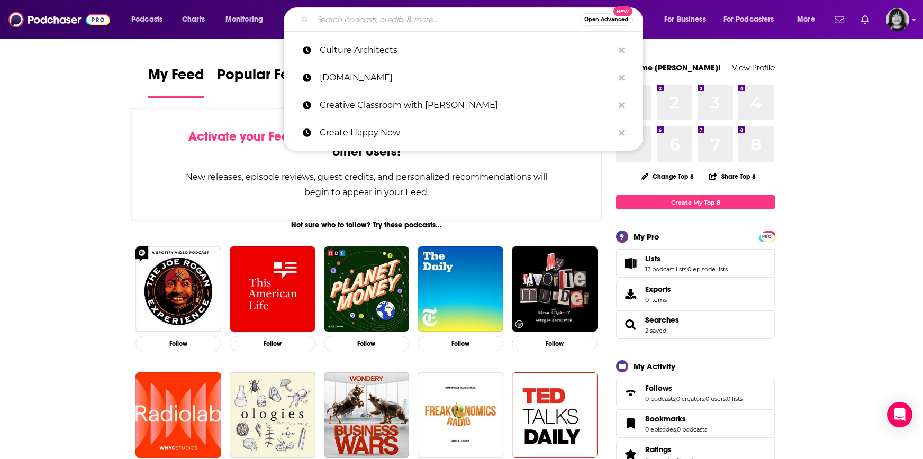
click at [494, 16] on input "Search podcasts, credits, & more..." at bounding box center [446, 19] width 267 height 17
paste input "The Forbes Books Podcast"
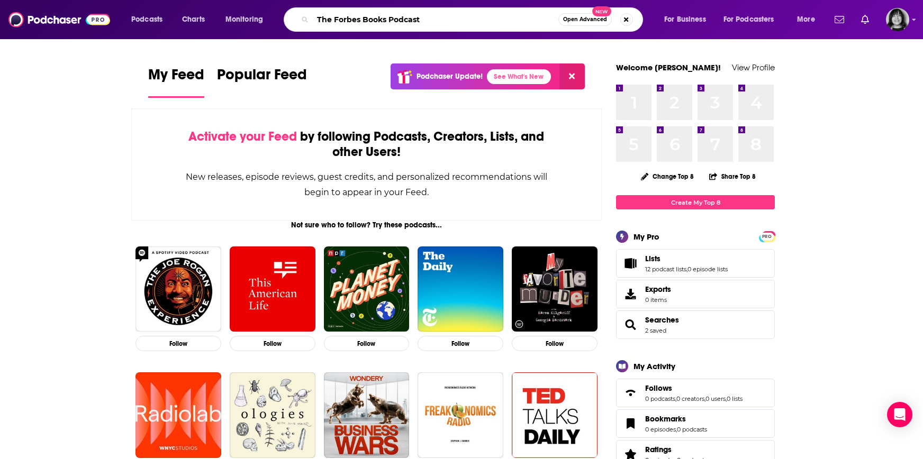
type input "The Forbes Books Podcast"
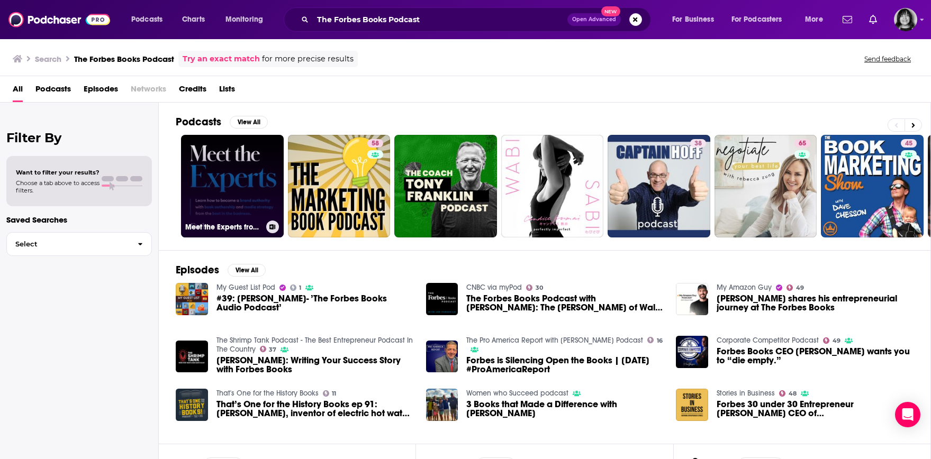
click at [235, 179] on link "Meet the Experts from Forbes Books" at bounding box center [232, 186] width 103 height 103
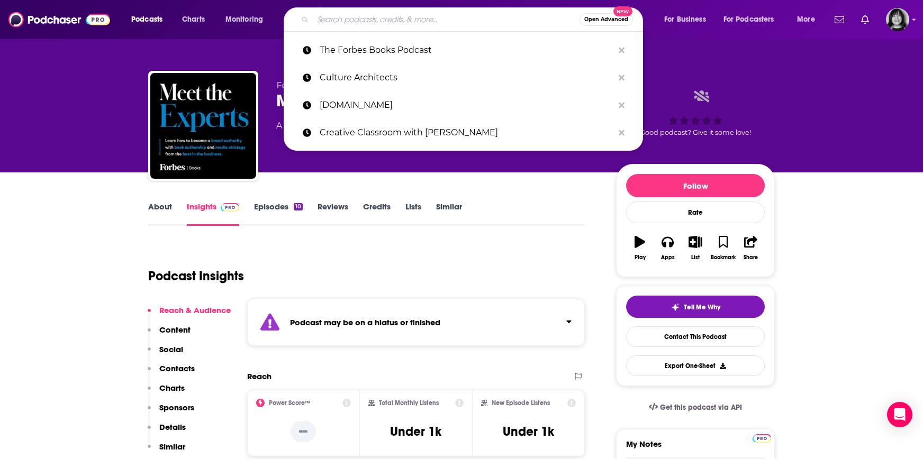
click at [381, 13] on input "Search podcasts, credits, & more..." at bounding box center [446, 19] width 267 height 17
paste input "The Authority Company"
type input "The Authority Company"
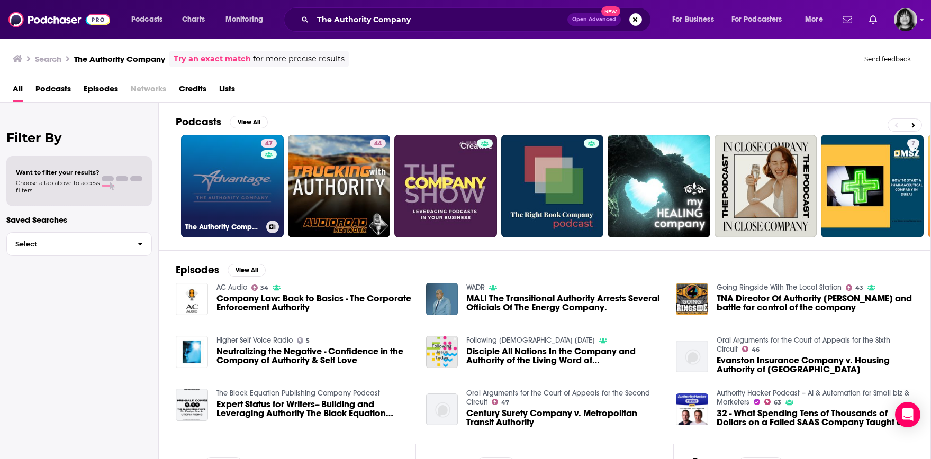
click at [215, 188] on link "47 The Authority Company" at bounding box center [232, 186] width 103 height 103
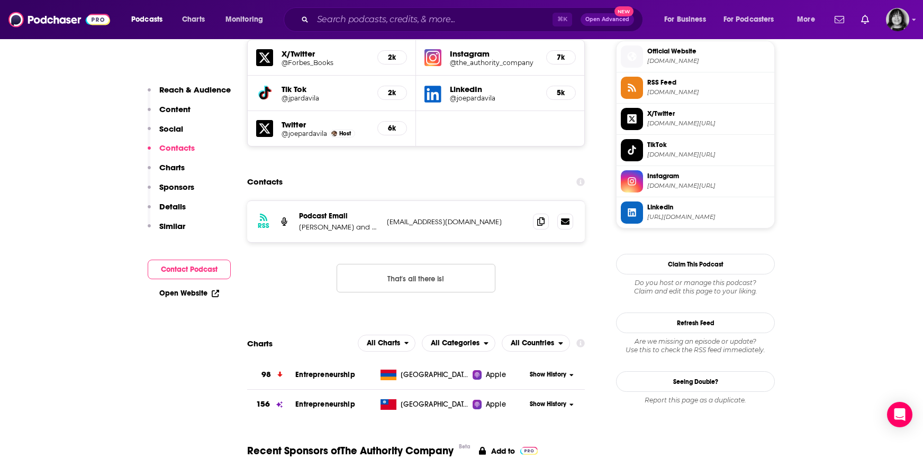
scroll to position [1049, 0]
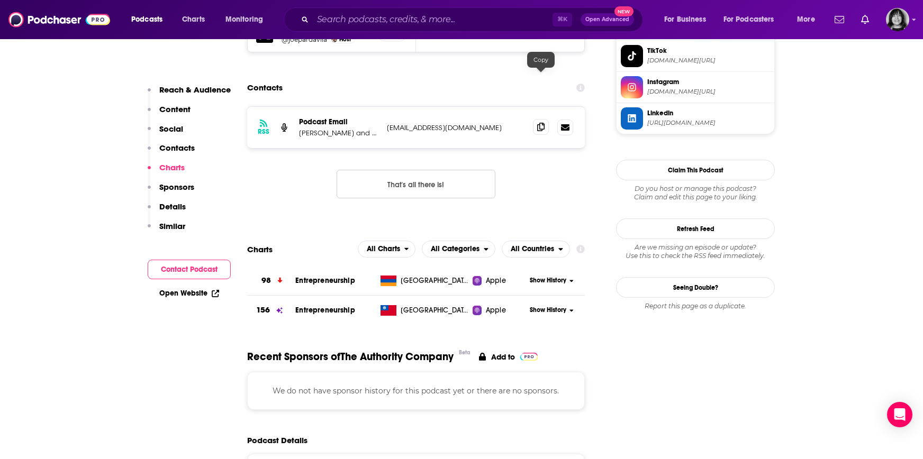
click at [542, 123] on icon at bounding box center [540, 127] width 7 height 8
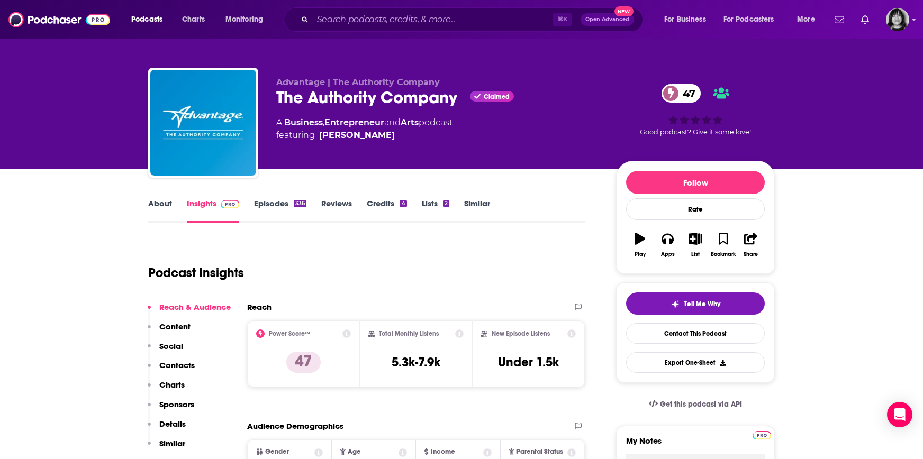
scroll to position [0, 0]
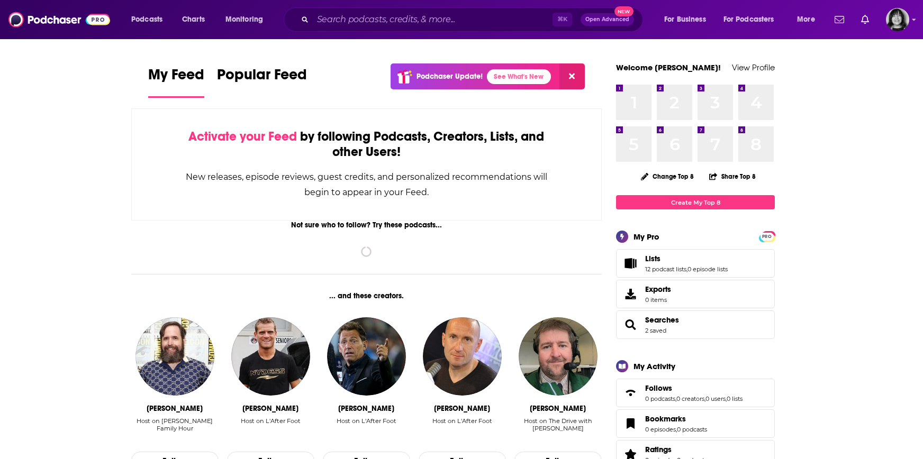
click at [475, 30] on div "⌘ K Open Advanced New" at bounding box center [463, 19] width 359 height 24
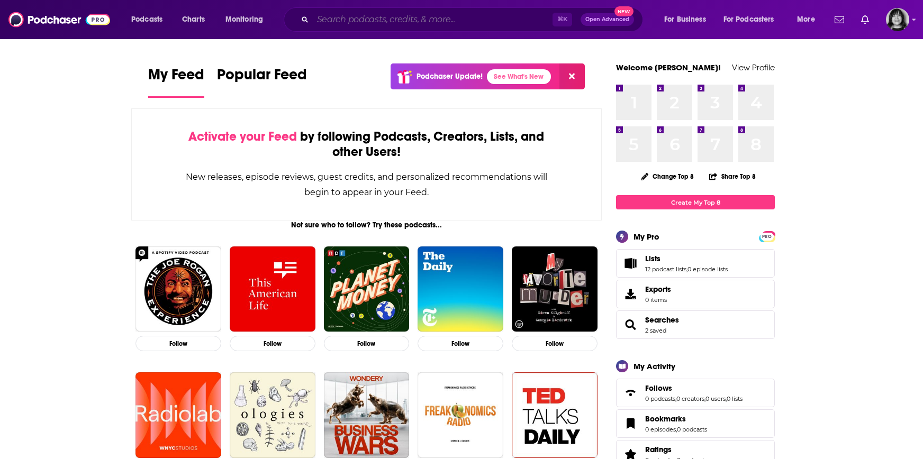
click at [470, 24] on input "Search podcasts, credits, & more..." at bounding box center [433, 19] width 240 height 17
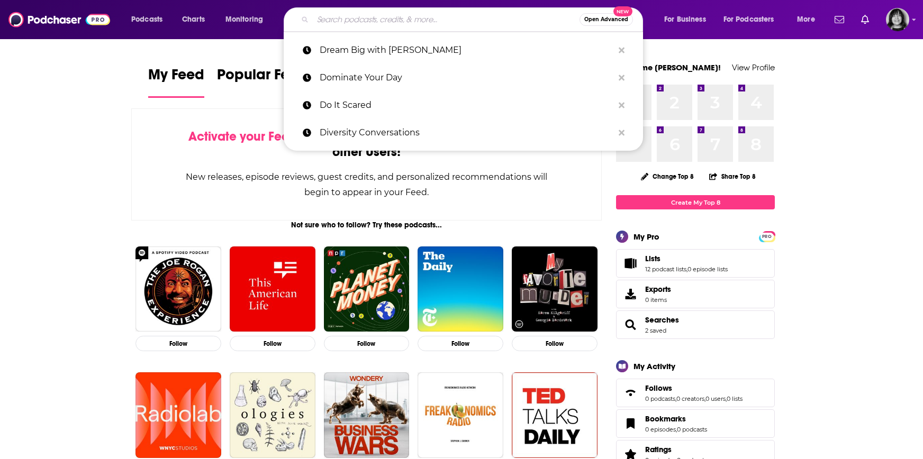
paste input "the Writing Room"
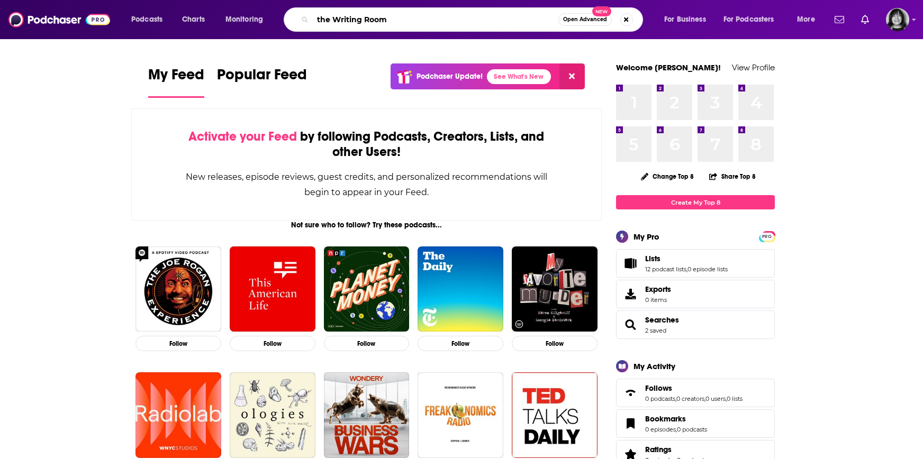
type input "the Writing Room"
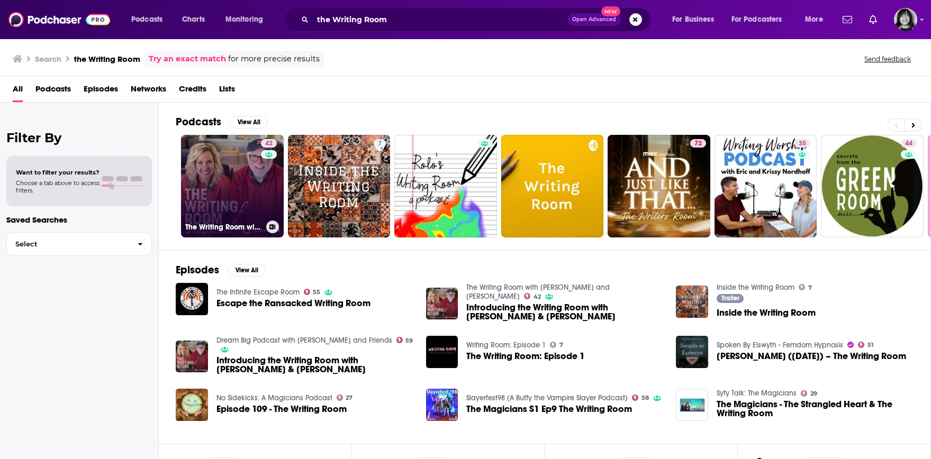
click at [206, 174] on link "42 The Writing Room with [PERSON_NAME] and [PERSON_NAME]" at bounding box center [232, 186] width 103 height 103
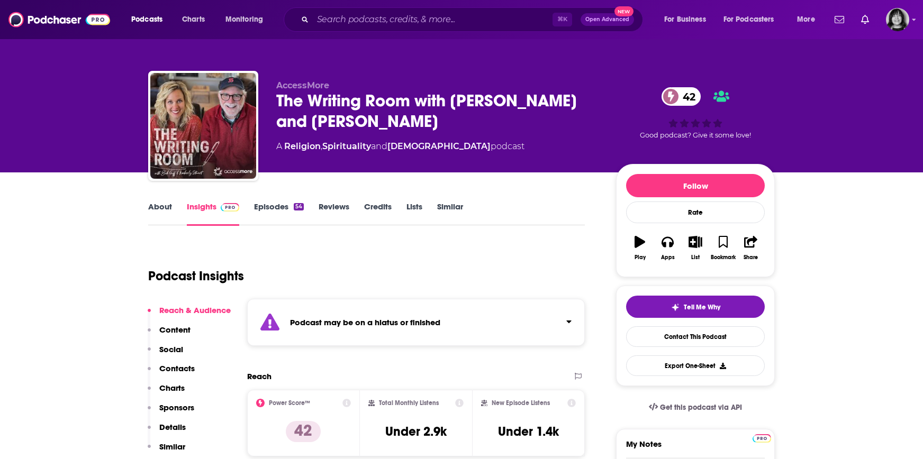
click at [358, 335] on div "Podcast may be on a hiatus or finished" at bounding box center [416, 322] width 338 height 47
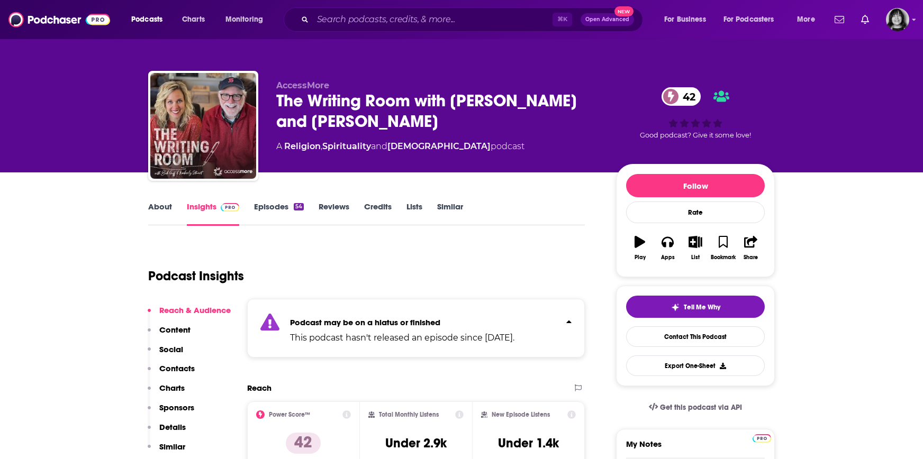
click at [163, 212] on link "About" at bounding box center [160, 214] width 24 height 24
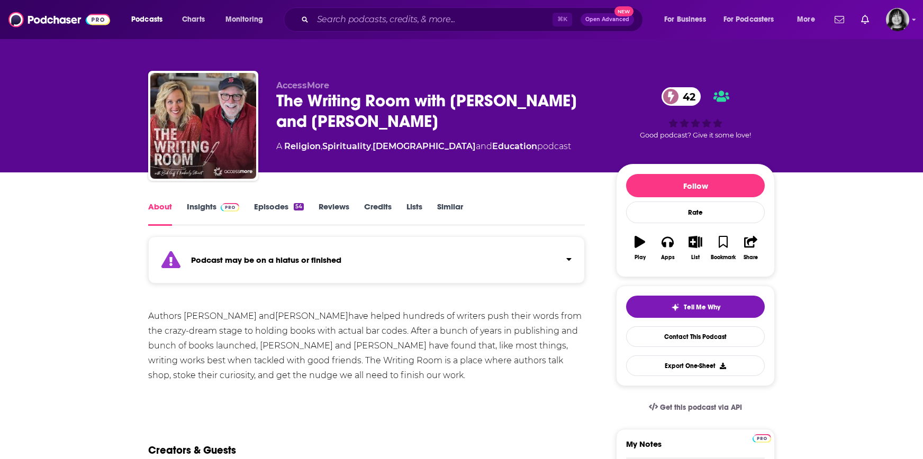
click at [192, 202] on link "Insights" at bounding box center [213, 214] width 52 height 24
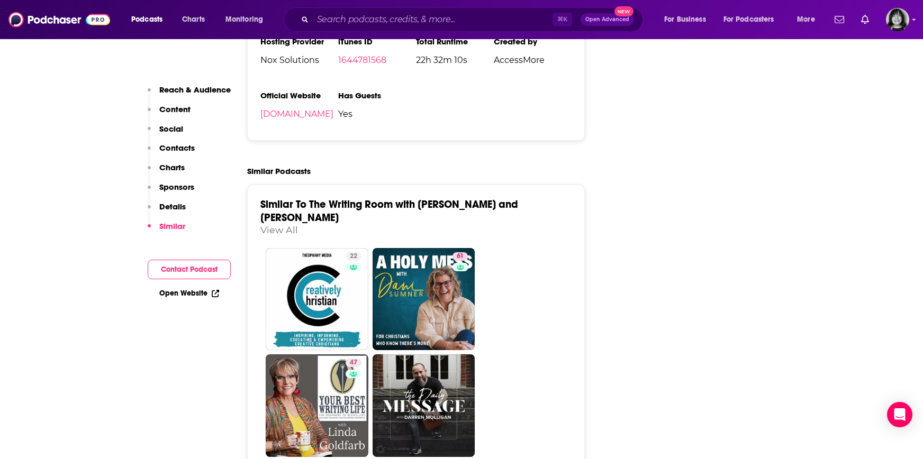
scroll to position [1248, 0]
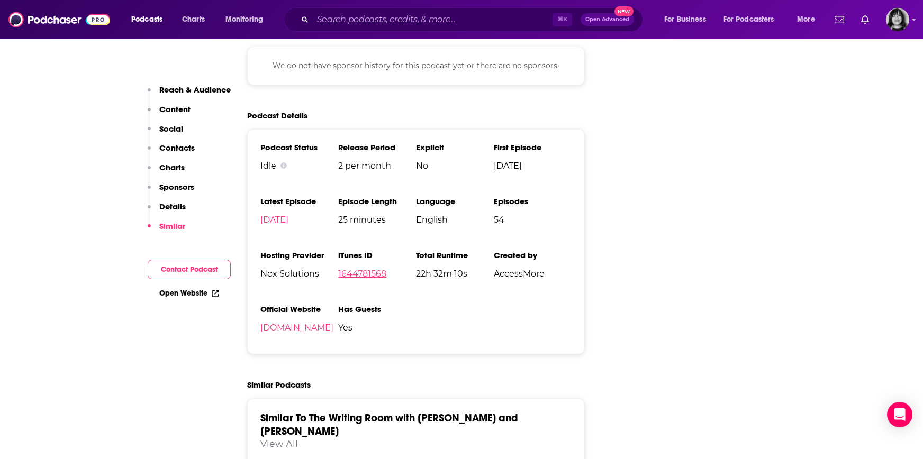
click at [356, 271] on link "1644781568" at bounding box center [362, 274] width 48 height 10
click at [306, 324] on link "[DOMAIN_NAME]" at bounding box center [296, 328] width 73 height 10
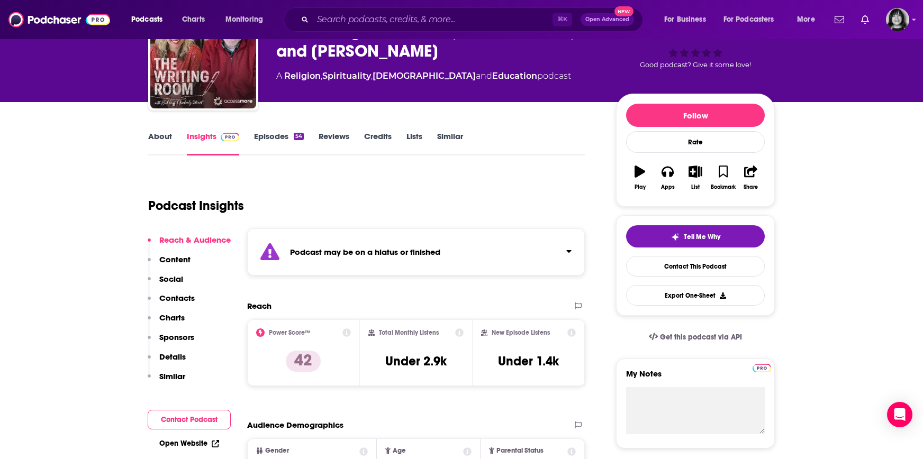
scroll to position [0, 0]
